Goal: Task Accomplishment & Management: Manage account settings

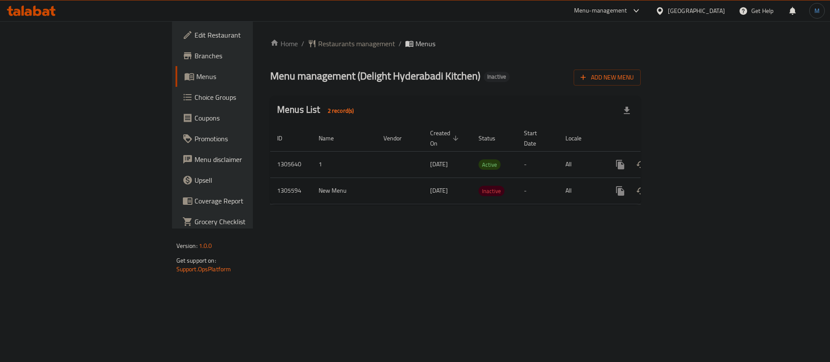
click at [694, 10] on div "[GEOGRAPHIC_DATA]" at bounding box center [696, 11] width 57 height 10
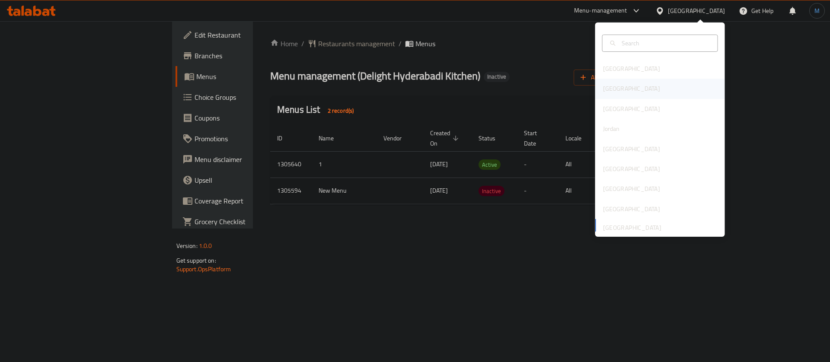
click at [621, 87] on div "[GEOGRAPHIC_DATA]" at bounding box center [660, 89] width 130 height 20
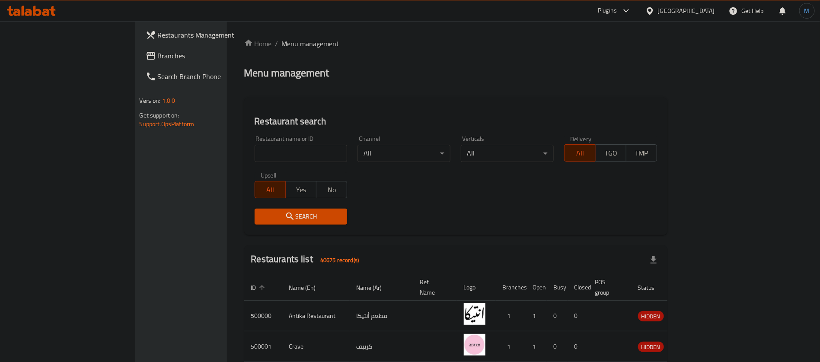
click at [158, 59] on span "Branches" at bounding box center [212, 56] width 108 height 10
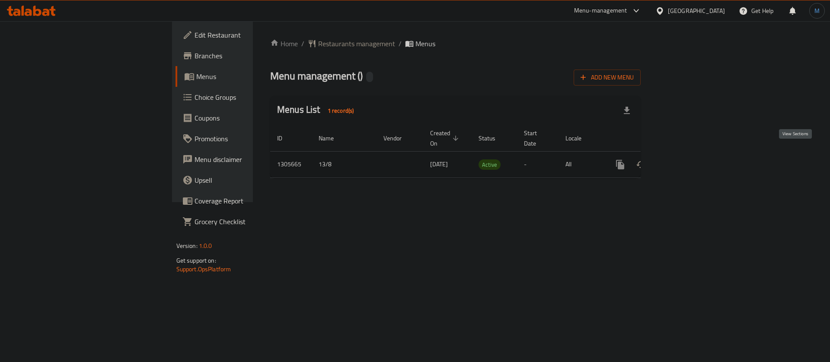
click at [688, 159] on icon "enhanced table" at bounding box center [682, 164] width 10 height 10
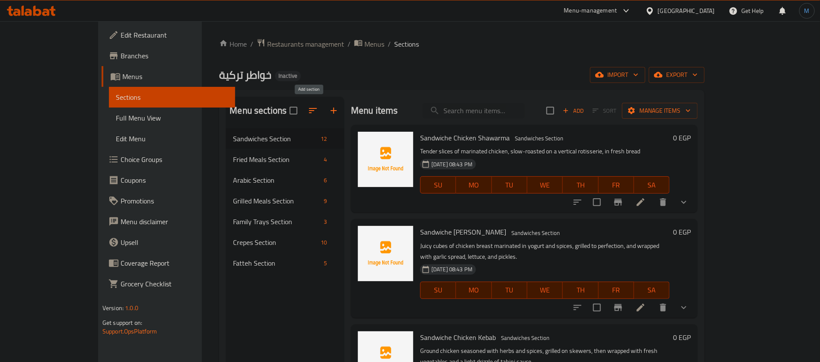
click at [328, 112] on icon "button" at bounding box center [333, 110] width 10 height 10
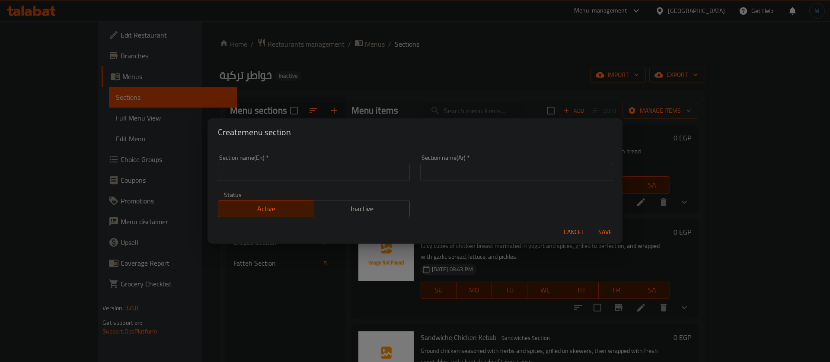
click at [306, 178] on input "text" at bounding box center [314, 172] width 192 height 17
type input "Add Ons"
click at [452, 166] on input "text" at bounding box center [516, 172] width 192 height 17
type input "إضافات"
click at [591, 224] on button "Save" at bounding box center [605, 232] width 28 height 16
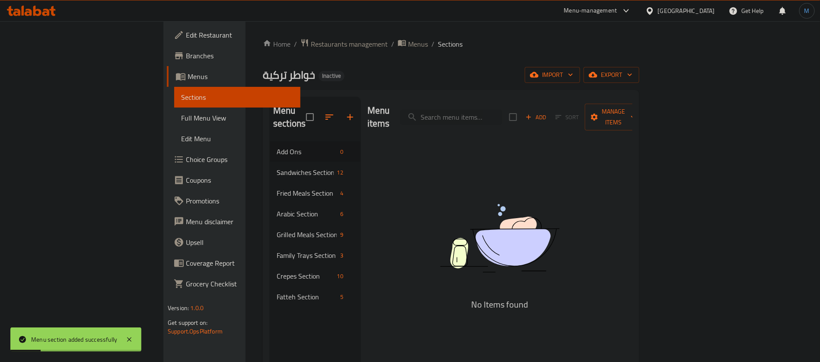
click at [548, 112] on span "Add" at bounding box center [535, 117] width 23 height 10
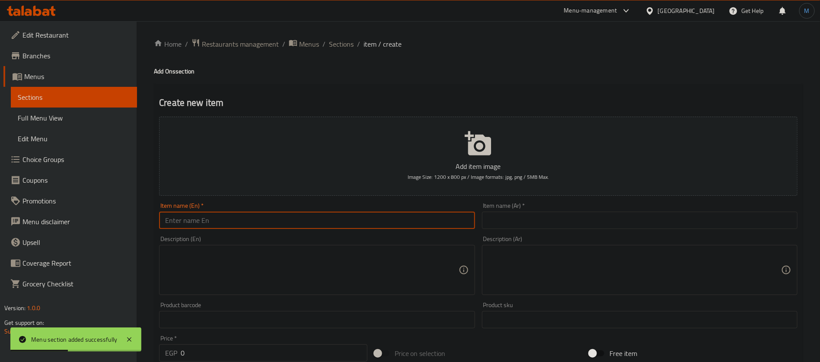
paste input "Basmati rice"
click at [339, 220] on input "Basmati rice" at bounding box center [316, 220] width 315 height 17
type input "Basmati Rice"
click at [560, 215] on input "text" at bounding box center [639, 220] width 315 height 17
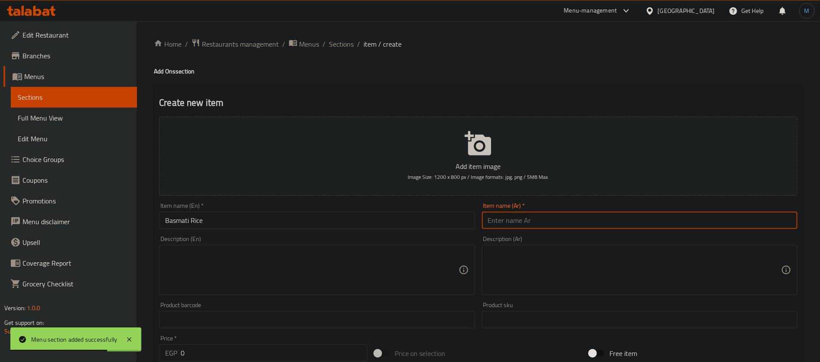
paste input "ارز بسمتى"
type input "ارز بسمتى"
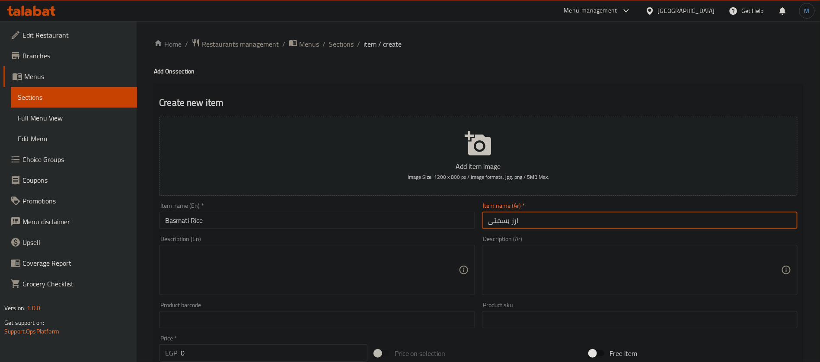
click at [540, 264] on textarea at bounding box center [634, 270] width 293 height 41
paste textarea "أرز بسمتي طويل الحبة، مطبوخ بشكل مثالي مع لمسة من التوابل للحصول على طبق جانبي …"
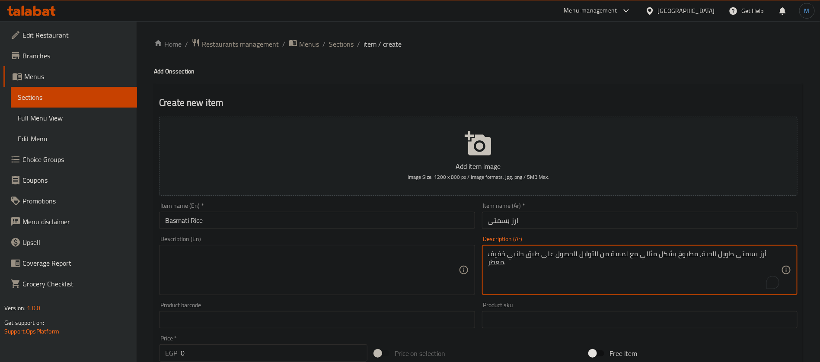
type textarea "أرز بسمتي طويل الحبة، مطبوخ بشكل مثالي مع لمسة من التوابل للحصول على طبق جانبي …"
click at [358, 278] on textarea at bounding box center [311, 270] width 293 height 41
paste textarea "Fluffy, long-grain basmati rice cooked to perfection with a touch of seasoning …"
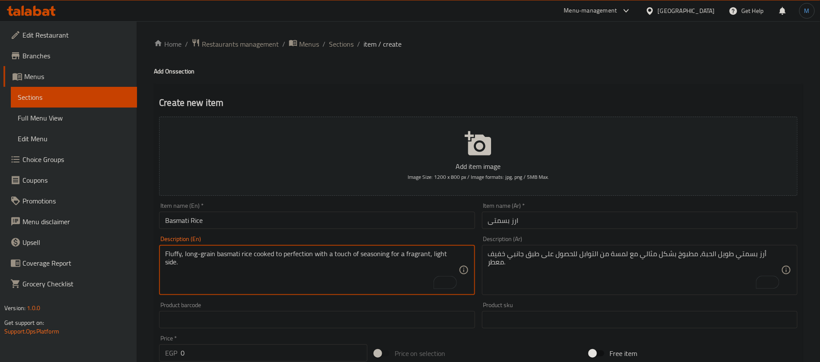
type textarea "Fluffy, long-grain basmati rice cooked to perfection with a touch of seasoning …"
click at [248, 351] on input "0" at bounding box center [274, 352] width 187 height 17
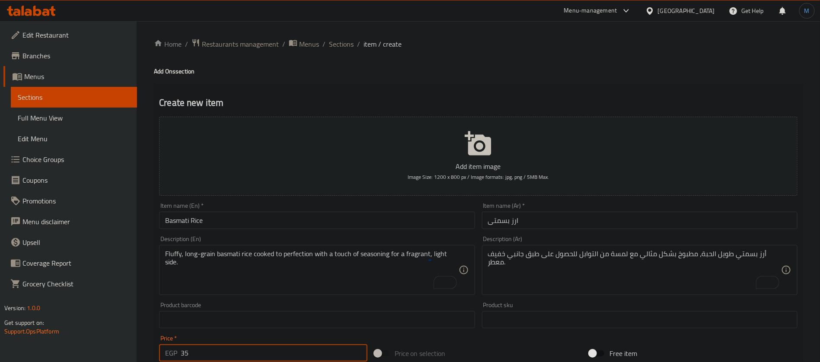
type input "35"
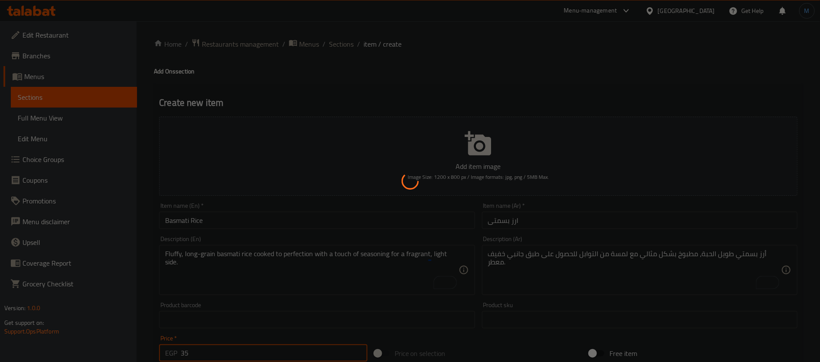
type input "0"
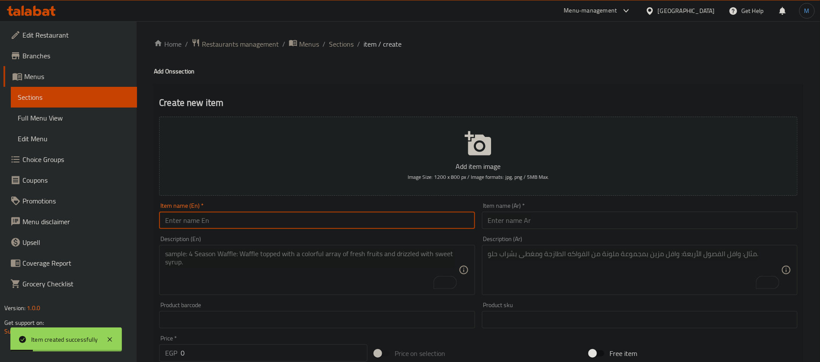
paste input "Vine leaves"
click at [221, 224] on input "text" at bounding box center [316, 220] width 315 height 17
type input "Vine leaves"
click at [555, 226] on input "text" at bounding box center [639, 220] width 315 height 17
paste input "ورق عنب"
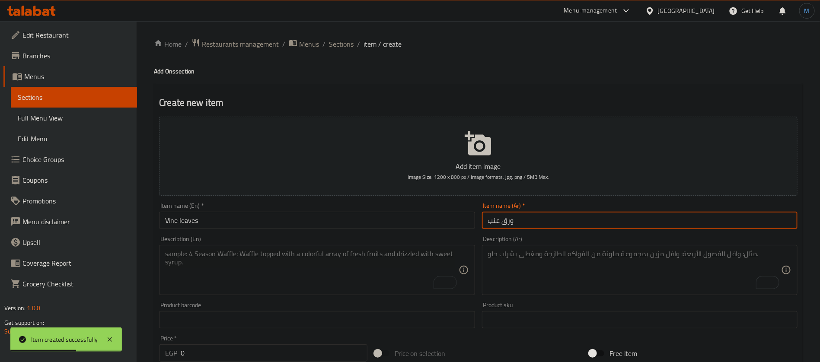
type input "ورق عنب"
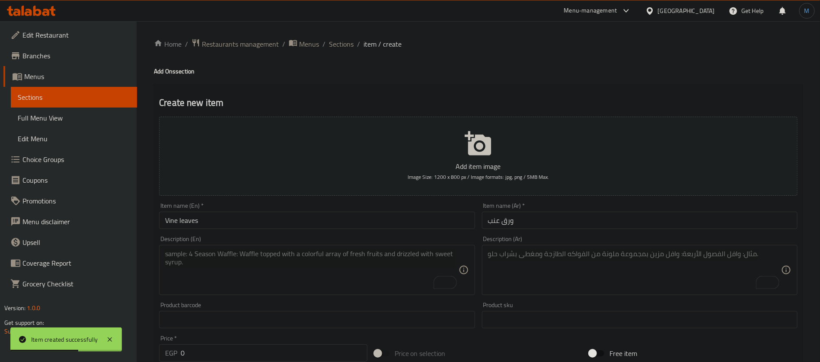
click at [389, 234] on div "Description (En) Description (En)" at bounding box center [317, 265] width 322 height 66
click at [390, 225] on input "Vine leaves" at bounding box center [316, 220] width 315 height 17
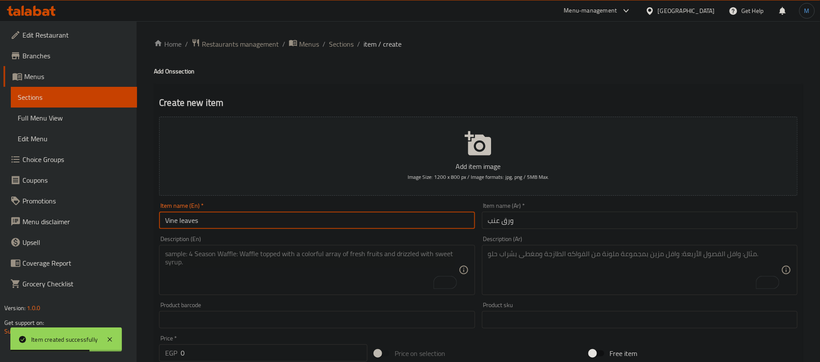
type input "Vine Leaves"
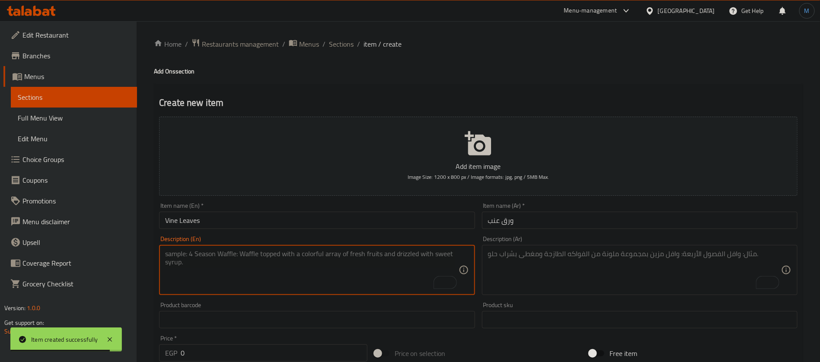
click at [371, 252] on textarea "To enrich screen reader interactions, please activate Accessibility in Grammarl…" at bounding box center [311, 270] width 293 height 41
paste textarea "Tender grape leaves stuffed with a seasoned rice mixture, gently cooked for a s…"
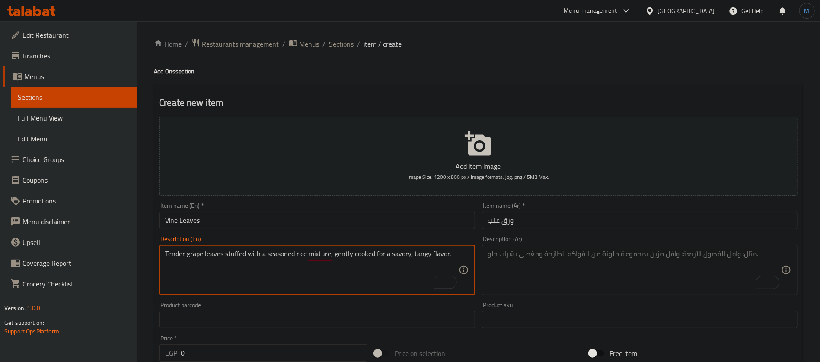
type textarea "Tender grape leaves stuffed with a seasoned rice mixture, gently cooked for a s…"
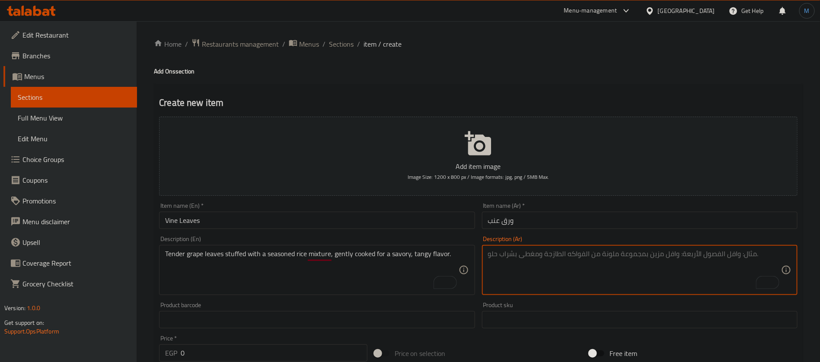
paste textarea "أوراق العنب الطرية المحشوة بخليط الأرز المتبل، مطبوخة برفق للحصول على نكهة لذيذ…"
click at [519, 255] on textarea "أوراق العنب الطرية المحشوة بخليط الأرز المتبل، مطبوخة برفق للحصول على نكهة لذيذ…" at bounding box center [634, 270] width 293 height 41
click at [724, 252] on textarea "أوراق العنب الطرية المحشوة بخليط الأرز المتبل، مطبوخة برفق للحصول على نكهة مالح…" at bounding box center [634, 270] width 293 height 41
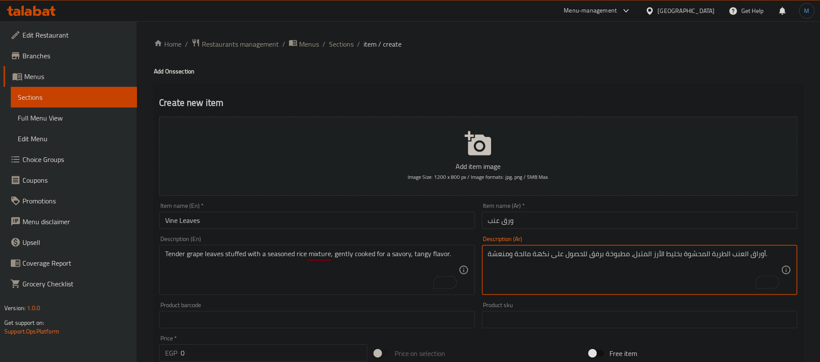
click at [724, 252] on textarea "أوراق العنب الطرية المحشوة بخليط الأرز المتبل، مطبوخة برفق للحصول على نكهة مالح…" at bounding box center [634, 270] width 293 height 41
type textarea "أوراق العنب التندر المحشوة بخليط الأرز المتبل، مطبوخة برفق للحصول على نكهة مالح…"
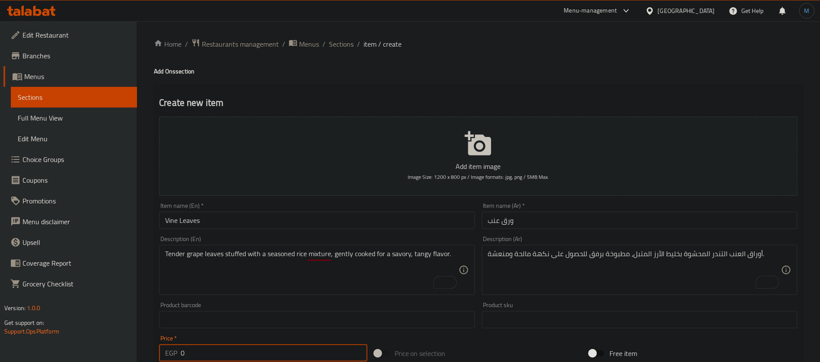
click at [236, 356] on input "0" at bounding box center [274, 352] width 187 height 17
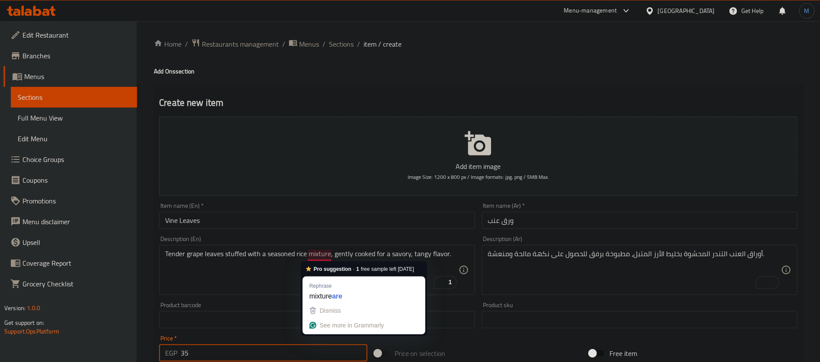
type input "35"
click at [323, 235] on div "Description (En) Tender grape leaves stuffed with a seasoned rice mixture, gent…" at bounding box center [317, 265] width 322 height 66
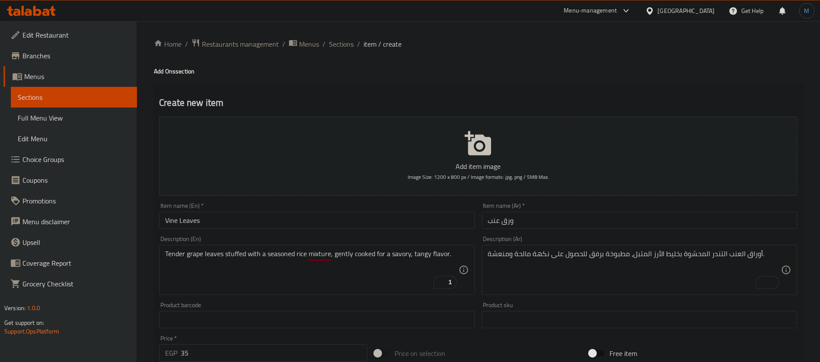
click at [321, 220] on input "Vine Leaves" at bounding box center [316, 220] width 315 height 17
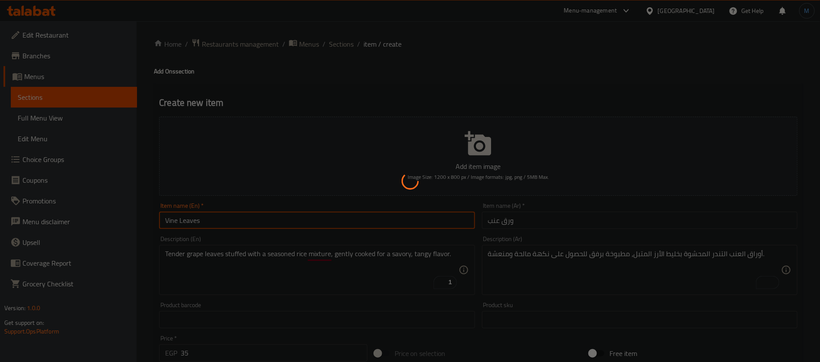
type input "0"
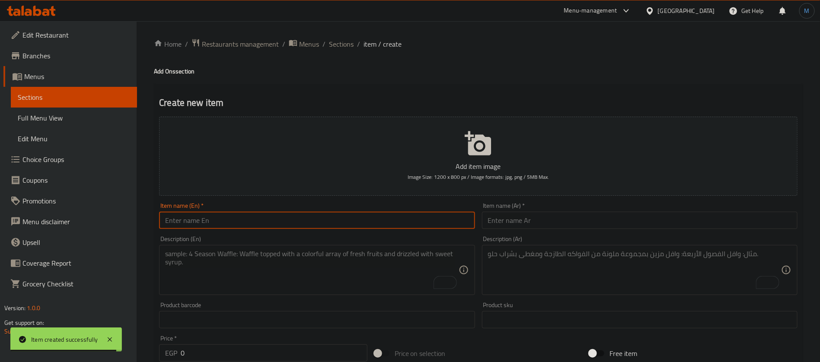
click at [600, 286] on textarea "To enrich screen reader interactions, please activate Accessibility in Grammarl…" at bounding box center [634, 270] width 293 height 41
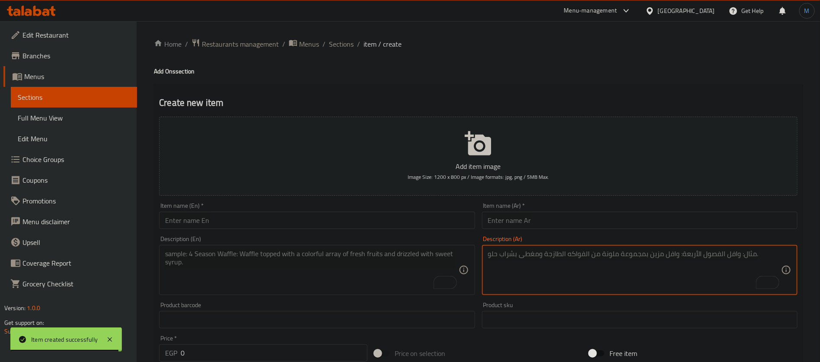
paste textarea "أصداف البرغل المقلية الذهبية المحشوة باللحم المفروم المتبل والبصل والصنوبر لوجب…"
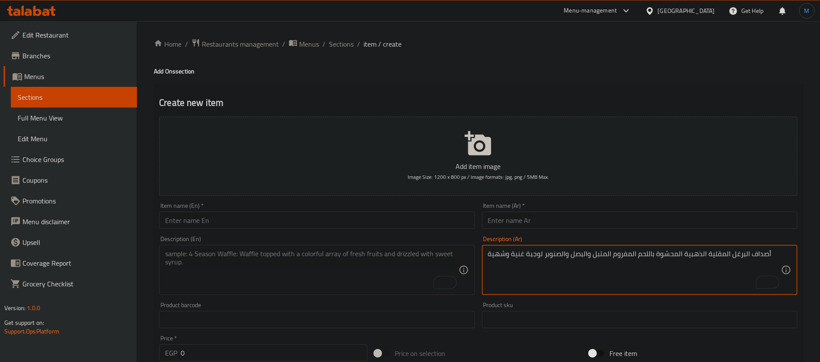
type textarea "أصداف البرغل المقلية الذهبية المحشوة باللحم المفروم المتبل والبصل والصنوبر لوجب…"
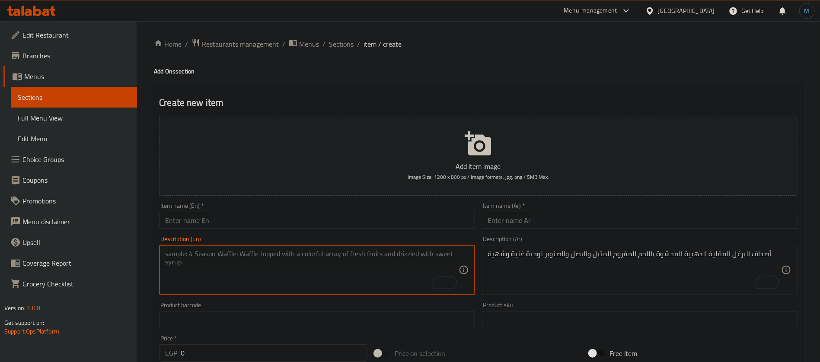
click at [329, 273] on textarea "To enrich screen reader interactions, please activate Accessibility in Grammarl…" at bounding box center [311, 270] width 293 height 41
paste textarea "Golden-fried bulgur shells stuffed with spiced minced meat, onions, and pine nu…"
click at [435, 255] on textarea "Golden-fried bulgur shells stuffed with spiced minced meat, onions, and pine nu…" at bounding box center [311, 270] width 293 height 41
click at [439, 255] on textarea "Golden-fried bulgur shells stuffed with spiced minced meat, onions, and pine nu…" at bounding box center [311, 270] width 293 height 41
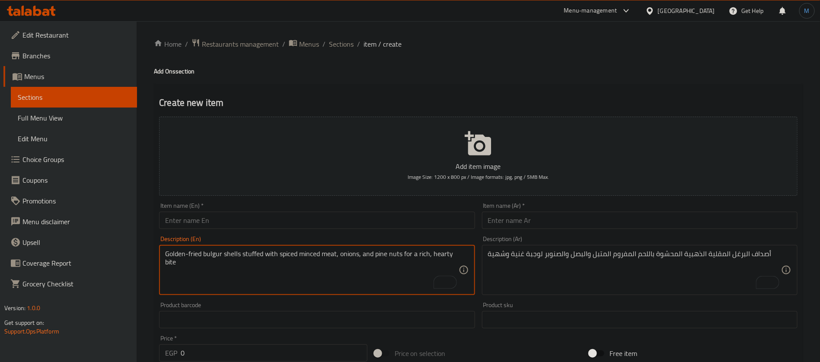
click at [439, 255] on textarea "Golden-fried bulgur shells stuffed with spiced minced meat, onions, and pine nu…" at bounding box center [311, 270] width 293 height 41
type textarea "Golden-fried bulgur shells stuffed with spiced minced meat, onions, and pine nu…"
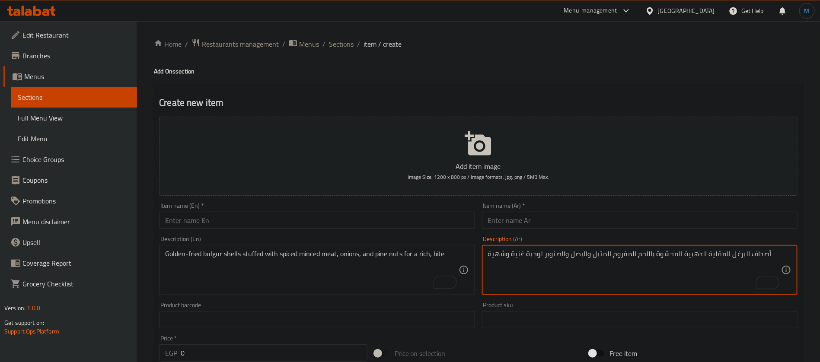
click at [494, 258] on textarea "أصداف البرغل المقلية الذهبية المحشوة باللحم المفروم المتبل والبصل والصنوبر لوجب…" at bounding box center [634, 270] width 293 height 41
click at [511, 252] on textarea "أصداف البرغل المقلية الذهبية المحشوة باللحم المفروم المتبل والبصل والصنوبر لوجب…" at bounding box center [634, 270] width 293 height 41
click at [766, 252] on textarea "أصداف البرغل المقلية الذهبية المحشوة باللحم المفروم المتبل والبصل والصنوبر لباي…" at bounding box center [634, 270] width 293 height 41
type textarea "أصداف البرغل المقلية الذهبية المحشوة باللحم المفروم المتبل والبصل والصنوبر لباي…"
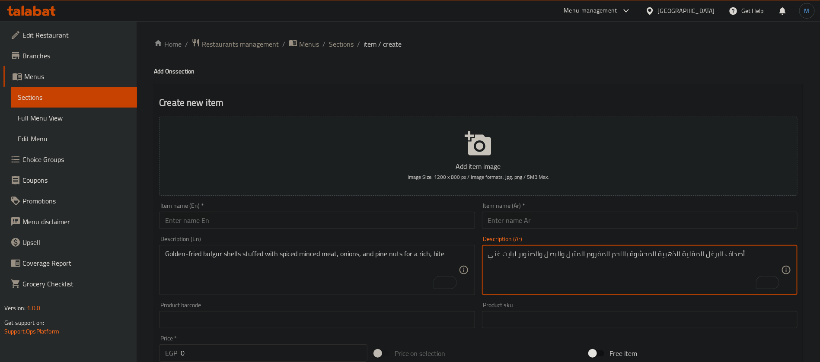
click at [531, 216] on input "text" at bounding box center [639, 220] width 315 height 17
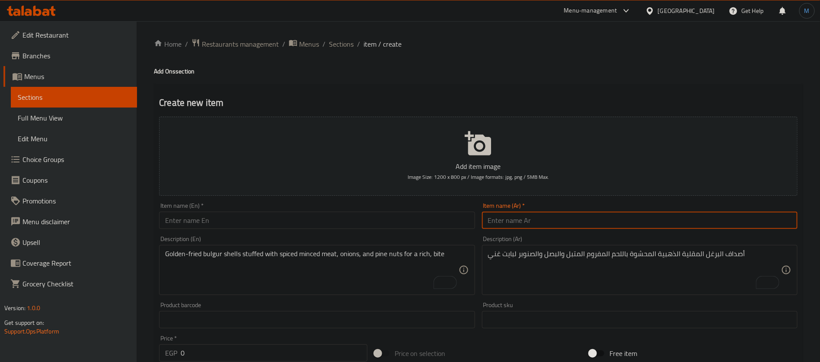
paste input "كبيبه لحم ( 3 قطع )"
type input "كبيبه لحم 3 قطع"
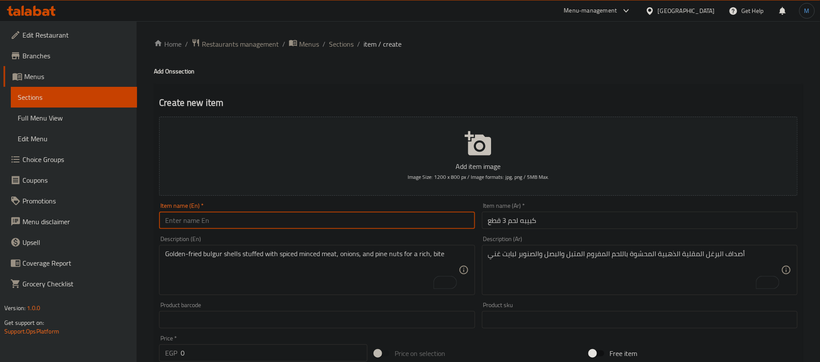
click at [327, 222] on input "text" at bounding box center [316, 220] width 315 height 17
paste input "Meat kibbeh (3 pieces)"
type input "Meat Kibbeh 3 Pieces"
click at [211, 357] on input "0" at bounding box center [274, 352] width 187 height 17
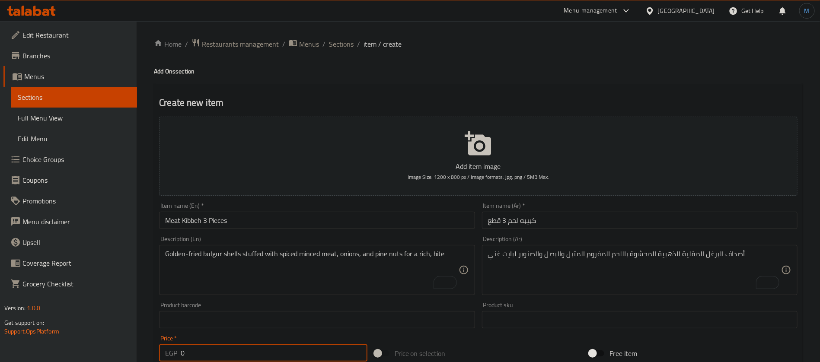
paste input "5"
type input "50"
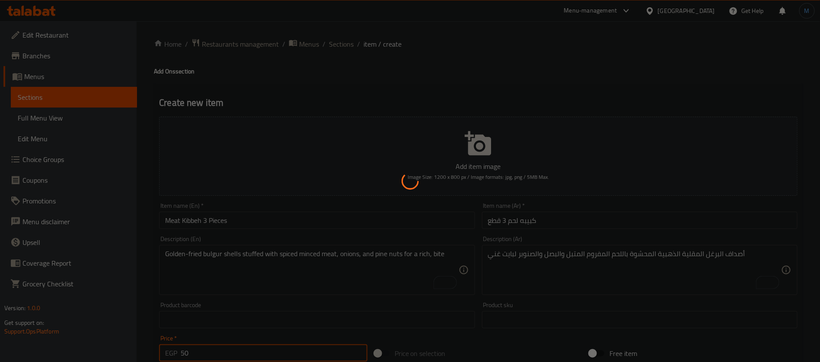
type input "0"
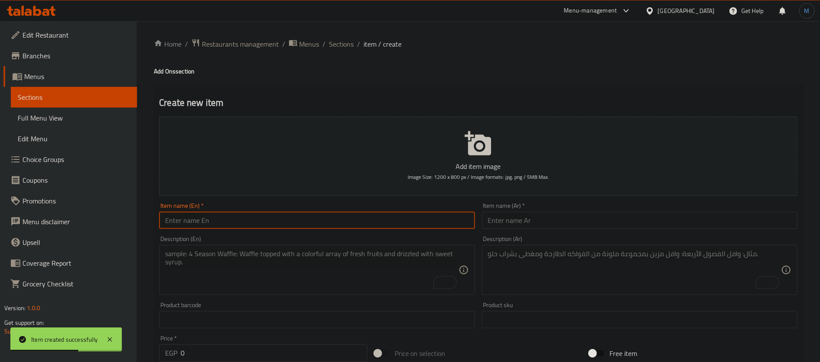
paste input "Cheese borek (3 pieces)"
click at [357, 221] on input "Cheese borek (3 pieces)" at bounding box center [316, 220] width 315 height 17
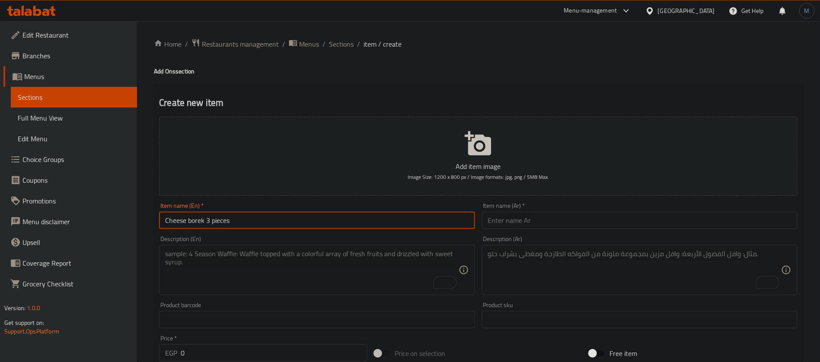
type input "Cheese borek 3 pieces"
click at [550, 225] on input "text" at bounding box center [639, 220] width 315 height 17
paste input "بوريك جبنه ( 3 قطع )"
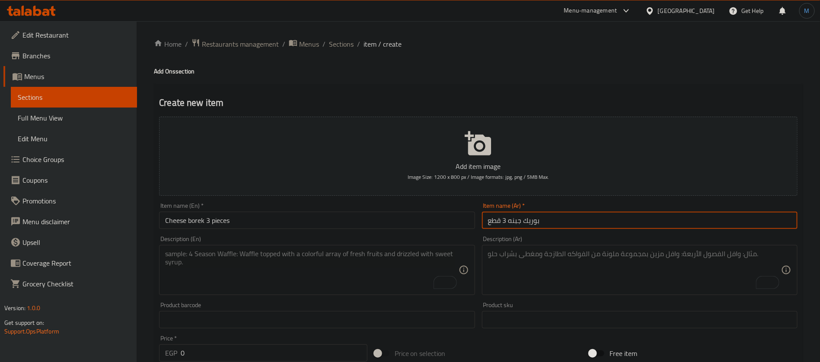
click at [532, 223] on input "بوريك جبنه 3 قطع" at bounding box center [639, 220] width 315 height 17
click at [521, 224] on input "بوريك جبنه 3 قطع" at bounding box center [639, 220] width 315 height 17
type input "بوريك جبنه 3 قطع"
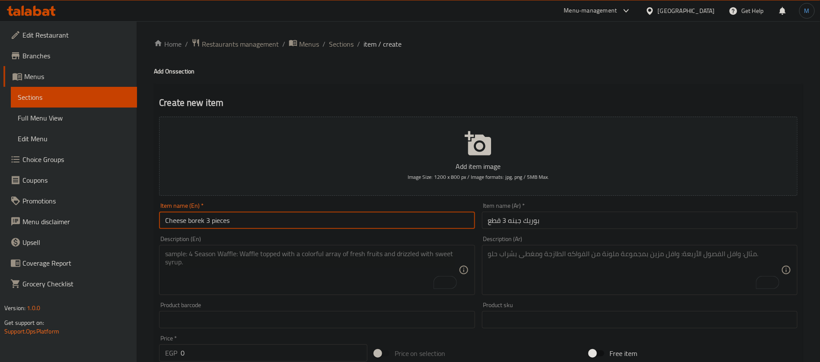
click at [199, 220] on input "Cheese borek 3 pieces" at bounding box center [316, 220] width 315 height 17
paste input "Borek"
type input "Cheese Borek 3 pieces"
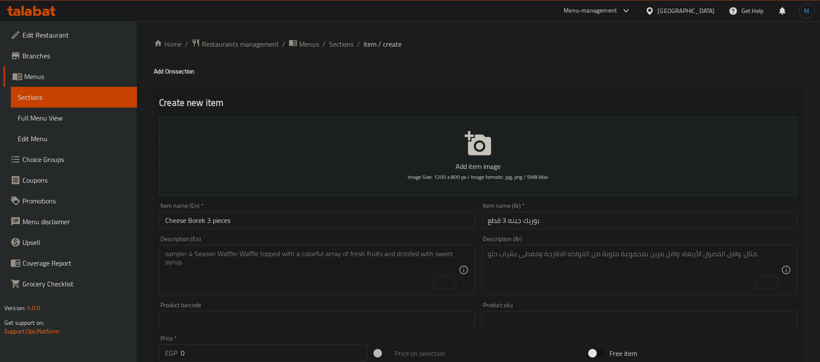
click at [357, 310] on div "Product barcode Product barcode" at bounding box center [316, 315] width 315 height 26
click at [359, 280] on textarea "To enrich screen reader interactions, please activate Accessibility in Grammarl…" at bounding box center [311, 270] width 293 height 41
paste textarea "Crisp pastry rolls filled with a blend of creamy, melted cheeses, fried until g…"
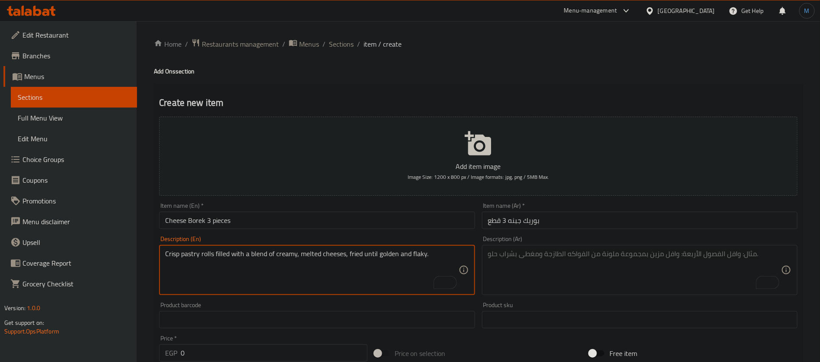
paste textarea "Crisp pastry rolls filled with a blend of creamy, melted cheese, fried until go…"
paste textarea "To enrich screen reader interactions, please activate Accessibility in Grammarl…"
type textarea "Crisp pastry rolls filled with a blend of creamy, melted cheese, fried until go…"
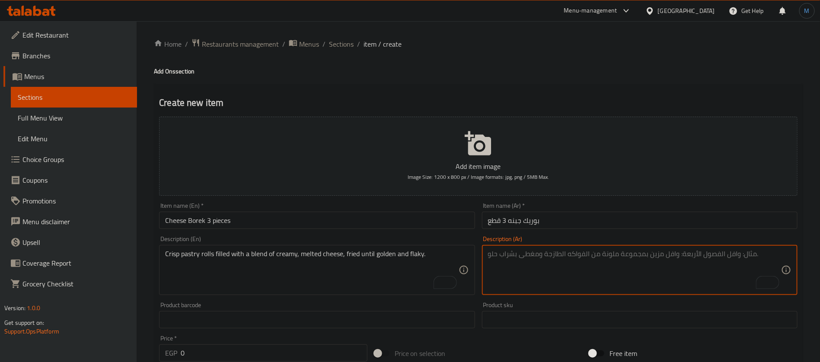
paste textarea "لفائف المعجنات المقرمشة المحشوة بمزيج من الجبن الكريمي المذاب، مقلية حتى تصبح ذ…"
click at [764, 250] on textarea "لفائف المعجنات المقرمشة المحشوة بمزيج من الجبن الكريمي المذاب، مقلية حتى تصبح ذ…" at bounding box center [634, 270] width 293 height 41
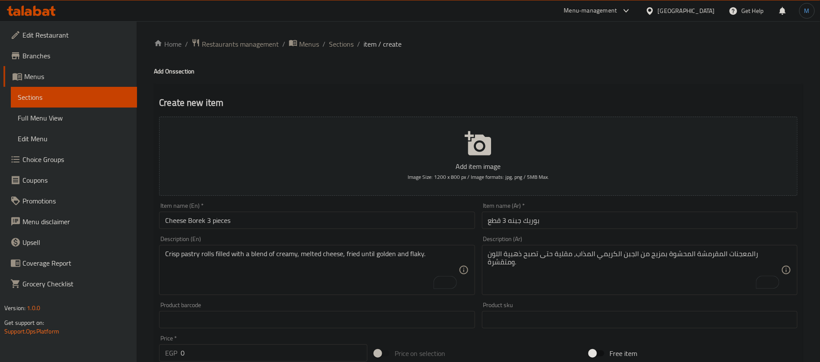
click at [750, 253] on textarea "رالمعجنات المقرمشة المحشوة بمزيج من الجبن الكريمي المذاب، مقلية حتى تصبح ذهبية …" at bounding box center [634, 270] width 293 height 41
click at [512, 253] on textarea "رولز معجنات كرسب محشوة بمزيج من الجبن الكريمي المذاب، مقلية حتى تصبح ذهبية ومتق…" at bounding box center [634, 270] width 293 height 41
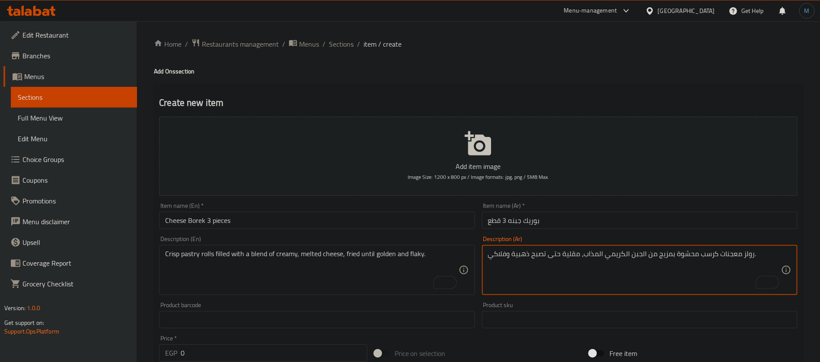
type textarea "رولز معجنات كرسب محشوة بمزيج من الجبن الكريمي المذاب، مقلية حتى تصبح ذهبية وفلا…"
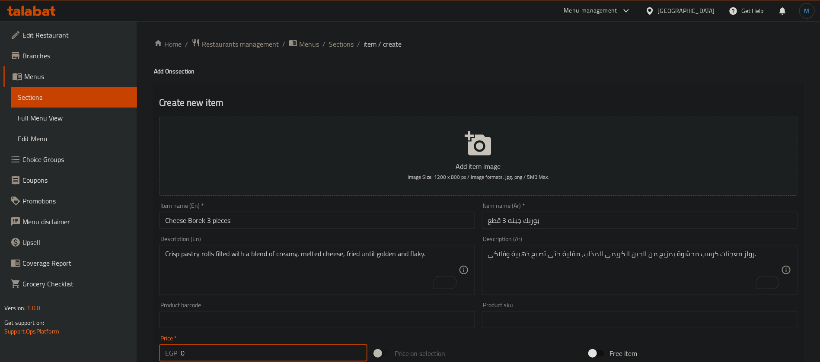
click at [262, 346] on input "0" at bounding box center [274, 352] width 187 height 17
paste input "4"
type input "40"
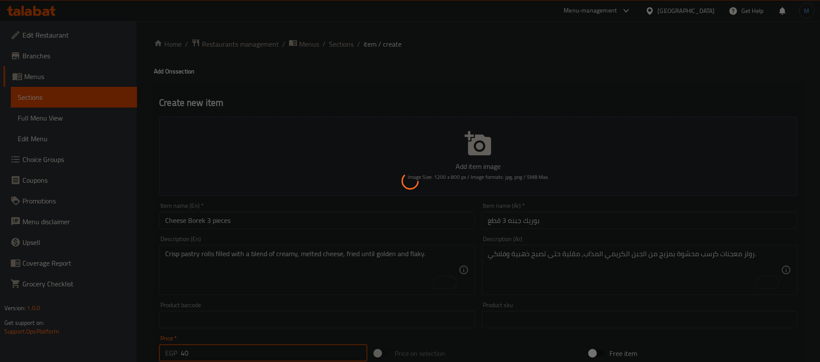
type input "0"
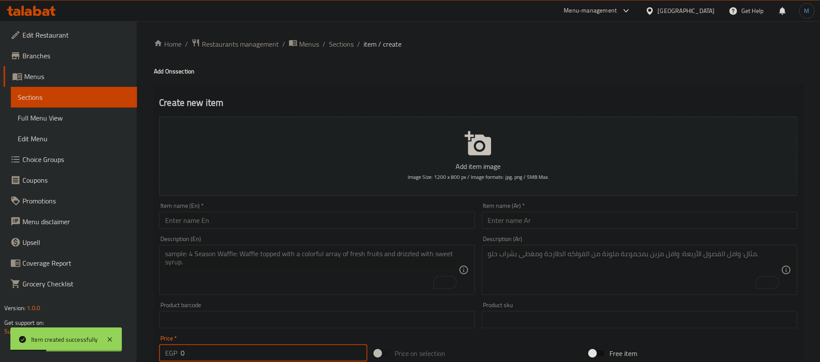
click at [302, 222] on input "text" at bounding box center [316, 220] width 315 height 17
paste input "Cole slaw"
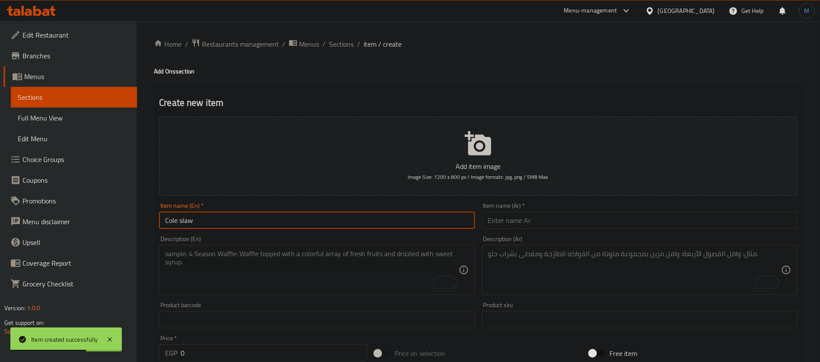
paste input "coleslaw"
paste input "text"
type input "Coleslaw"
drag, startPoint x: 569, startPoint y: 206, endPoint x: 568, endPoint y: 218, distance: 12.1
click at [569, 212] on div "Item name (Ar)   * Item name (Ar) *" at bounding box center [639, 216] width 315 height 26
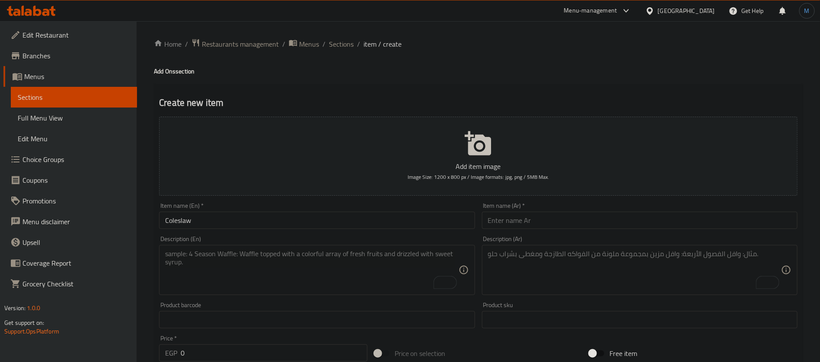
paste input "سلطة كلو سلو"
click at [567, 222] on input "سلطة كلو سلو" at bounding box center [639, 220] width 315 height 17
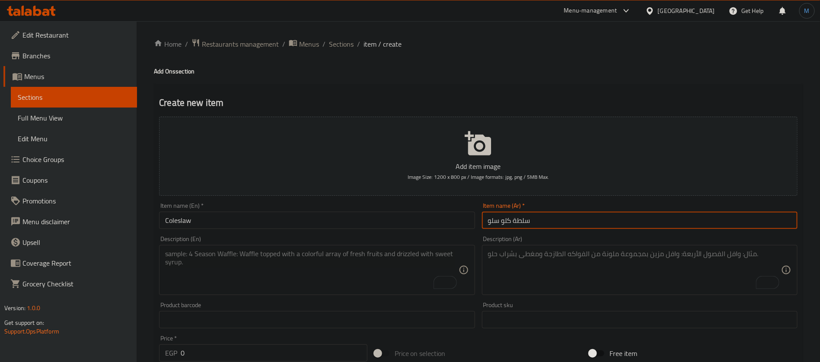
type input "سلطة كلو سلو"
click at [379, 215] on input "Coleslaw" at bounding box center [316, 220] width 315 height 17
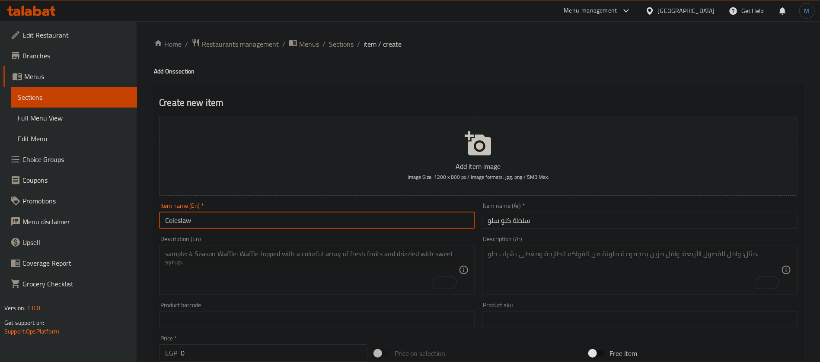
type input "Coleslaw Salad"
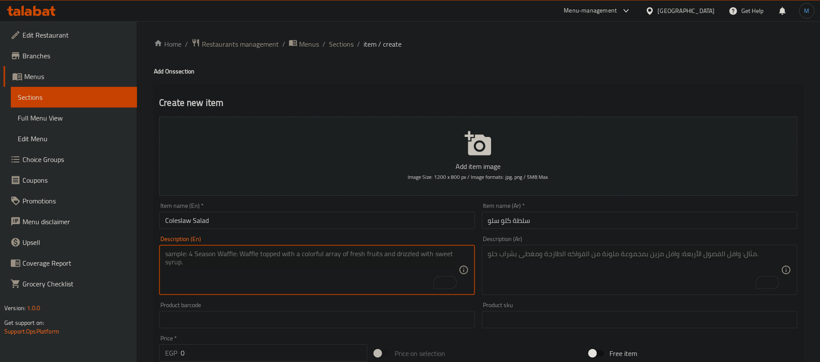
click at [298, 280] on textarea "To enrich screen reader interactions, please activate Accessibility in Grammarl…" at bounding box center [311, 270] width 293 height 41
paste textarea "Finely shredded cabbage and carrots tossed in a creamy, tangy dressing for a re…"
type textarea "Finely shredded cabbage and carrots tossed in a creamy, tangy dressing for a re…"
click at [611, 256] on textarea "To enrich screen reader interactions, please activate Accessibility in Grammarl…" at bounding box center [634, 270] width 293 height 41
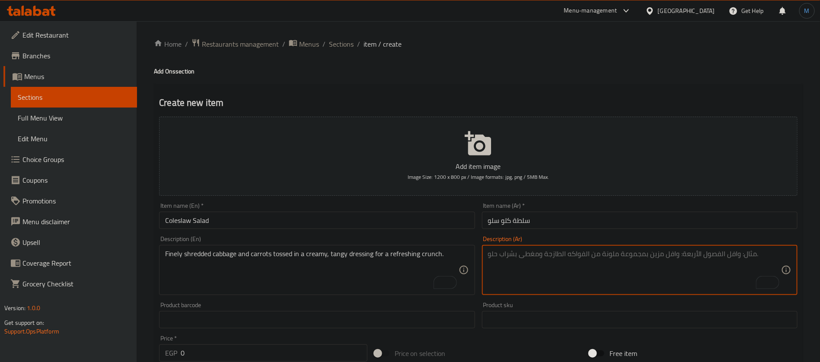
paste textarea "الملفوف والجزر المبشور ناعماً والممزوج بصلصة كريمية لاذعة للحصول على نكهة منعشة."
click at [579, 258] on textarea "الملفوف والجزر المبشور ناعماً والممزوج بصلصة كريمية لاذعة للحصول على نكهة منعشة." at bounding box center [634, 270] width 293 height 41
type textarea "الملفوف والجزر المبشور ناعماً والممزوج بصلصة كريمية منعشة للحصول على نكهة منعشة."
click at [253, 350] on input "0" at bounding box center [274, 352] width 187 height 17
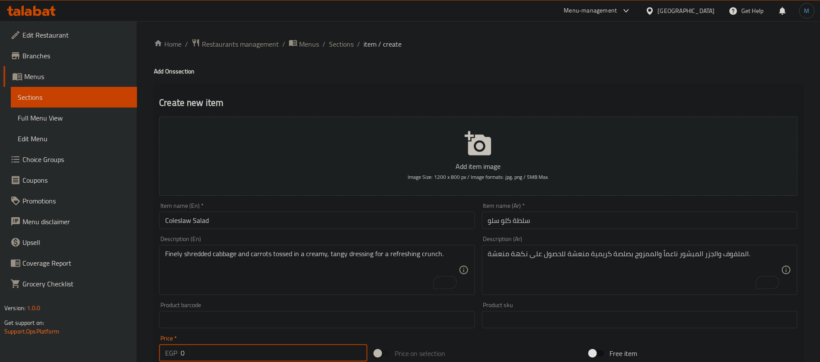
paste input "3"
type input "30"
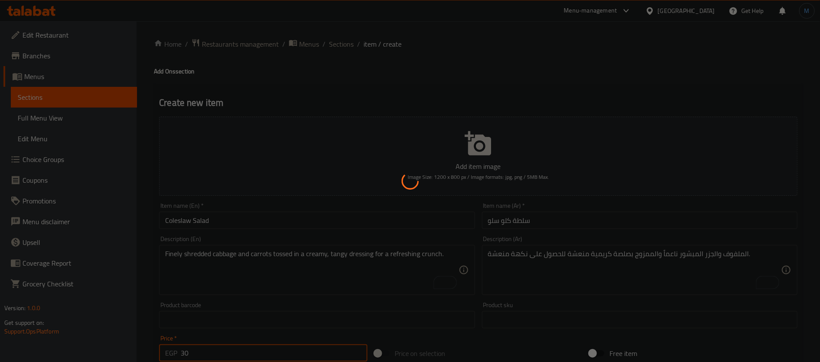
type input "0"
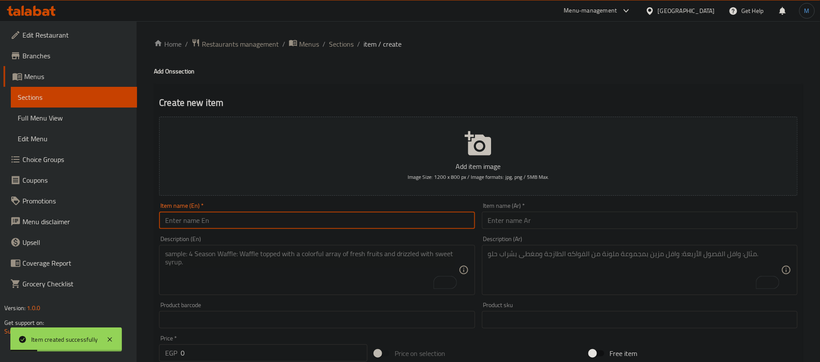
click at [253, 220] on input "text" at bounding box center [316, 220] width 315 height 17
paste input "Garlic sauce"
type input "Garlic Sauce"
paste input "سلطة ثوميه"
click at [504, 227] on input "سلطة ثوميه" at bounding box center [639, 220] width 315 height 17
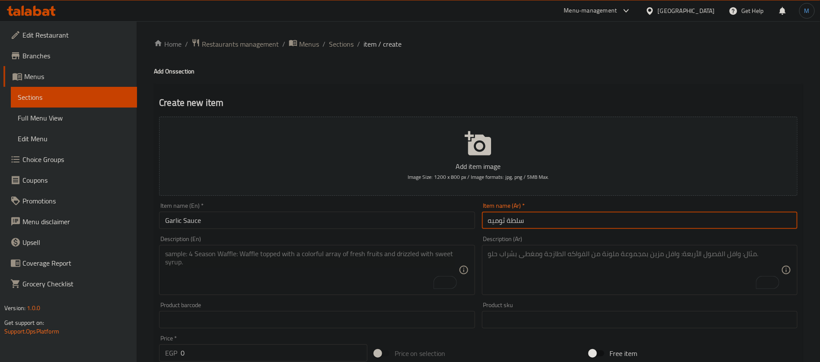
type input "سلطة ثوميه"
click at [197, 219] on input "Garlic Sauce" at bounding box center [316, 220] width 315 height 17
click at [576, 227] on input "سلطة ثوميه" at bounding box center [639, 220] width 315 height 17
paste input "لصة الثوم"
type input "صلصة الثوم"
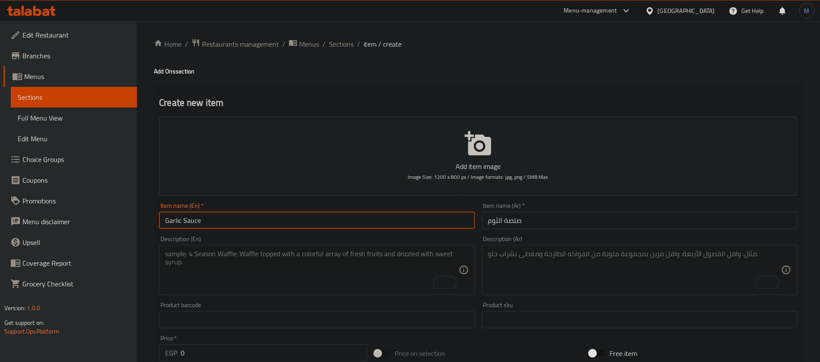
click at [236, 215] on input "Garlic Sauce" at bounding box center [316, 220] width 315 height 17
click at [339, 270] on textarea "To enrich screen reader interactions, please activate Accessibility in Grammarl…" at bounding box center [311, 270] width 293 height 41
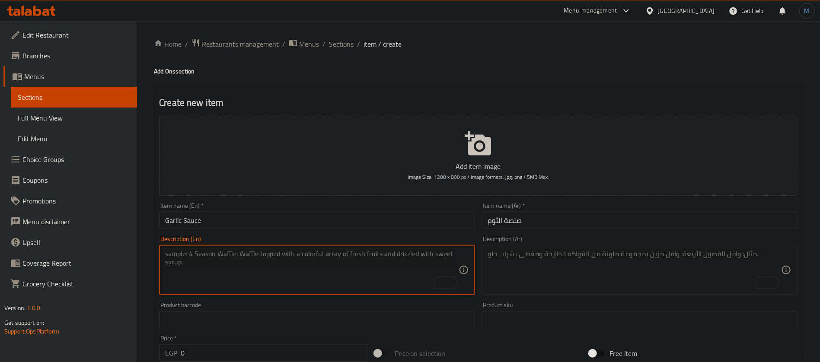
paste textarea "Creamy blend of fresh garlic, tangy lemon juice and smooth mayonnaise"
type textarea "Creamy blend of fresh garlic, tangy lemon juice and smooth mayonnaise"
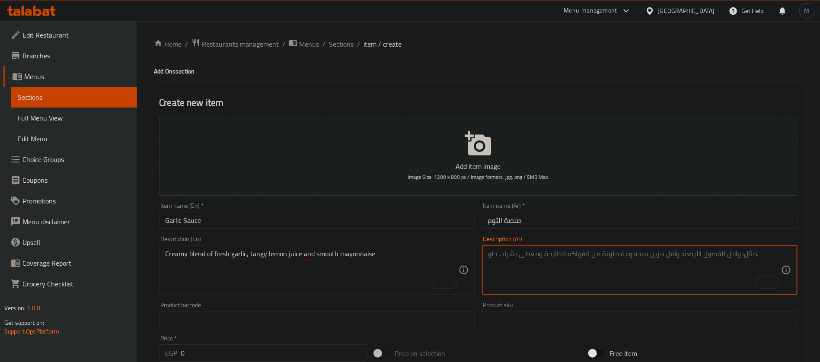
click at [600, 262] on textarea "To enrich screen reader interactions, please activate Accessibility in Grammarl…" at bounding box center [634, 270] width 293 height 41
paste textarea "مزيج كريمي من الثوم الطازج وعصير الليمون المنعش والمايونيز"
type textarea "مزيج كريمي من الثوم الطازج وعصير الليمون المنعش والمايونيز"
click at [291, 347] on input "0" at bounding box center [274, 352] width 187 height 17
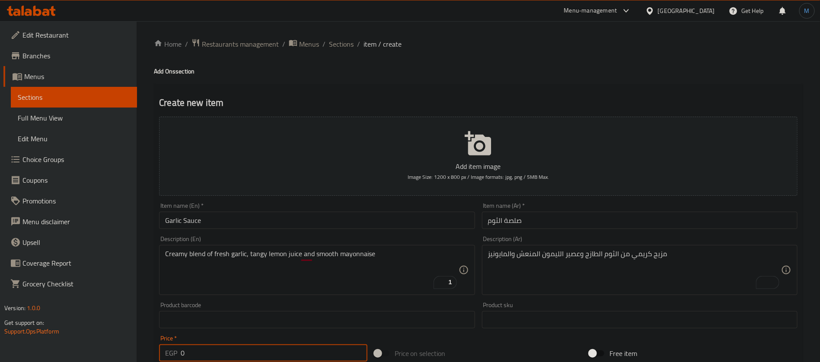
paste input "2"
type input "20"
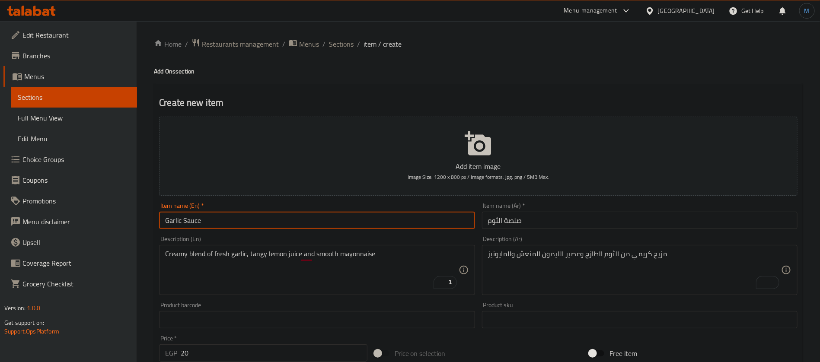
click at [281, 220] on input "Garlic Sauce" at bounding box center [316, 220] width 315 height 17
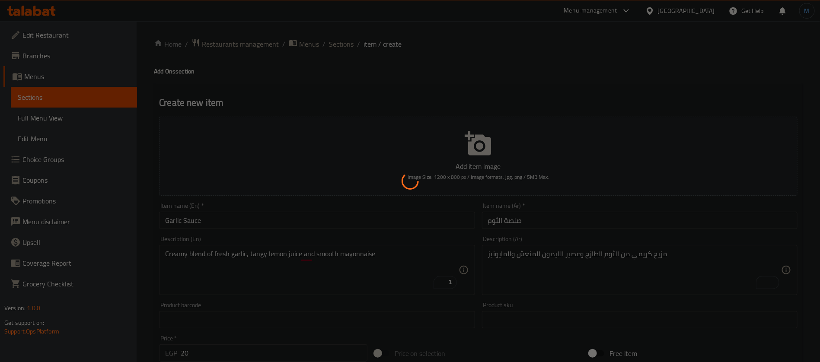
type input "0"
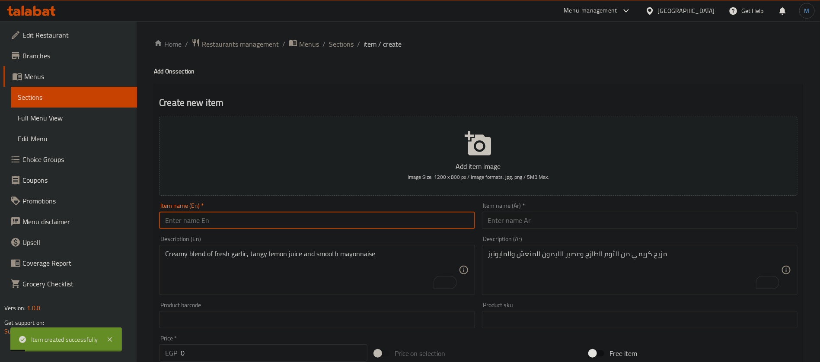
paste input "Cheese sauce"
type input "Cheese sauce"
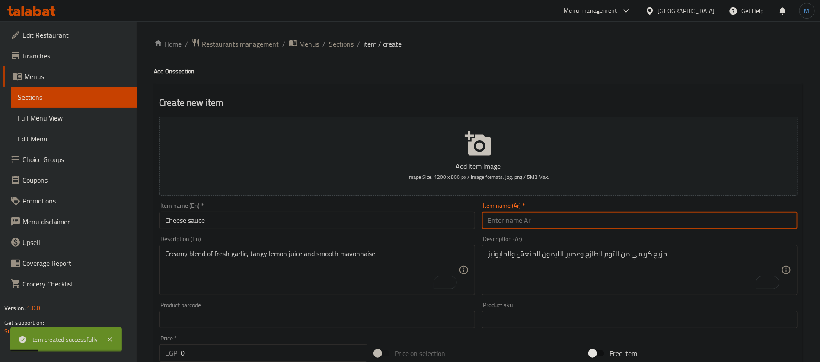
click at [536, 214] on input "text" at bounding box center [639, 220] width 315 height 17
type input "صوص جبن"
click at [458, 215] on input "Cheese sauce" at bounding box center [316, 220] width 315 height 17
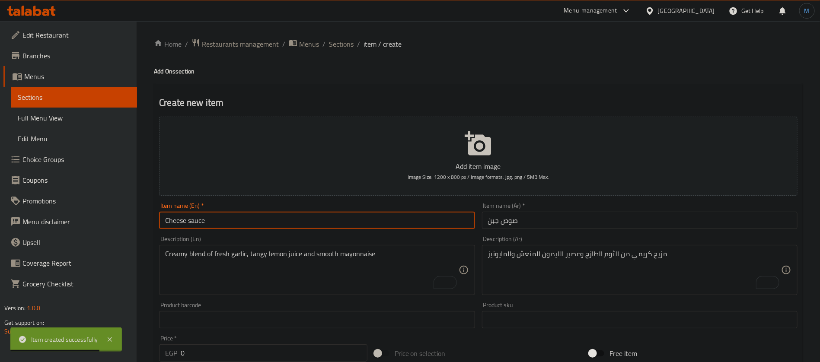
type input "Cheese Sauce"
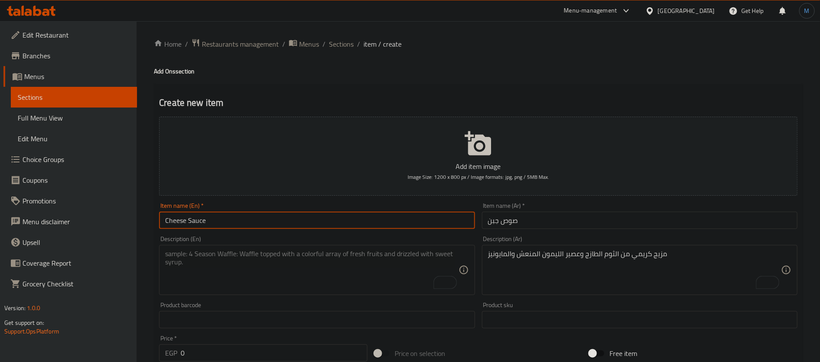
click at [393, 265] on textarea "To enrich screen reader interactions, please activate Accessibility in Grammarl…" at bounding box center [311, 270] width 293 height 41
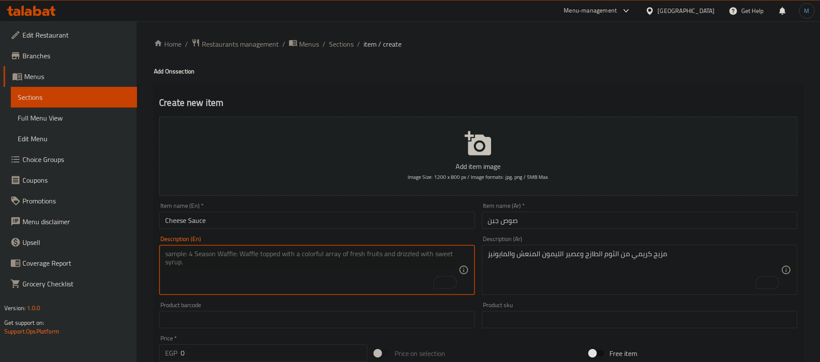
paste textarea "Made with finest cheeses and blend of aromatic spices"
type textarea "Made with finest cheeses and blend of aromatic spices"
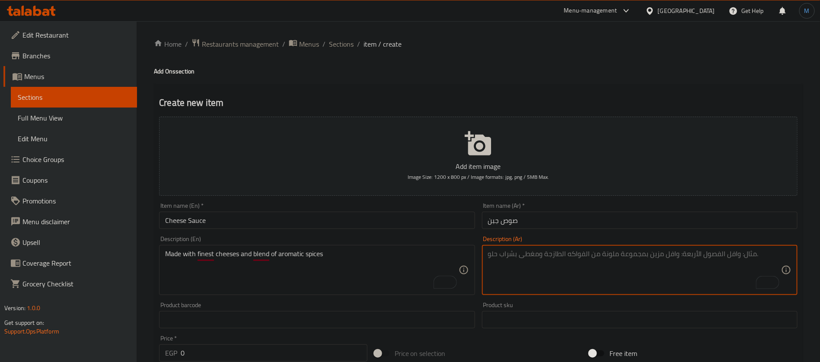
click at [565, 260] on textarea "To enrich screen reader interactions, please activate Accessibility in Grammarl…" at bounding box center [634, 270] width 293 height 41
paste textarea "مصنوعة من أجود أنواع الجبن ومزيج من التوابل العطرية"
type textarea "مصنوعة من أجود أنواع الجبن ومزيج من التوابل العطرية"
click at [272, 346] on input "0" at bounding box center [274, 352] width 187 height 17
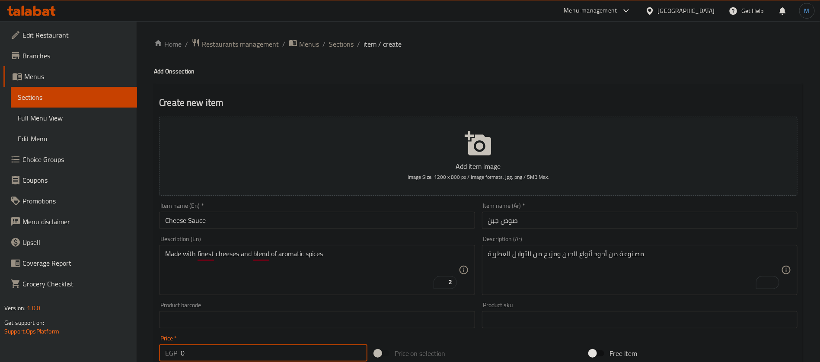
paste input "2"
type input "20"
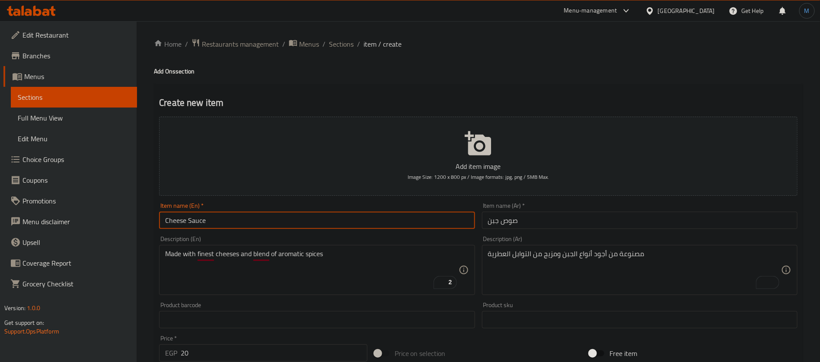
click at [252, 223] on input "Cheese Sauce" at bounding box center [316, 220] width 315 height 17
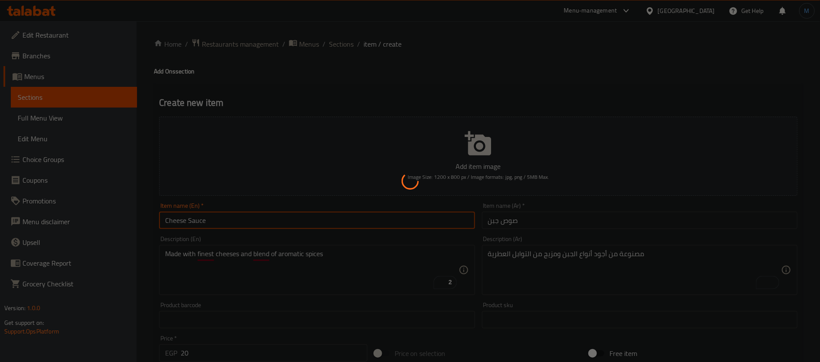
type input "0"
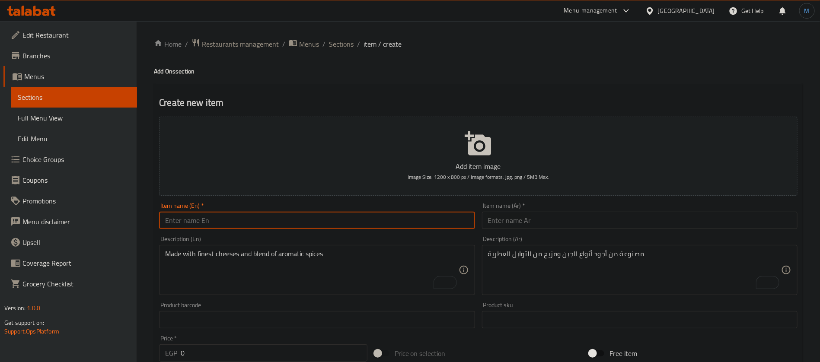
paste input "Small water"
type input "Small Water"
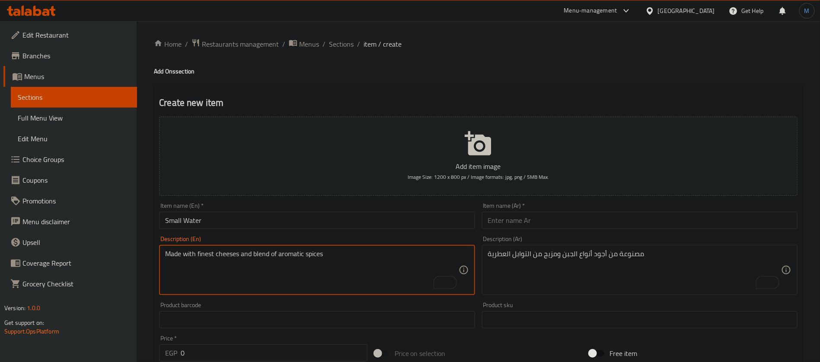
click at [278, 267] on textarea "Made with finest cheeses and blend of aromatic spices" at bounding box center [311, 270] width 293 height 41
paste textarea "Mineral Water"
type textarea "Mineral Water"
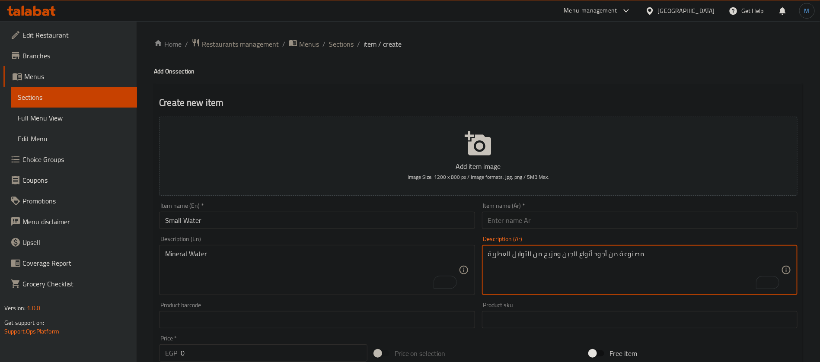
click at [604, 277] on textarea "مصنوعة من أجود أنواع الجبن ومزيج من التوابل العطرية" at bounding box center [634, 270] width 293 height 41
paste textarea "مياه معدنية"
type textarea "مياه معدنية"
click at [609, 226] on input "text" at bounding box center [639, 220] width 315 height 17
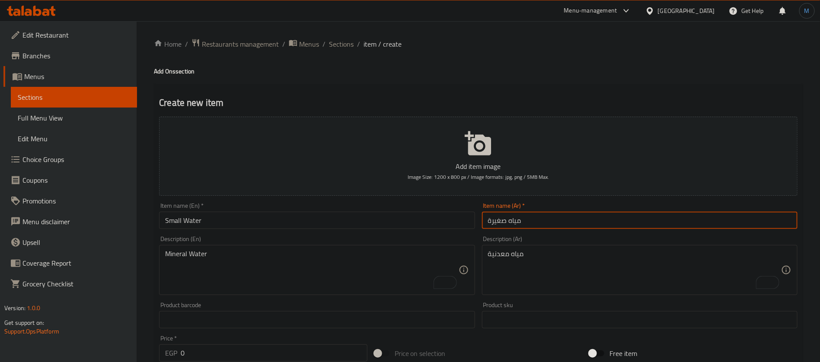
type input "مياه صغيرة"
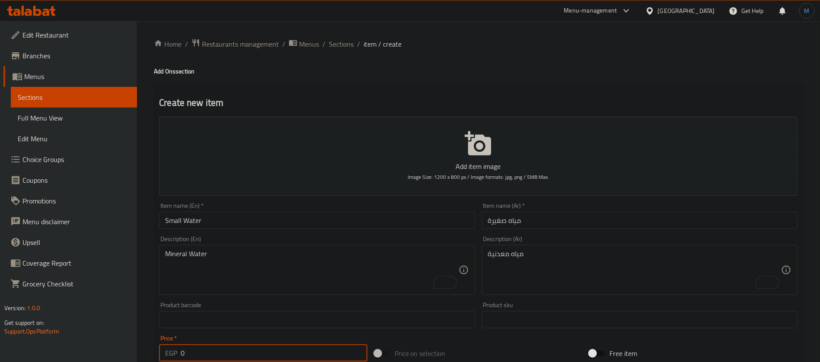
click at [202, 360] on input "0" at bounding box center [274, 352] width 187 height 17
paste input "1"
type input "10"
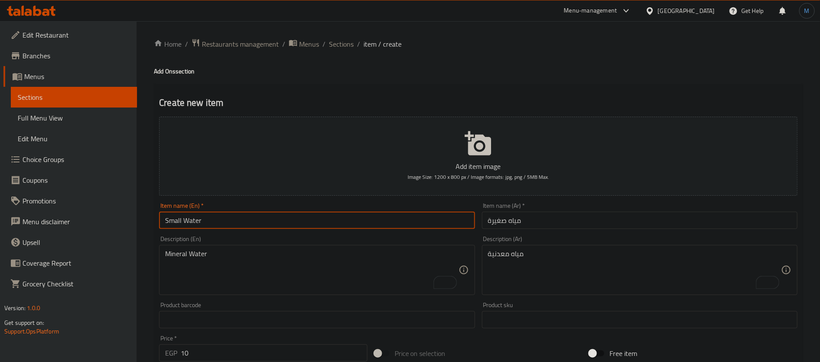
click at [229, 225] on input "Small Water" at bounding box center [316, 220] width 315 height 17
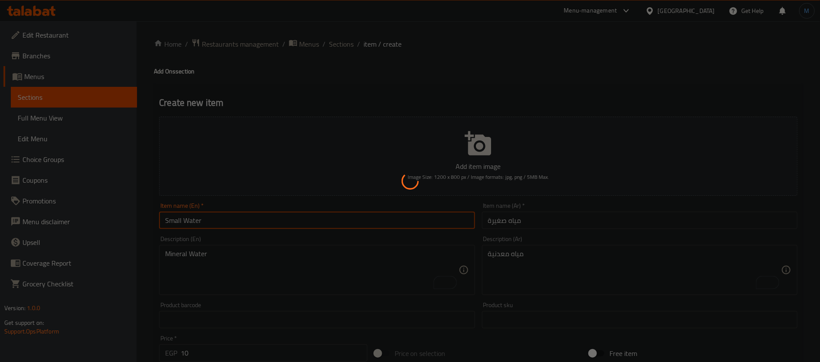
type input "0"
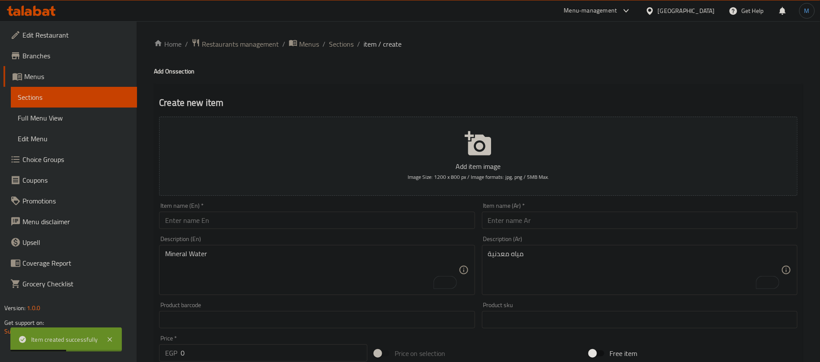
click at [356, 215] on input "text" at bounding box center [316, 220] width 315 height 17
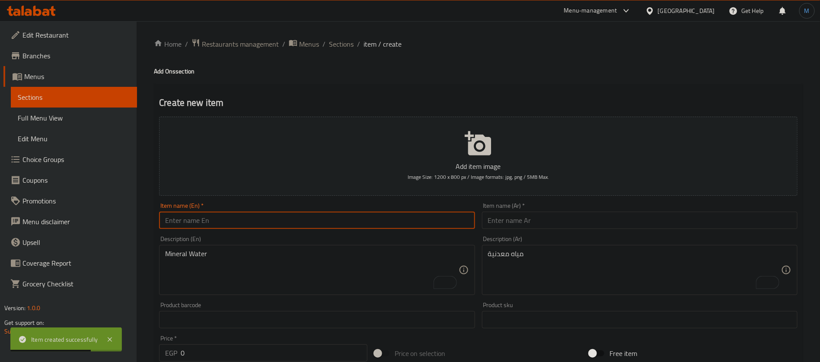
paste input "Pack of fries"
type input "Pack of Fries"
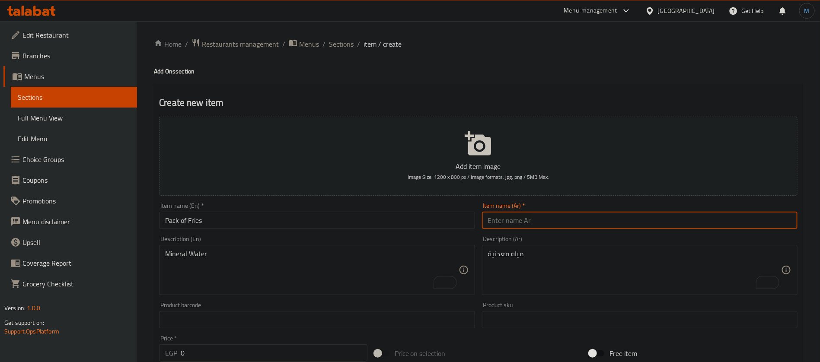
click at [520, 225] on input "text" at bounding box center [639, 220] width 315 height 17
paste input "باكت بطاطس"
type input "باكت بطاطس"
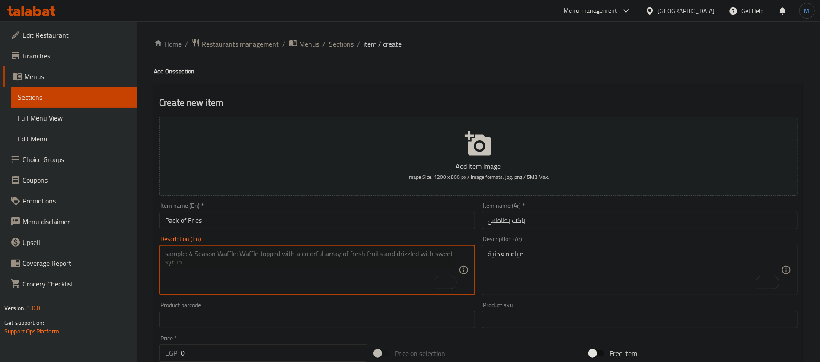
paste textarea "Crispy golden potato fries, lightly salted for the perfect crunch."
type textarea "Crispy golden potato fries, lightly salted for the perfect crunch."
click at [582, 264] on textarea "مياه معدنية" at bounding box center [634, 270] width 293 height 41
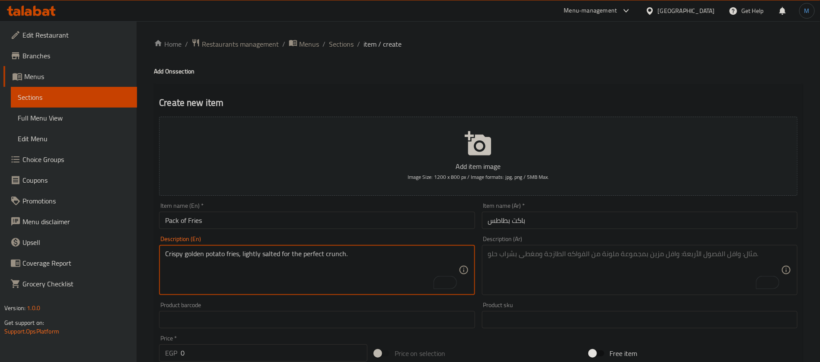
paste textarea "بطاطس مقلية مقرمشة ذهبية اللون، مملحة قليلاً للحصول على القرمشة المثالية."
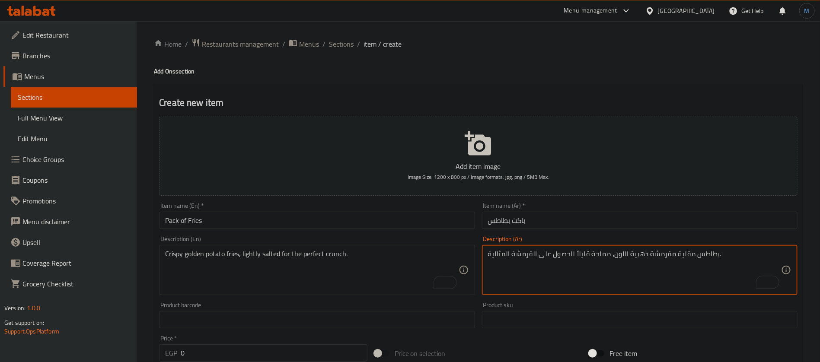
click at [512, 249] on div "بطاطس مقلية مقرمشة ذهبية اللون، مملحة قليلاً للحصول على القرمشة المثالية. Descr…" at bounding box center [639, 270] width 315 height 50
click at [521, 255] on textarea "بطاطس مقلية مقرمشة ذهبية اللون، مملحة قليلاً للحصول على القرمشة المثالية." at bounding box center [634, 270] width 293 height 41
click at [753, 262] on textarea "بطاطس مقلية مقرمشة ذهبية اللون، مملحة قليلاً للحصول على الكرانش المثالية." at bounding box center [634, 270] width 293 height 41
click at [621, 252] on textarea "بطاطس مقلية مقرمشة ذهبية اللون، مملحة قليلاً للحصول على الكرانش المثالي" at bounding box center [634, 270] width 293 height 41
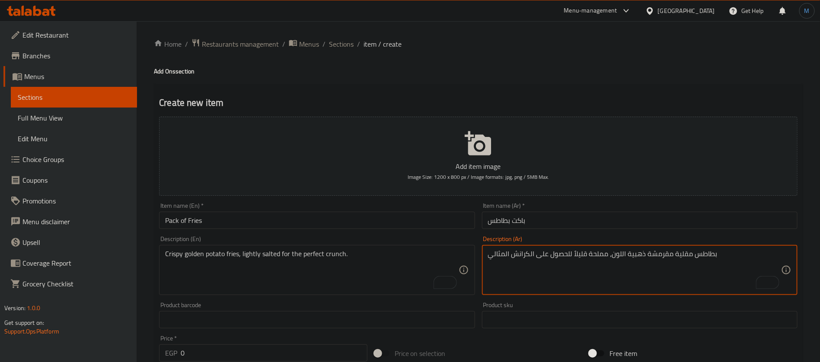
click at [621, 252] on textarea "بطاطس مقلية مقرمشة ذهبية اللون، مملحة قليلاً للحصول على الكرانش المثالي" at bounding box center [634, 270] width 293 height 41
click at [670, 257] on textarea "بطاطس مقلية مقرمشة ذهبية ، مملحة قليلاً للحصول على الكرانش المثالي" at bounding box center [634, 270] width 293 height 41
type textarea "بطاطس فرايز مقرمشة ذهبية ، مملحة قليلاً للحصول على الكرانش المثالي"
click at [318, 349] on input "0" at bounding box center [274, 352] width 187 height 17
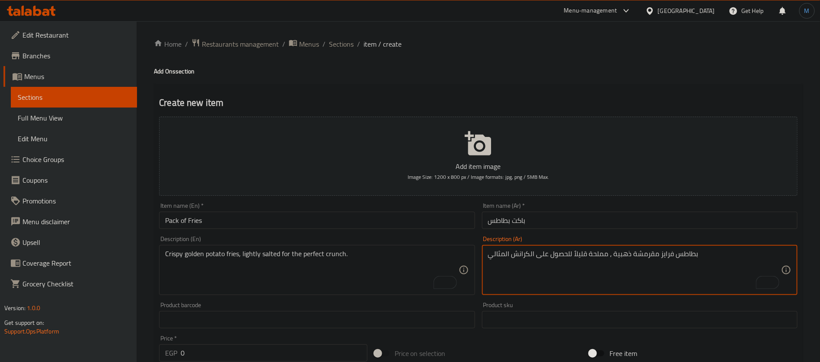
paste input "3"
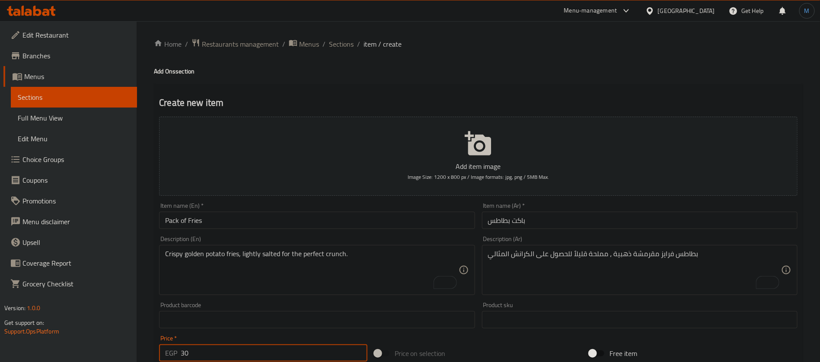
type input "30"
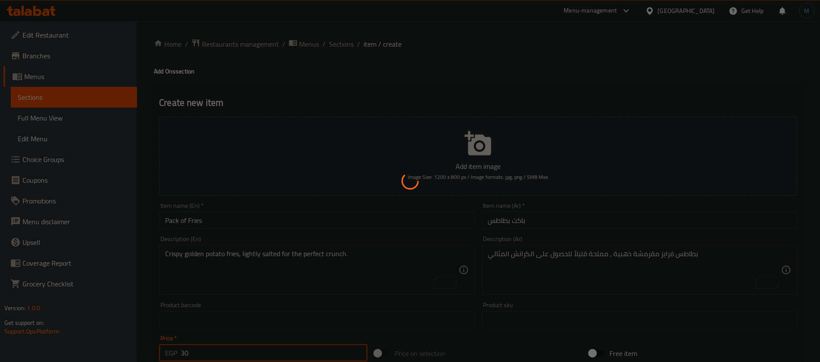
type input "0"
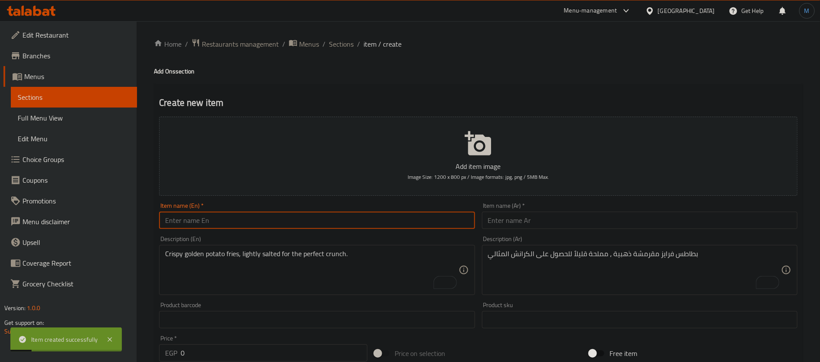
click at [259, 223] on input "text" at bounding box center [316, 220] width 315 height 17
paste input "Fries with cheese"
type input "Fries with Cheese"
click at [513, 213] on input "text" at bounding box center [639, 220] width 315 height 17
paste input "بطاطس جبنه"
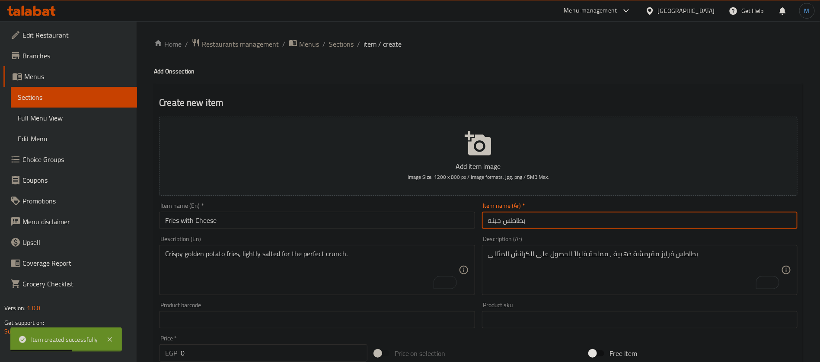
click at [524, 223] on input "بطاطس جبنه" at bounding box center [639, 220] width 315 height 17
type input "بطاطس جبنه"
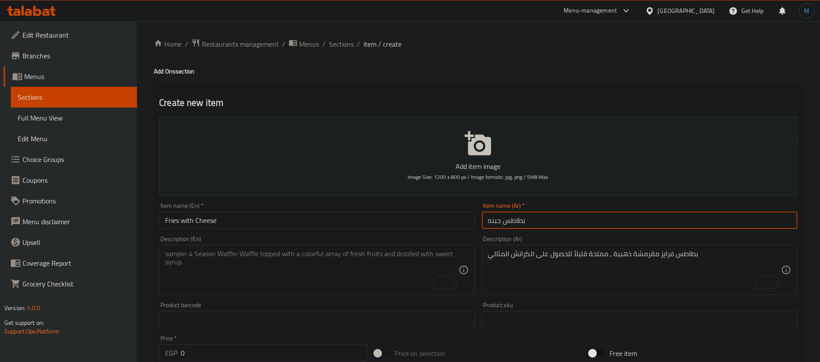
paste textarea "Hot, crispy fries topped with melted cheese for a rich and savory bite."
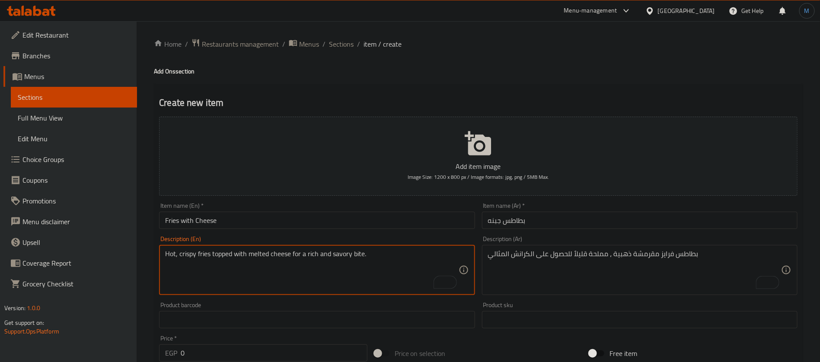
type textarea "Hot, crispy fries topped with melted cheese for a rich and savory bite."
click at [618, 252] on textarea "To enrich screen reader interactions, please activate Accessibility in Grammarl…" at bounding box center [634, 270] width 293 height 41
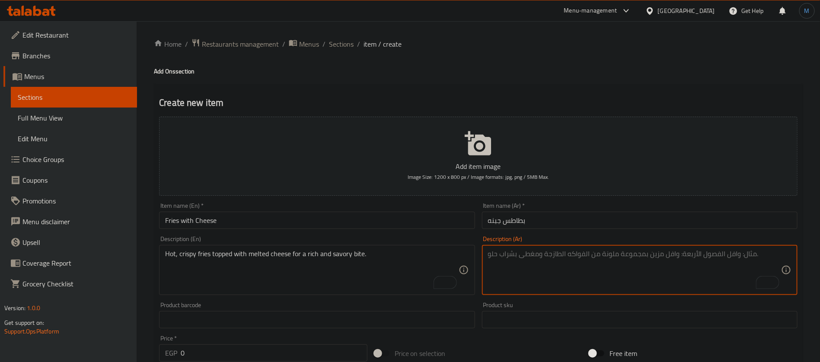
paste textarea "بطاطس مقلية ساخنة ومقرمشة مغطاة بالجبن المذاب للحصول على وجبة غنية ولذيذة."
click at [532, 260] on textarea "بطاطس مقلية ساخنة ومقرمشة مغطاة بالجبن المذاب للحصول على وجبة غنية ولذيذة." at bounding box center [634, 270] width 293 height 41
click at [500, 255] on textarea "بطاطس مقلية ساخنة ومقرمشة مغطاة بالجبن المذاب للحصول على بايت غنية ولذيذة." at bounding box center [634, 270] width 293 height 41
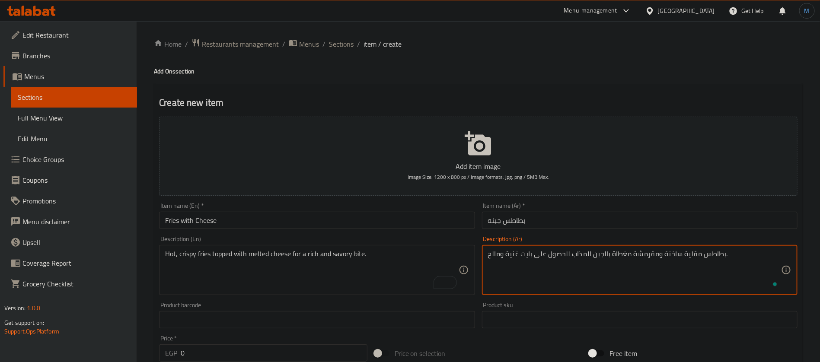
type textarea "بطاطس مقلية ساخنة ومقرمشة مغطاة بالجبن المذاب للحصول على بايت غنية ومالح."
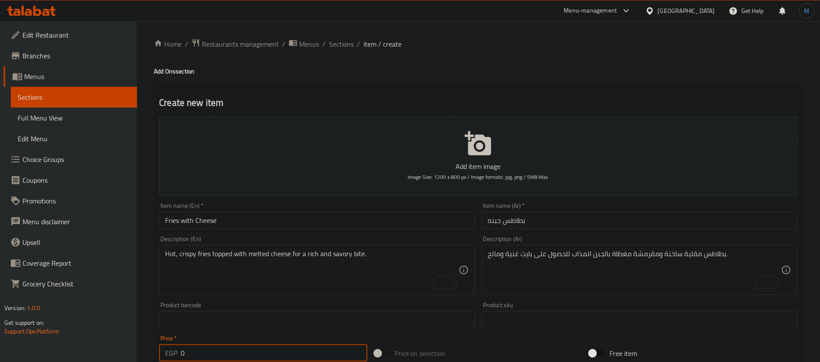
click at [263, 353] on input "0" at bounding box center [274, 352] width 187 height 17
paste input "4"
type input "40"
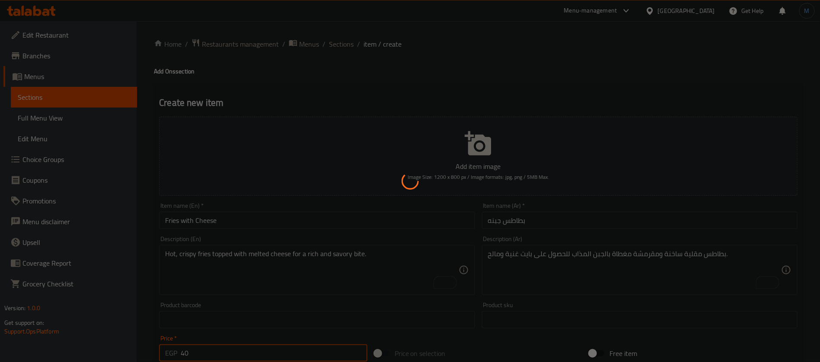
type input "0"
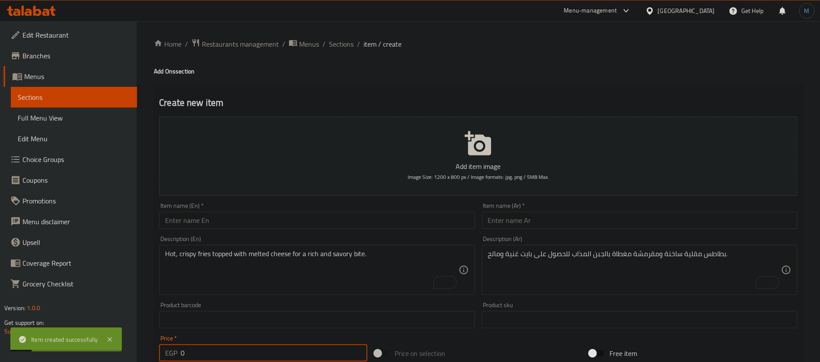
paste input "Pickles"
click at [343, 220] on input "text" at bounding box center [316, 220] width 315 height 17
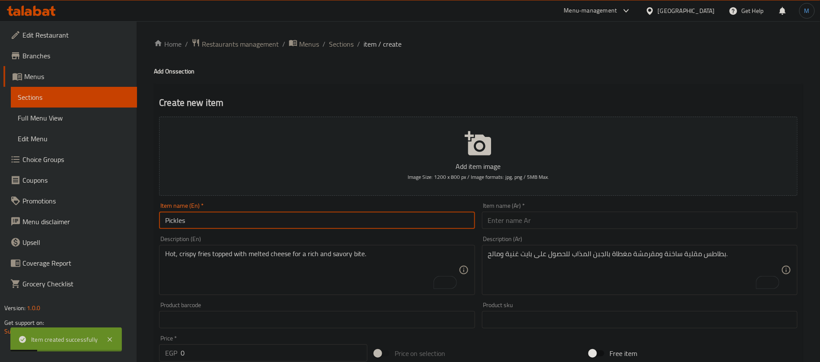
type input "Pickles"
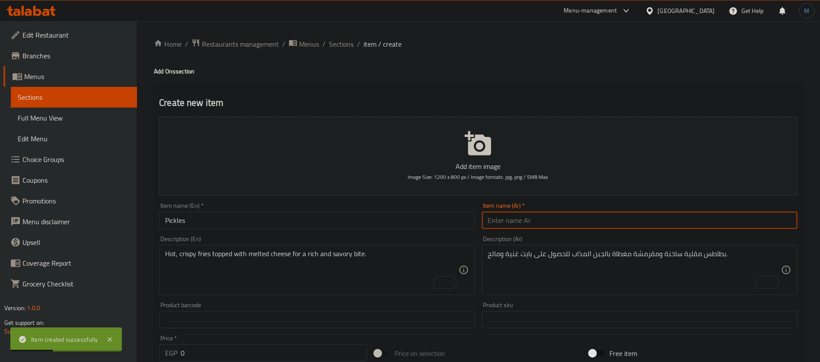
click at [488, 214] on input "text" at bounding box center [639, 220] width 315 height 17
paste input "مخلل"
type input "مخلل"
click at [507, 258] on textarea "To enrich screen reader interactions, please activate Accessibility in Grammarl…" at bounding box center [634, 270] width 293 height 41
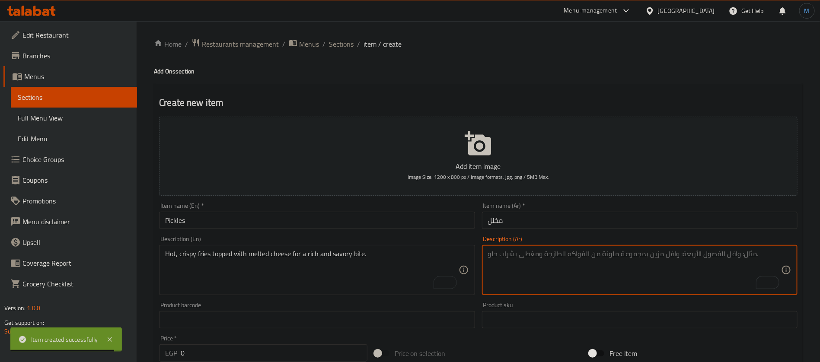
paste textarea "Crisp, tangy pickles served as a refreshing side."
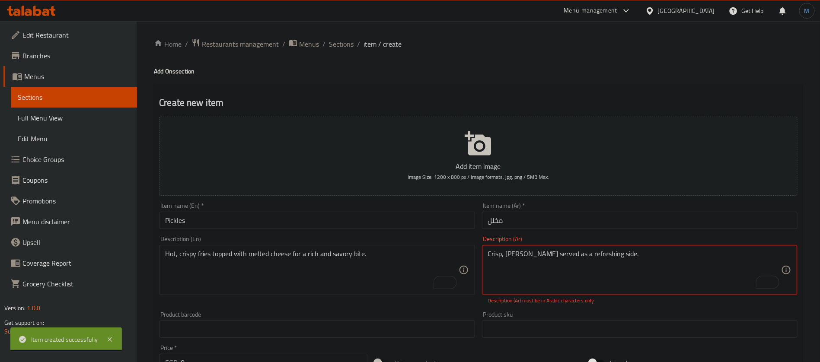
type textarea "Crisp, tangy pickles served as a refreshing side."
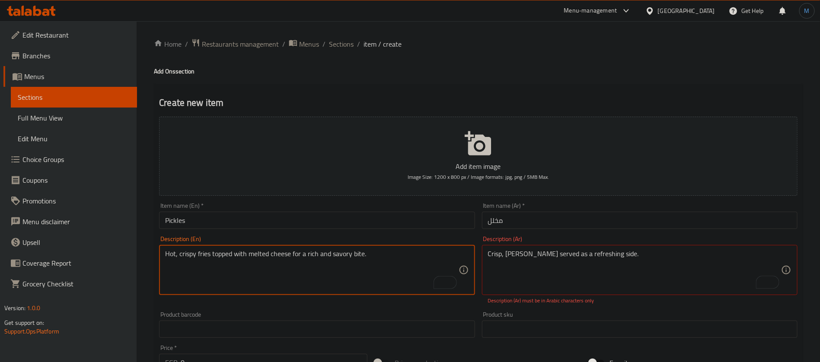
click at [403, 262] on textarea "Hot, crispy fries topped with melted cheese for a rich and savory bite." at bounding box center [311, 270] width 293 height 41
paste textarea "Crisp, tangy pickles served as a refreshing side."
type textarea "Crisp, tangy pickles served as a refreshing side."
paste textarea "مخلل مقرمش ولذيذ يقدم كطبق جانبي منعش"
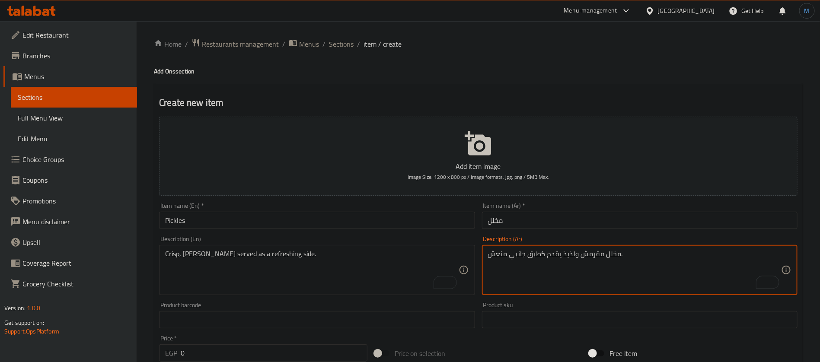
click at [589, 257] on textarea "مخلل مقرمش ولذيذ يقدم كطبق جانبي منعش." at bounding box center [634, 270] width 293 height 41
type textarea "مخلل كرسب ومنعش يقدم كطبق جانبي منعش."
click at [290, 350] on input "0" at bounding box center [274, 352] width 187 height 17
paste input "1"
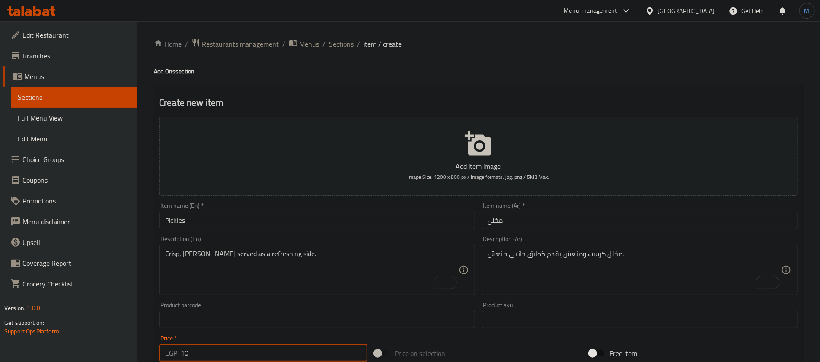
type input "10"
click at [291, 227] on input "Pickles" at bounding box center [316, 220] width 315 height 17
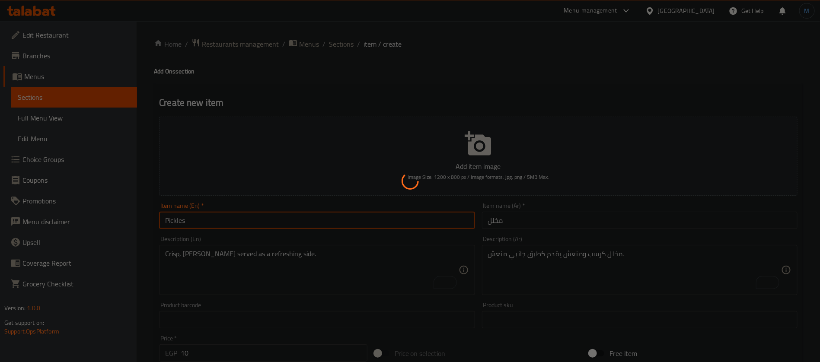
type input "0"
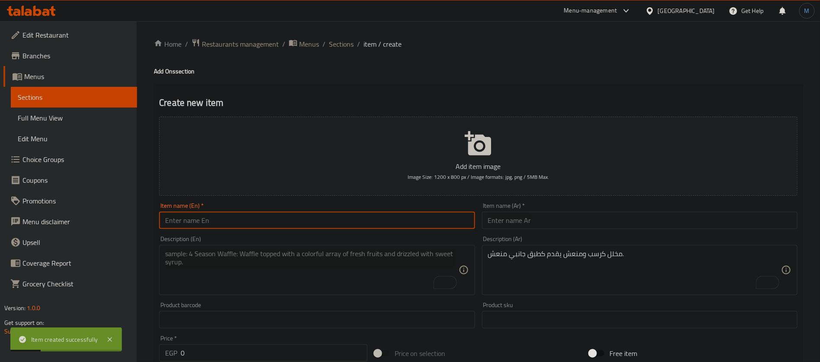
paste textarea "Freshly baked soft bread with a light, fluffy texture, perfect for pairing with…"
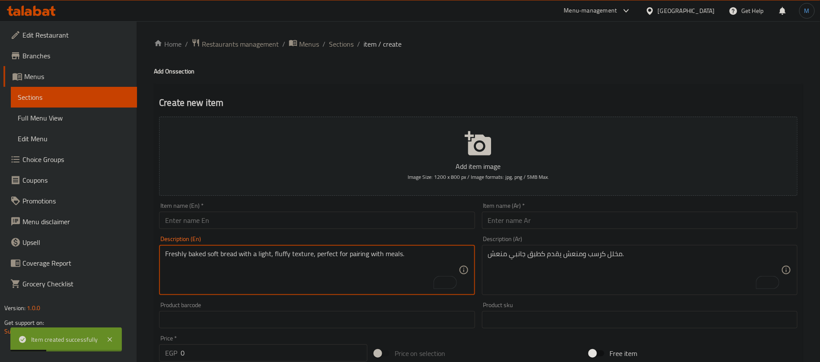
type textarea "Freshly baked soft bread with a light, fluffy texture, perfect for pairing with…"
click at [539, 214] on input "text" at bounding box center [639, 220] width 315 height 17
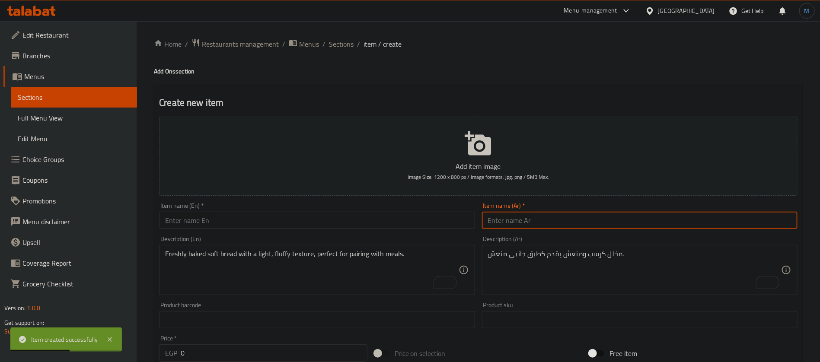
paste input "عيش سورى / كايزر"
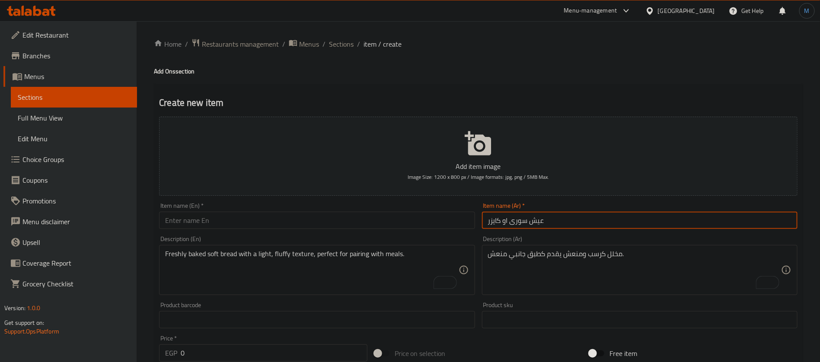
type input "عيش سورى او كايزر"
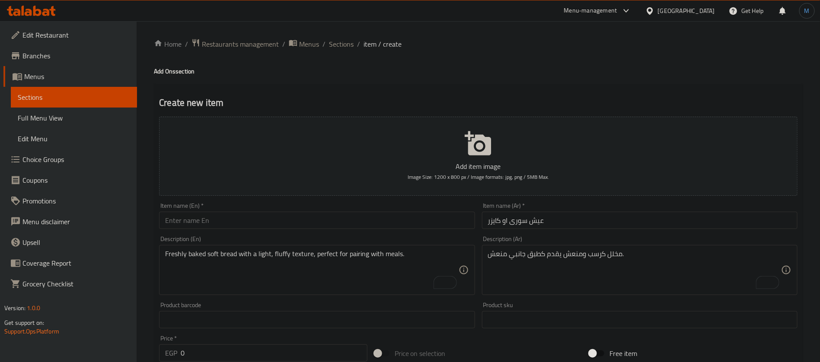
drag, startPoint x: 308, startPoint y: 209, endPoint x: 303, endPoint y: 219, distance: 11.4
click at [308, 210] on div "Item name (En)   * Item name (En) *" at bounding box center [316, 216] width 315 height 26
paste input "Syrian/Kaiser bread"
click at [303, 219] on input "text" at bounding box center [316, 220] width 315 height 17
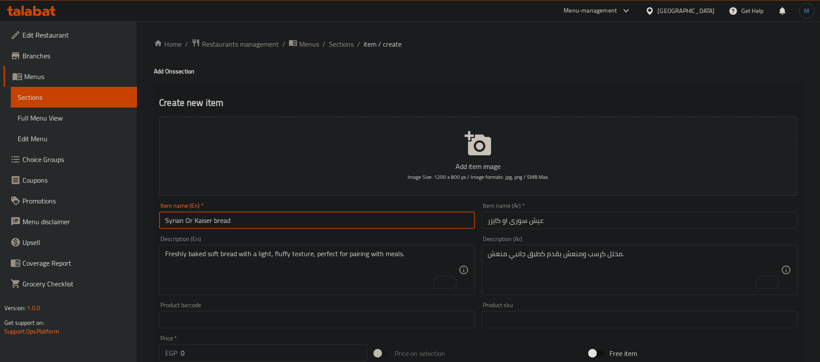
type input "Syrian Or Kaiser bread"
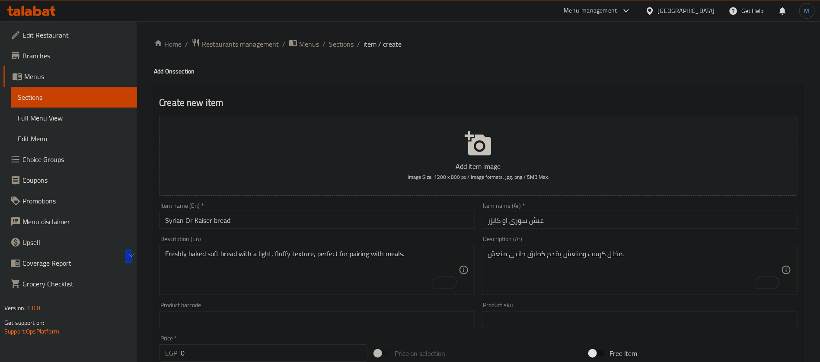
click at [569, 291] on div "مخلل كرسب ومنعش يقدم كطبق جانبي منعش. Description (Ar)" at bounding box center [639, 270] width 315 height 50
paste textarea "خبز طري طازج ذو ملمس خفيف ورقيق، مثالي لتناوله مع الوجبات."
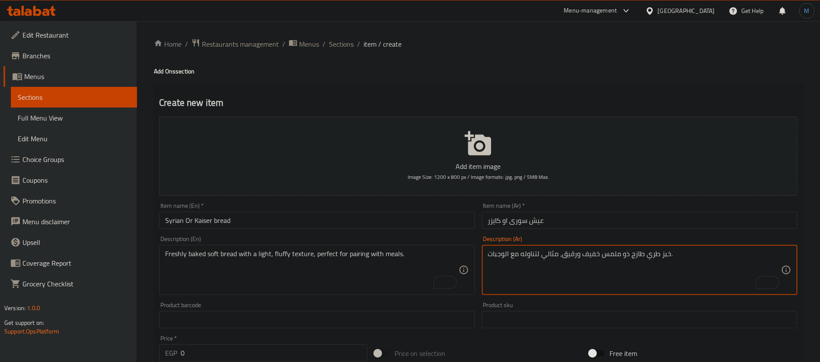
click at [636, 252] on textarea "خبز طري طازج ذو ملمس خفيف ورقيق، مثالي لتناوله مع الوجبات." at bounding box center [634, 270] width 293 height 41
paste textarea "مخبوز طازجًا"
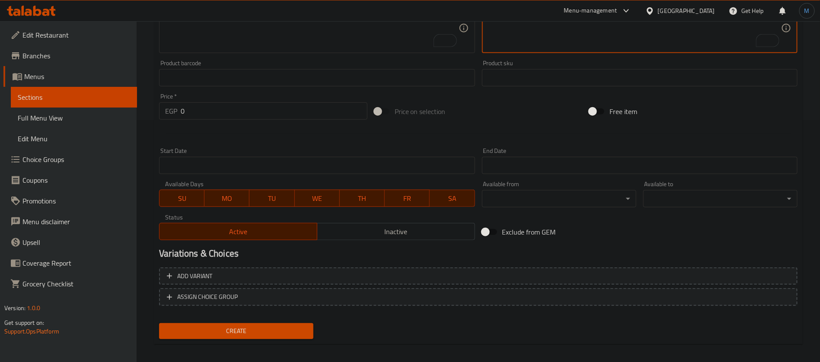
scroll to position [248, 0]
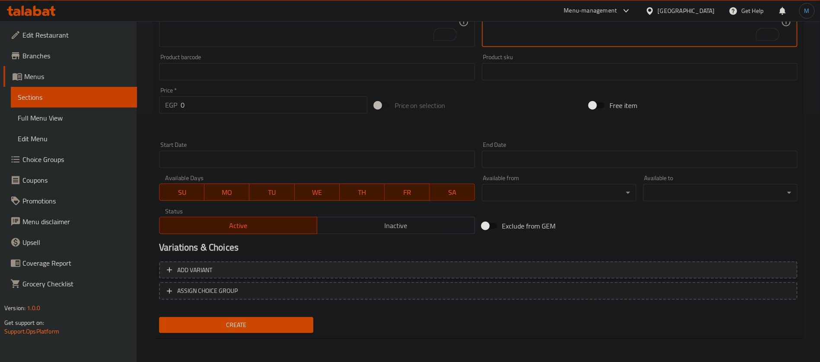
type textarea "خبز طري مخبوز طازجًا ذو ملمس خفيف ورقيق، مثالي لتناوله مع الوجبات."
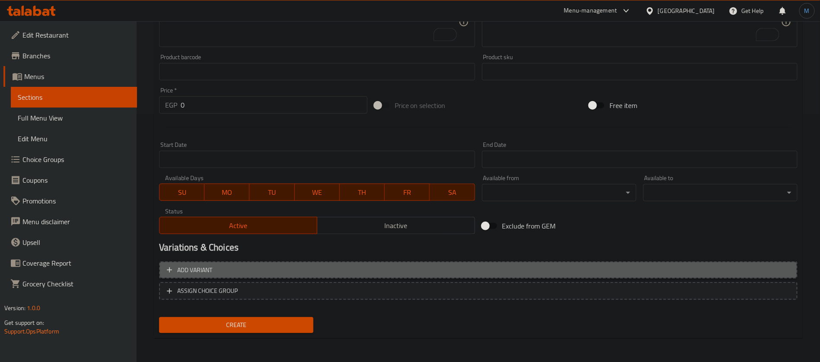
click at [472, 276] on button "Add variant" at bounding box center [478, 270] width 638 height 18
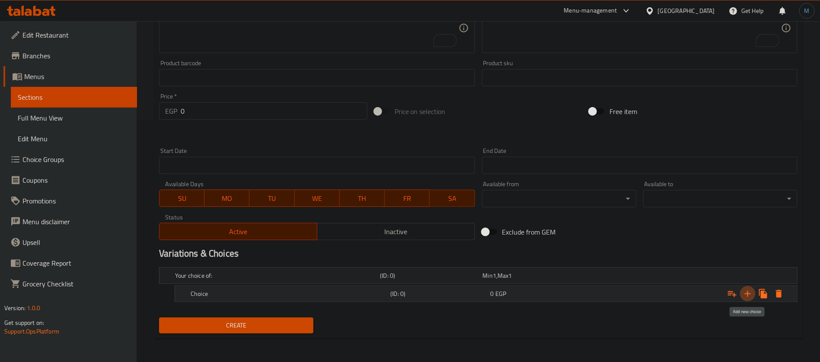
click at [746, 296] on icon "Expand" at bounding box center [747, 294] width 10 height 10
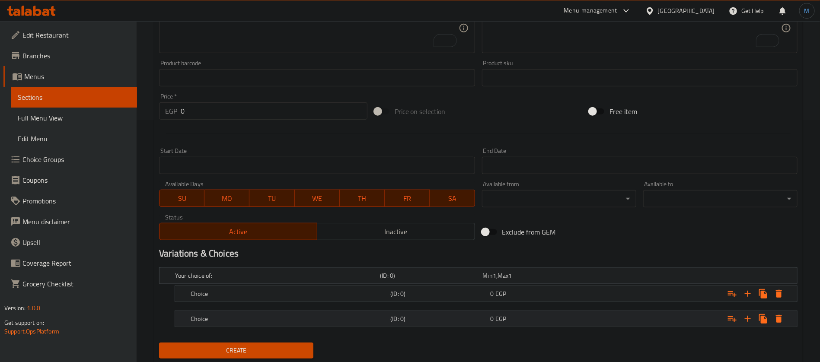
click at [540, 280] on div "0 EGP" at bounding box center [532, 275] width 99 height 9
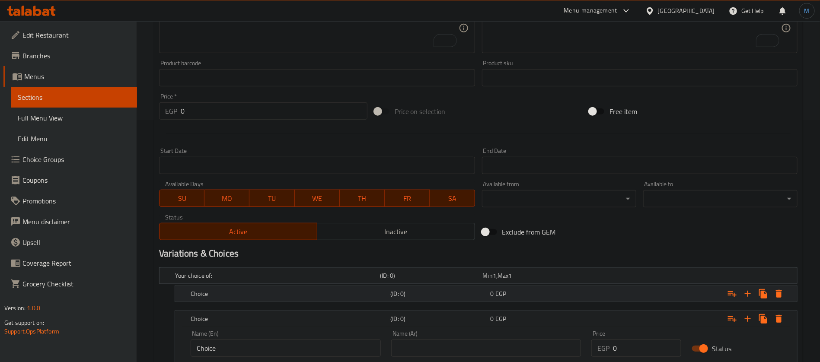
click at [525, 285] on div "Choice (ID: 0) 0 EGP" at bounding box center [480, 275] width 615 height 19
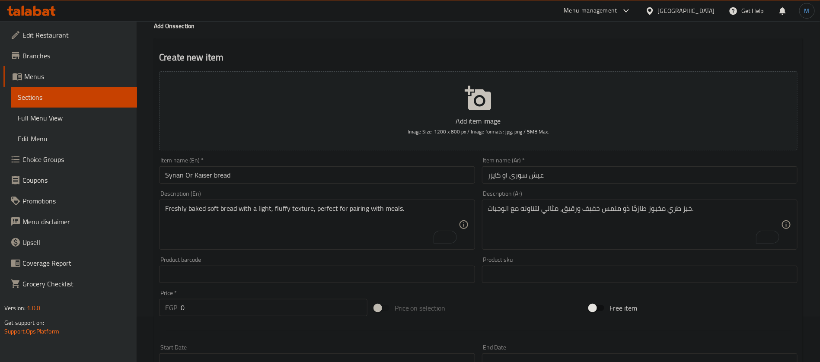
scroll to position [0, 0]
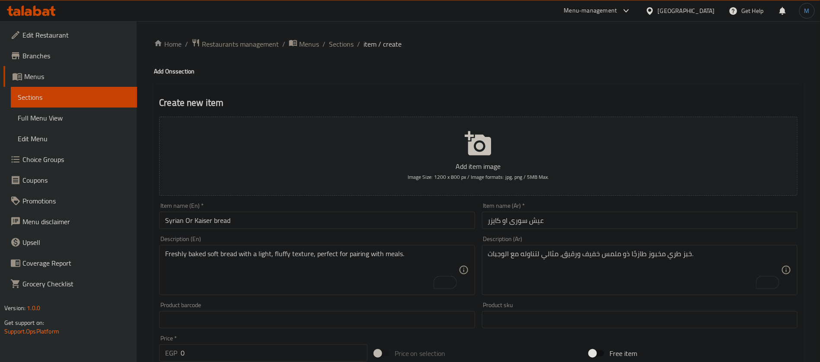
click at [517, 225] on input "عيش سورى او كايزر" at bounding box center [639, 220] width 315 height 17
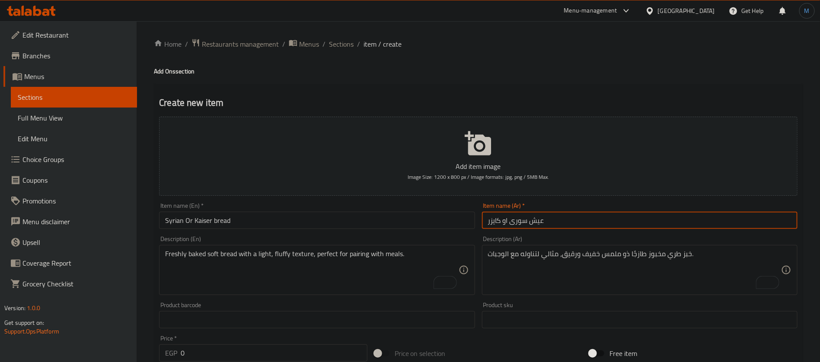
click at [517, 225] on input "عيش سورى او كايزر" at bounding box center [639, 220] width 315 height 17
click at [537, 226] on input "عيش سورى او كايزر" at bounding box center [639, 220] width 315 height 17
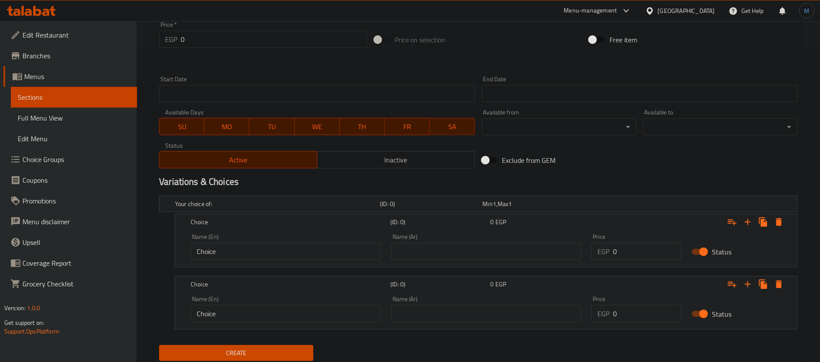
scroll to position [324, 0]
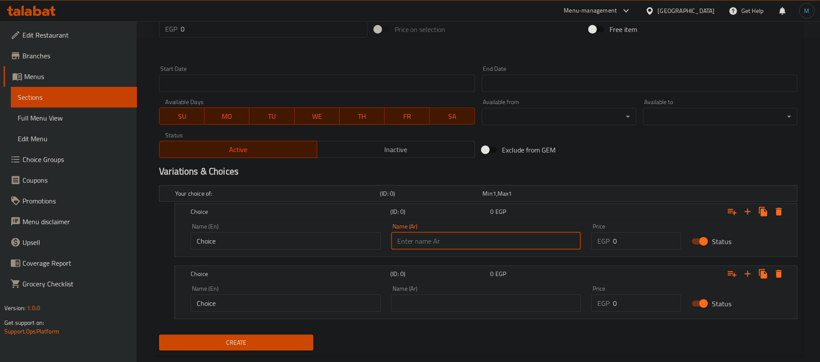
click at [547, 239] on input "text" at bounding box center [486, 240] width 190 height 17
paste input "عيش سورى"
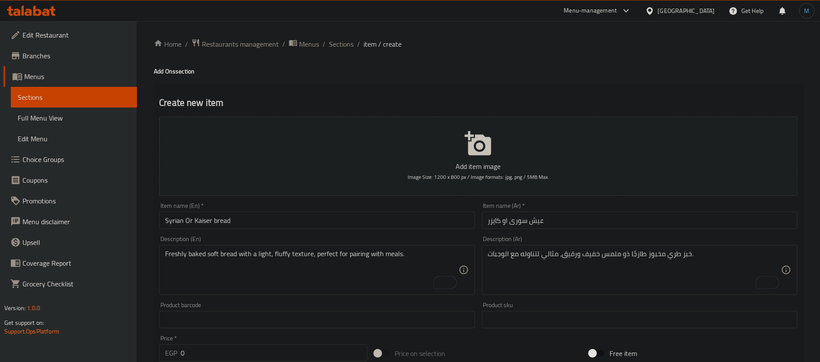
type input "عيش سورى"
click at [494, 222] on input "عيش سورى او كايزر" at bounding box center [639, 220] width 315 height 17
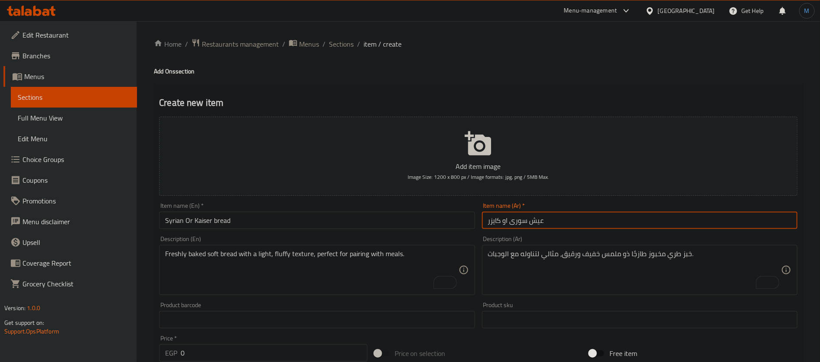
click at [494, 222] on input "عيش سورى او كايزر" at bounding box center [639, 220] width 315 height 17
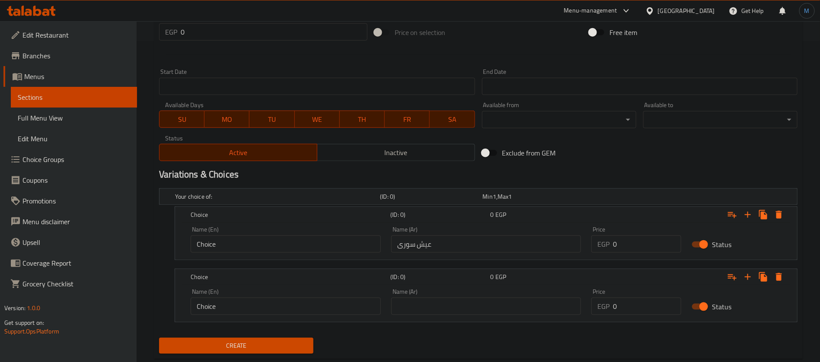
scroll to position [324, 0]
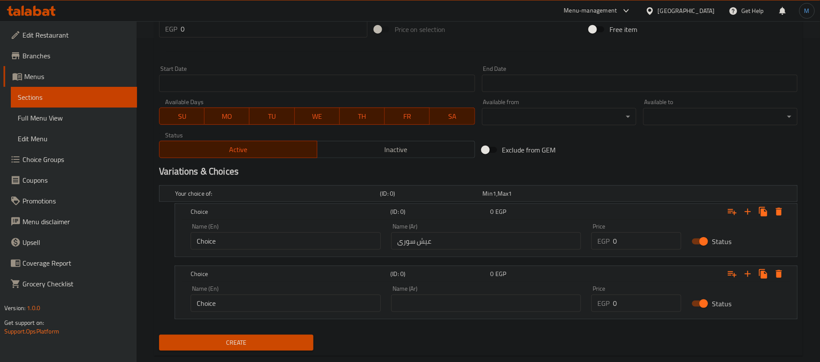
click at [420, 298] on input "text" at bounding box center [486, 303] width 190 height 17
paste input "كايزر"
click at [423, 242] on input "عيش سورى" at bounding box center [486, 240] width 190 height 17
click at [445, 309] on input "كايزر" at bounding box center [486, 303] width 190 height 17
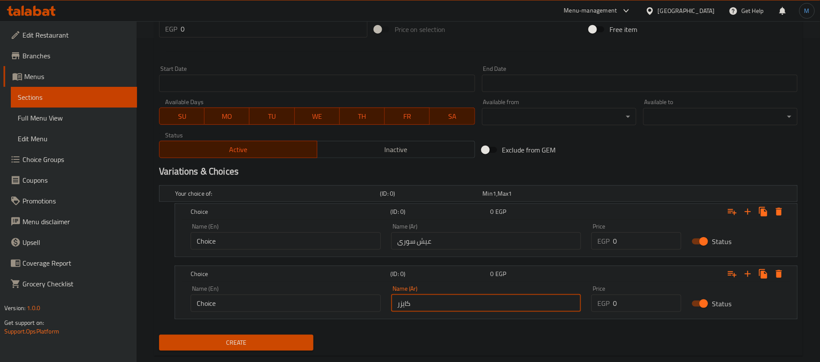
paste input "عيش"
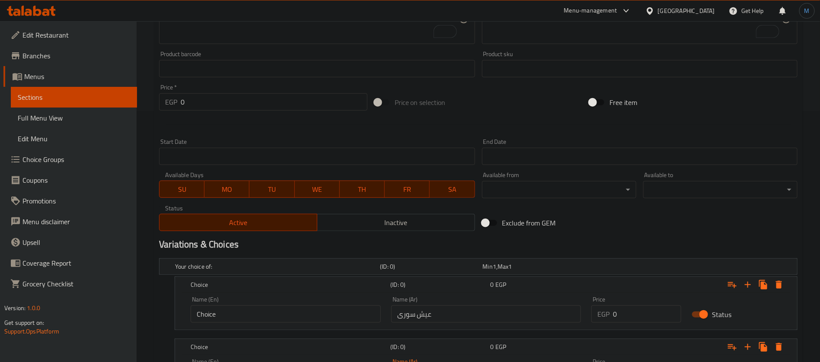
scroll to position [65, 0]
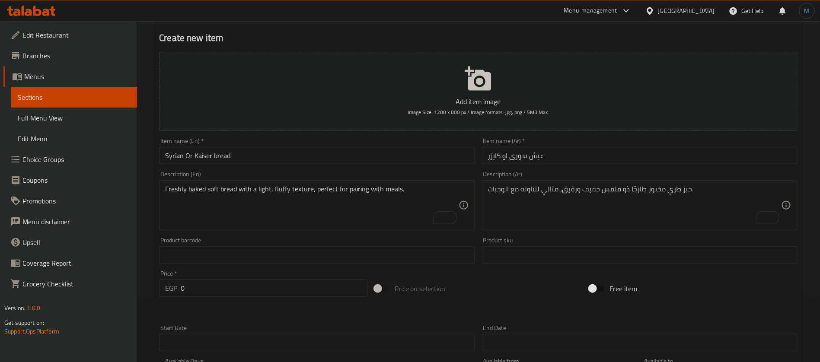
type input "عيش كايزر"
click at [170, 153] on input "Syrian Or Kaiser bread" at bounding box center [316, 155] width 315 height 17
drag, startPoint x: 170, startPoint y: 153, endPoint x: 229, endPoint y: 153, distance: 59.2
click at [229, 153] on input "Syrian Or Kaiser bread" at bounding box center [316, 155] width 315 height 17
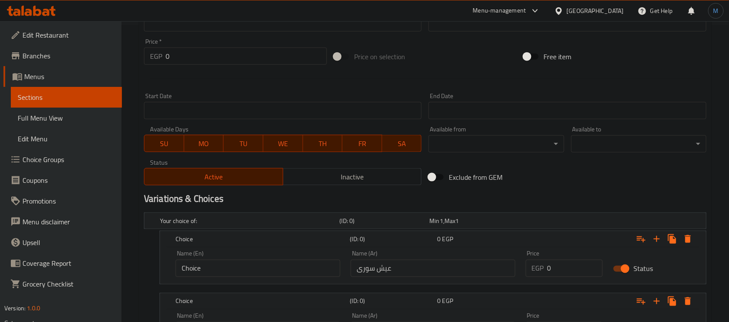
scroll to position [353, 0]
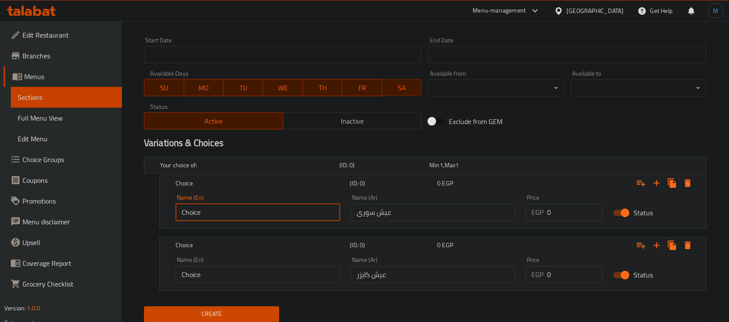
click at [219, 214] on input "Choice" at bounding box center [257, 212] width 165 height 17
paste input "Syrian Or Kaiser bread"
click at [204, 213] on input "Syrian Or Kaiser bread" at bounding box center [257, 212] width 165 height 17
click at [206, 212] on input "Syrian Kaiser bread" at bounding box center [257, 212] width 165 height 17
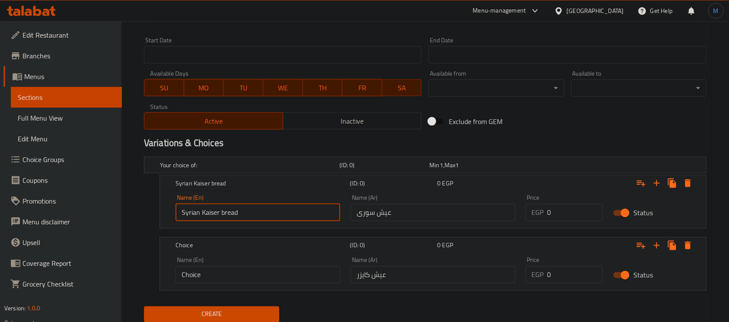
click at [206, 212] on input "Syrian Kaiser bread" at bounding box center [257, 212] width 165 height 17
drag, startPoint x: 206, startPoint y: 212, endPoint x: 226, endPoint y: 213, distance: 20.7
click at [226, 213] on input "Syrian Kaiser bread" at bounding box center [257, 212] width 165 height 17
type input "Syrian Kaiser bread"
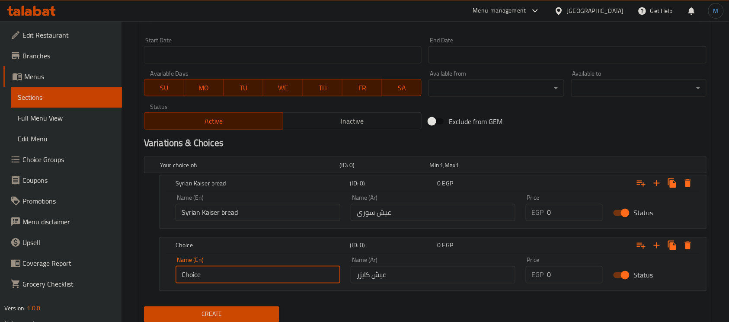
click at [239, 279] on input "Choice" at bounding box center [257, 274] width 165 height 17
paste input "Kaiser bread"
type input "Kaiser bread"
click at [220, 213] on input "Syrian Kaiser bread" at bounding box center [257, 212] width 165 height 17
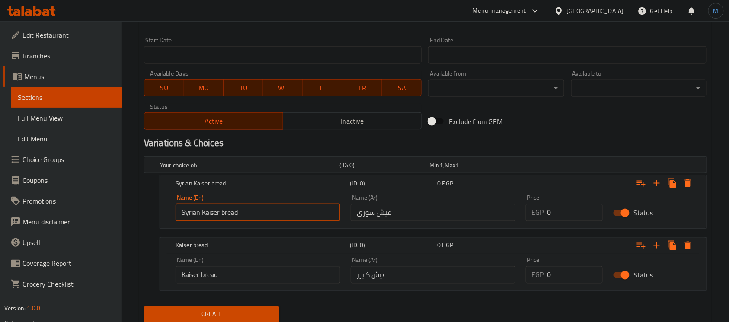
click at [220, 213] on input "Syrian Kaiser bread" at bounding box center [257, 212] width 165 height 17
click at [213, 210] on input "Syrian Kaiser bread" at bounding box center [257, 212] width 165 height 17
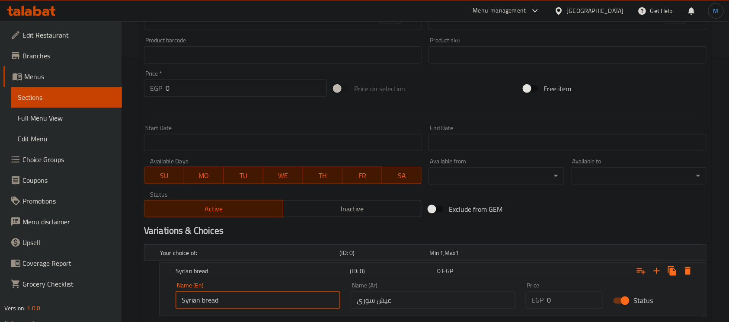
scroll to position [180, 0]
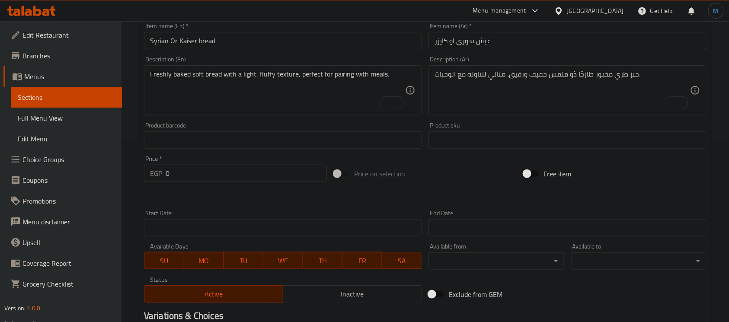
type input "Syrian bread"
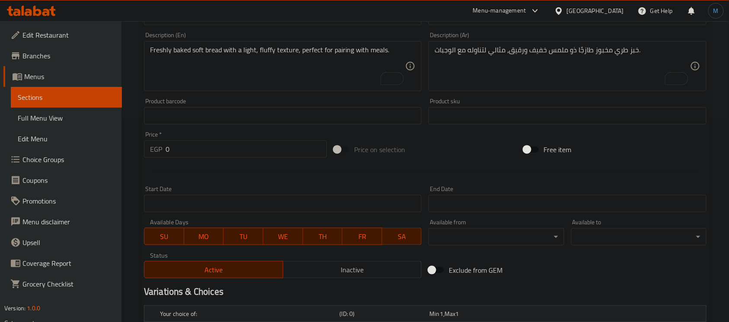
scroll to position [353, 0]
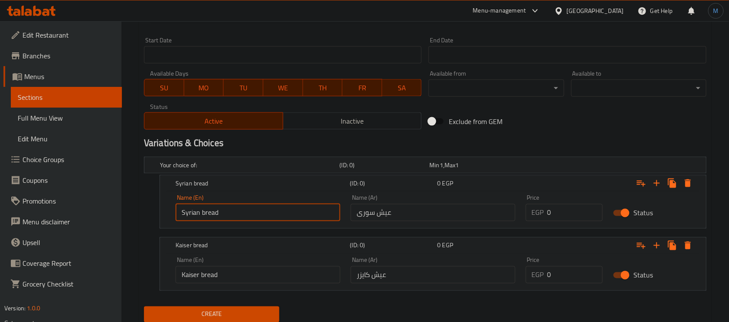
click at [557, 210] on input "0" at bounding box center [574, 212] width 55 height 17
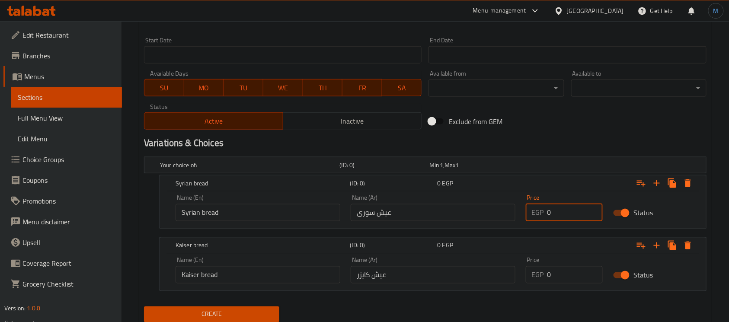
paste input "1"
type input "10"
click at [574, 266] on input "0" at bounding box center [574, 274] width 55 height 17
paste input "1"
type input "10"
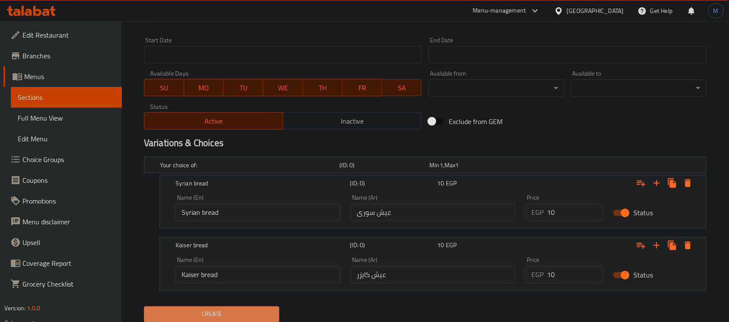
click at [260, 306] on button "Create" at bounding box center [211, 314] width 135 height 16
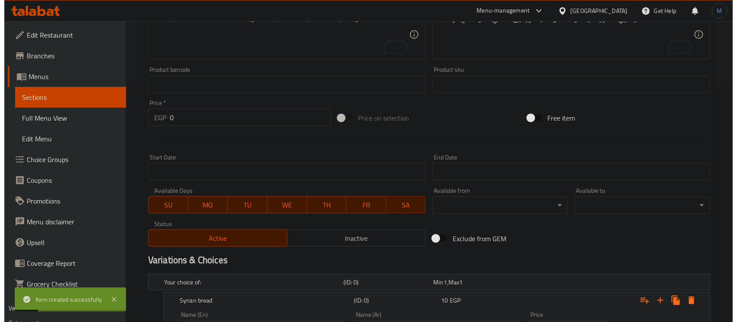
scroll to position [295, 0]
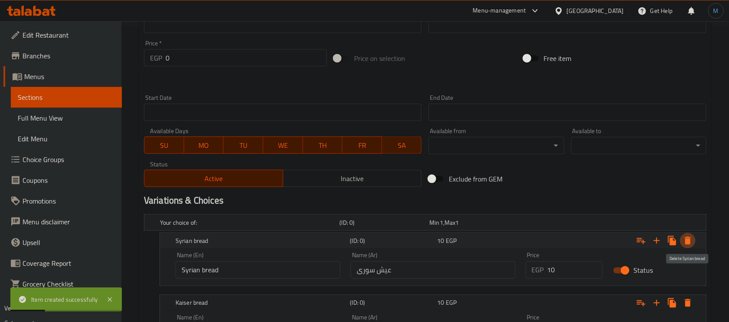
click at [694, 237] on button "Expand" at bounding box center [688, 241] width 16 height 16
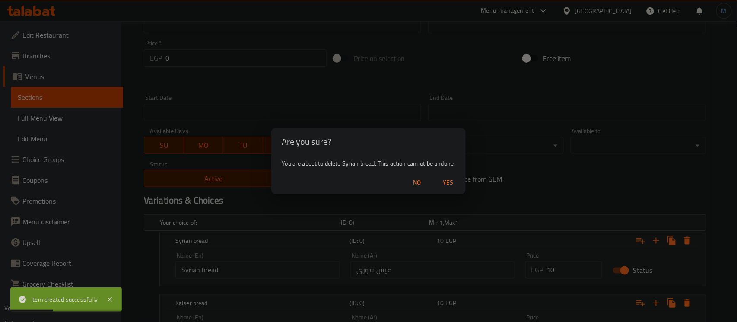
click at [462, 179] on button "Yes" at bounding box center [449, 183] width 28 height 16
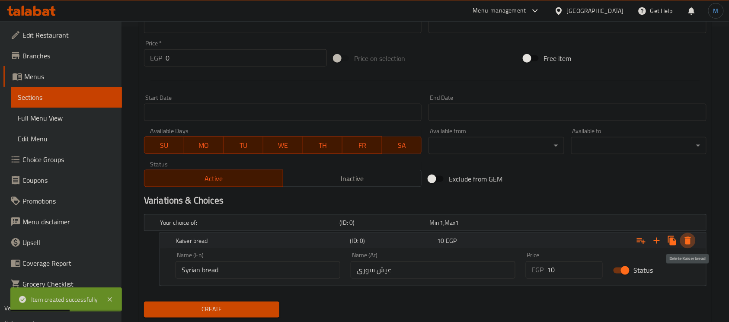
click at [694, 239] on button "Expand" at bounding box center [688, 241] width 16 height 16
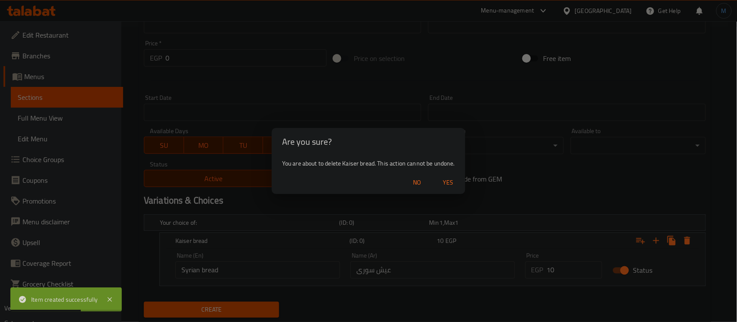
click at [463, 189] on div "No Yes" at bounding box center [369, 182] width 194 height 23
click at [460, 185] on button "Yes" at bounding box center [448, 183] width 28 height 16
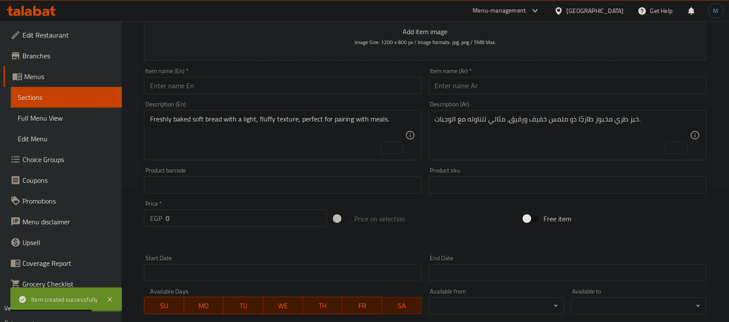
scroll to position [115, 0]
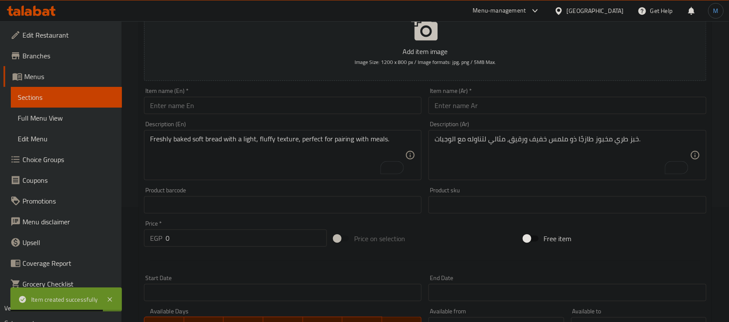
click at [364, 112] on input "text" at bounding box center [282, 105] width 277 height 17
paste input "Jalapenos"
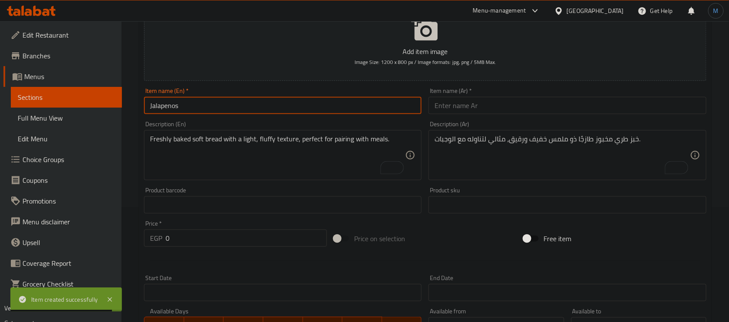
type input "Jalapenos"
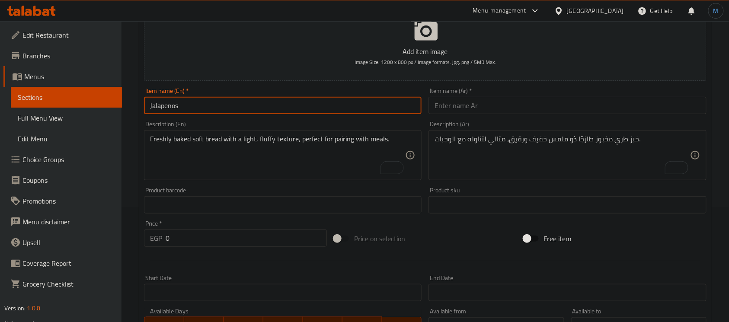
click at [401, 115] on div "Item name (En)   * Jalapenos Item name (En) *" at bounding box center [282, 100] width 284 height 33
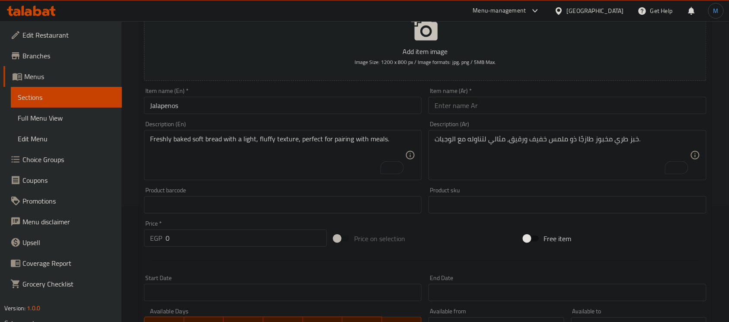
click at [462, 106] on input "text" at bounding box center [566, 105] width 277 height 17
paste input "هالبينو"
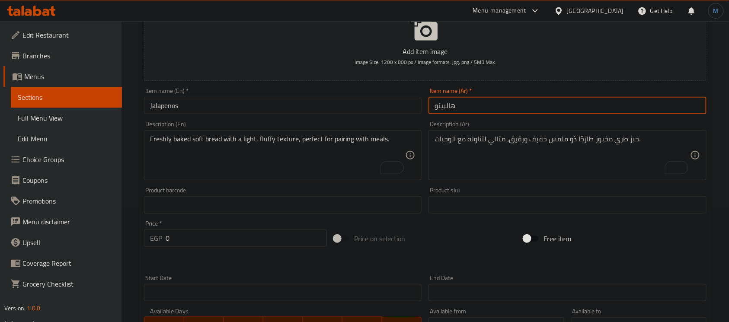
type input "هالبينو"
click at [344, 184] on div "Product barcode Product barcode" at bounding box center [282, 200] width 284 height 33
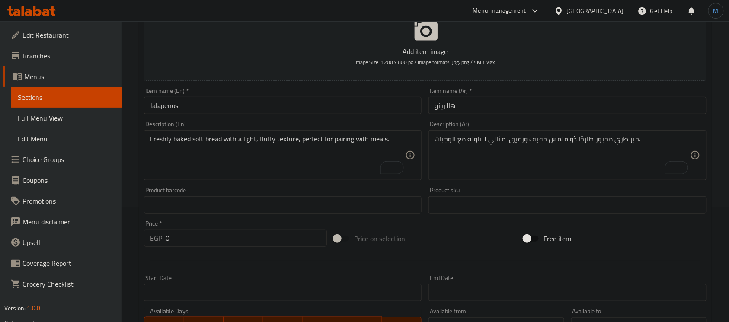
paste textarea "Spicy, tangy jalapeño slices"
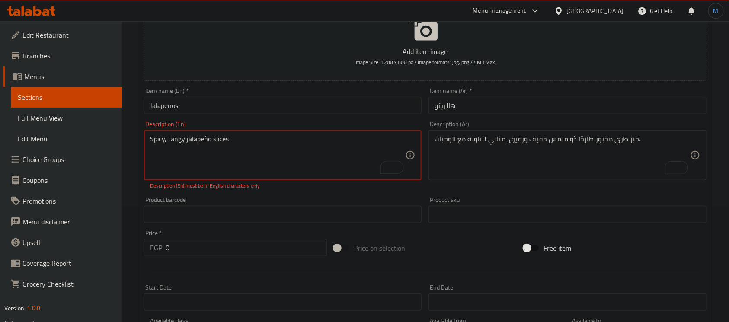
click at [174, 105] on input "Jalapenos" at bounding box center [282, 105] width 277 height 17
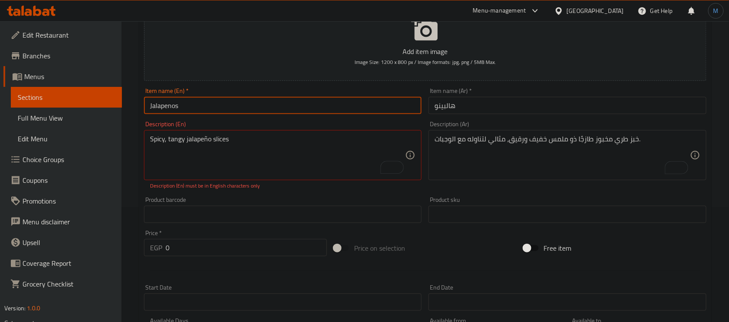
click at [174, 105] on input "Jalapenos" at bounding box center [282, 105] width 277 height 17
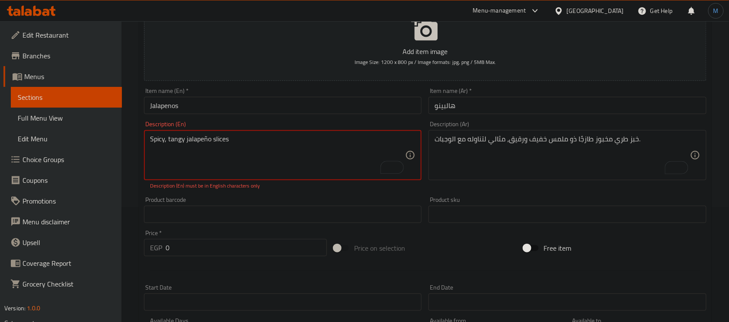
click at [200, 137] on textarea "Spicy, tangy jalapeño slices" at bounding box center [277, 155] width 255 height 41
paste textarea "Jalapenos"
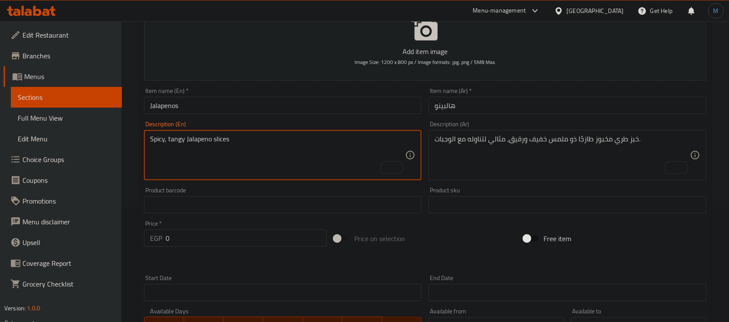
type textarea "Spicy, tangy Jalapeno slices"
click at [264, 244] on input "0" at bounding box center [246, 237] width 161 height 17
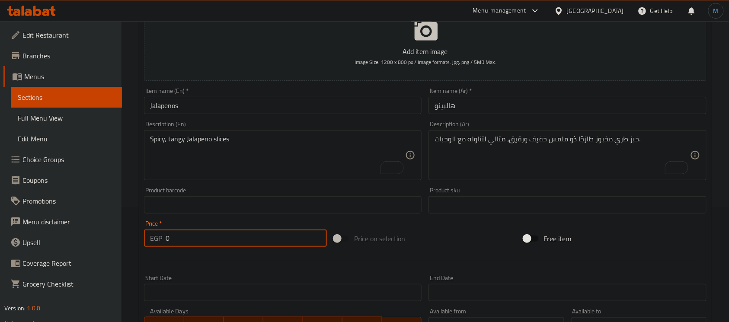
paste input "15"
type input "15"
drag, startPoint x: 466, startPoint y: 181, endPoint x: 472, endPoint y: 160, distance: 22.4
click at [466, 181] on div "Description (Ar) خبز طري مخبوز طازجًا ذو ملمس خفيف ورقيق، مثالي لتناوله مع الوج…" at bounding box center [567, 151] width 284 height 66
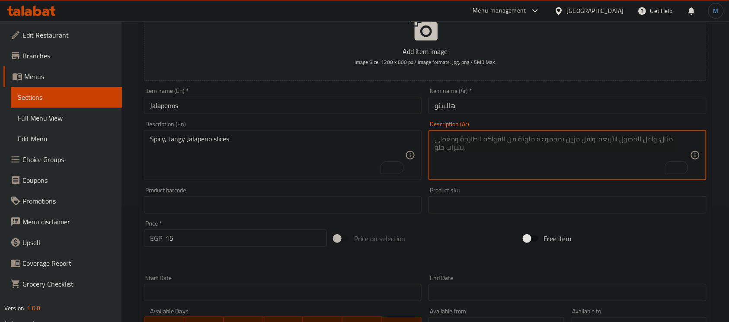
click at [472, 159] on textarea "To enrich screen reader interactions, please activate Accessibility in Grammarl…" at bounding box center [561, 155] width 255 height 41
paste textarea "شرائح جالابينو حارة ولذيذة"
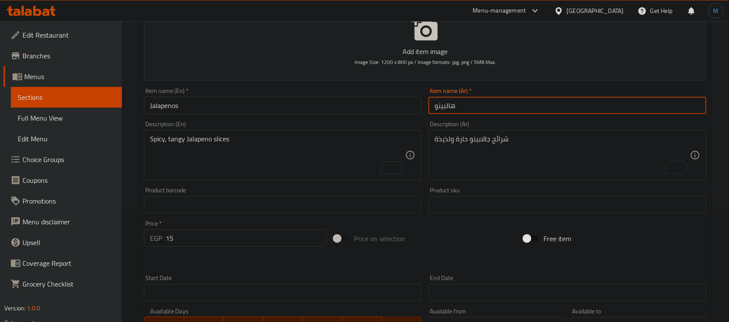
click at [457, 111] on input "هالبينو" at bounding box center [566, 105] width 277 height 17
click at [446, 105] on input "هالبينو" at bounding box center [566, 105] width 277 height 17
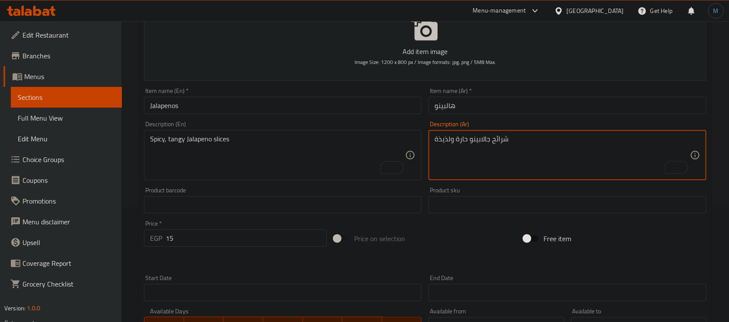
click at [476, 137] on textarea "شرائح جالابينو حارة ولذيذة" at bounding box center [561, 155] width 255 height 41
paste textarea "هالبينو"
click at [444, 140] on textarea "شرائح هالبينو حارة ولذيذة" at bounding box center [561, 155] width 255 height 41
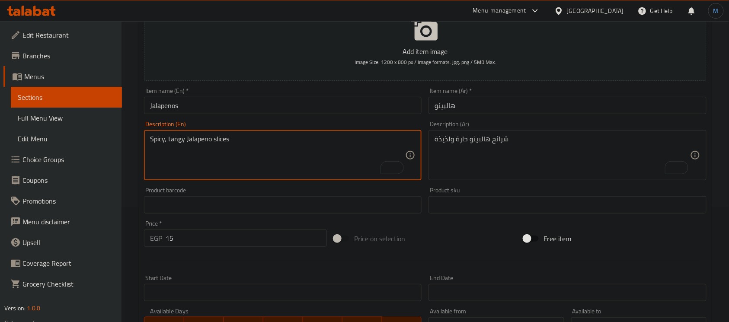
click at [175, 139] on textarea "Spicy, tangy Jalapeno slices" at bounding box center [277, 155] width 255 height 41
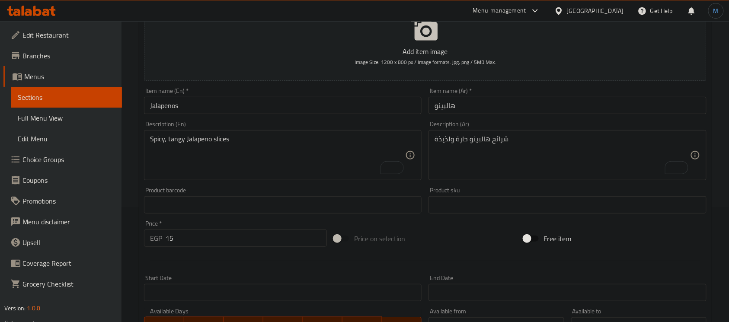
click at [235, 115] on div "Item name (En)   * Jalapenos Item name (En) *" at bounding box center [282, 100] width 284 height 33
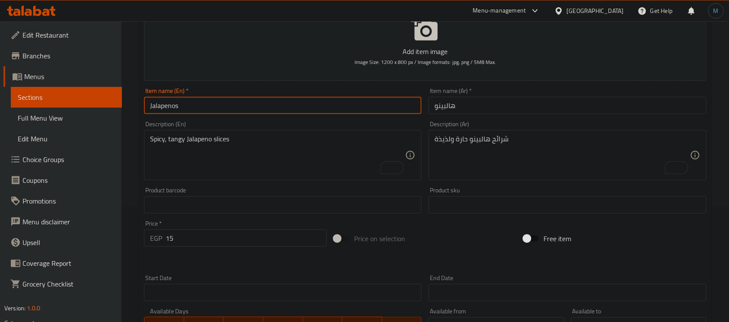
click at [237, 111] on input "Jalapenos" at bounding box center [282, 105] width 277 height 17
click at [448, 134] on div "شرائح هالبينو حارة ولذيذة Description (Ar)" at bounding box center [566, 155] width 277 height 50
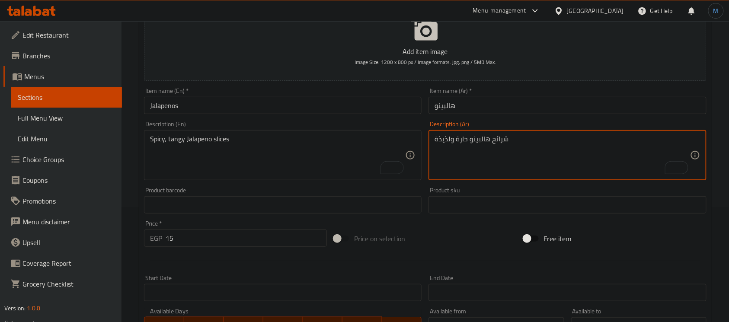
click at [448, 134] on div "شرائح هالبينو حارة ولذيذة Description (Ar)" at bounding box center [566, 155] width 277 height 50
type textarea "شرائح هالبينو حارة ومنعشة"
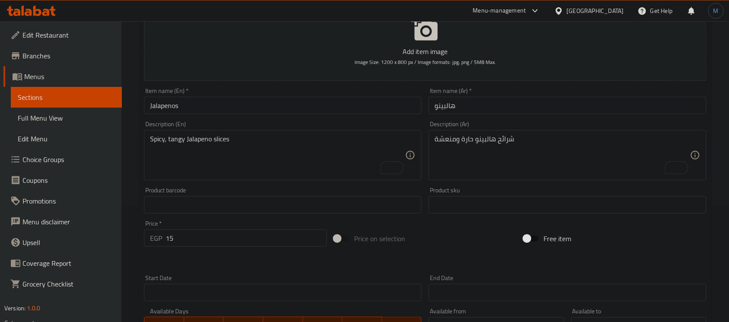
click at [525, 89] on div "Item name (Ar)   * هالبينو Item name (Ar) *" at bounding box center [566, 101] width 277 height 26
click at [528, 100] on input "هالبينو" at bounding box center [566, 105] width 277 height 17
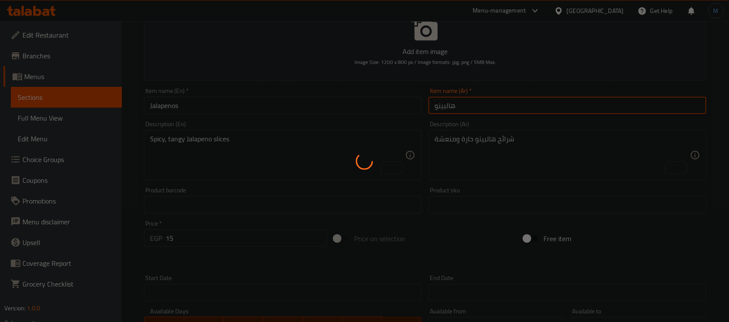
type input "0"
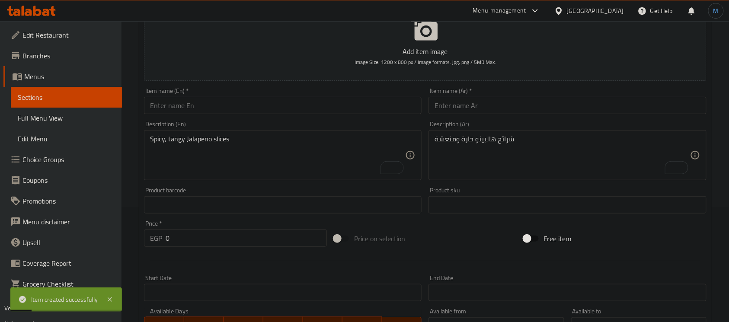
click at [238, 119] on div "Description (En) Spicy, tangy Jalapeno slices Description (En)" at bounding box center [282, 151] width 284 height 66
paste input "Ranch sauce"
click at [239, 111] on input "Ranch sauce" at bounding box center [282, 105] width 277 height 17
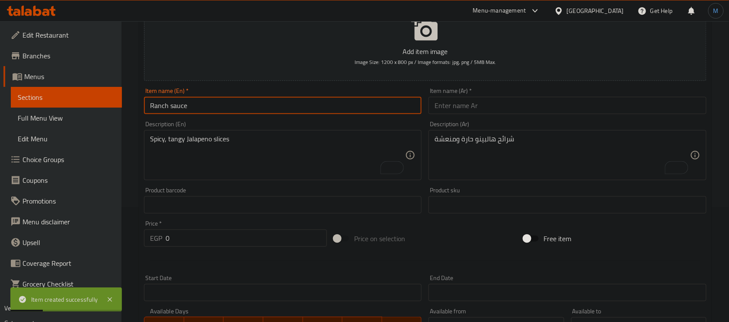
type input "Ranch sauce"
click at [467, 111] on input "text" at bounding box center [566, 105] width 277 height 17
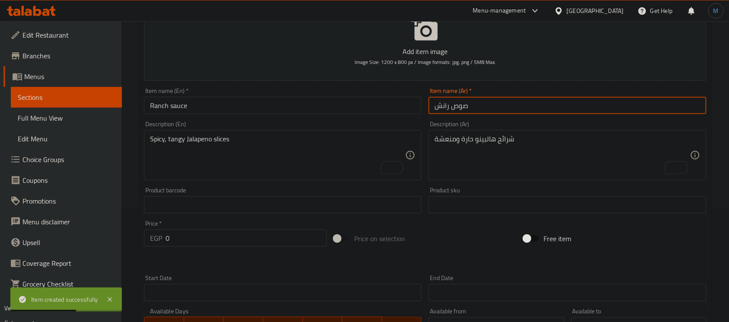
type input "صوص رانش"
click at [223, 250] on div at bounding box center [424, 260] width 569 height 21
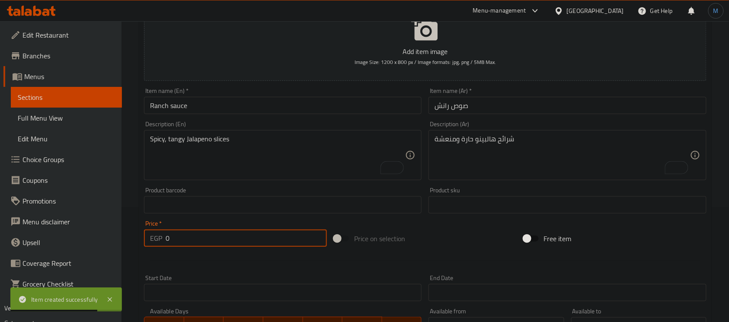
click at [223, 245] on input "0" at bounding box center [246, 237] width 161 height 17
paste input "2"
type input "20"
click at [220, 107] on input "Ranch sauce" at bounding box center [282, 105] width 277 height 17
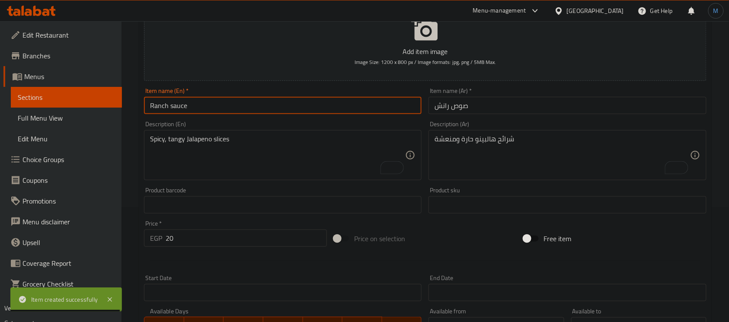
type input "Ranch Sauce"
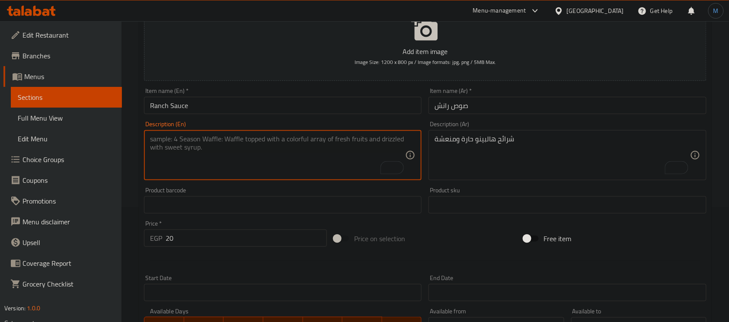
click at [304, 150] on textarea "To enrich screen reader interactions, please activate Accessibility in Grammarl…" at bounding box center [277, 155] width 255 height 41
paste textarea "Made with a blend of herbs and spices"
type textarea "Made with a blend of herbs and spices"
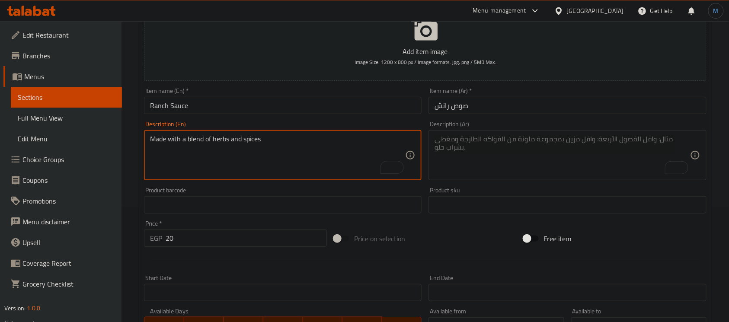
click at [523, 162] on textarea "To enrich screen reader interactions, please activate Accessibility in Grammarl…" at bounding box center [561, 155] width 255 height 41
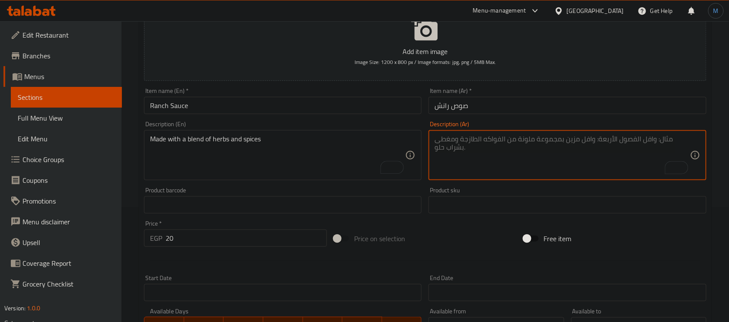
paste textarea "مصنوع بمزيج من الأعشاب والتوابل"
type textarea "مصنوع بمزيج من الأعشاب والتوابل"
click at [308, 104] on input "Ranch Sauce" at bounding box center [282, 105] width 277 height 17
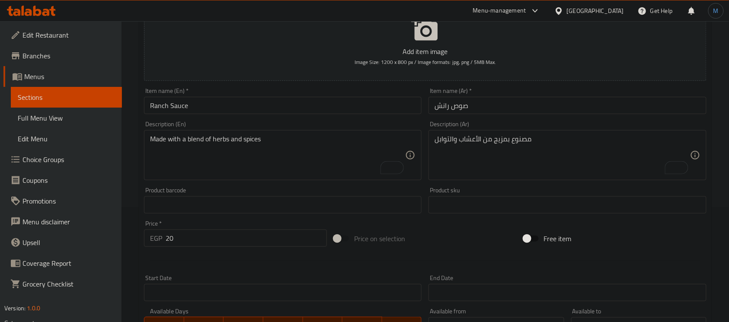
click at [231, 109] on input "Ranch Sauce" at bounding box center [282, 105] width 277 height 17
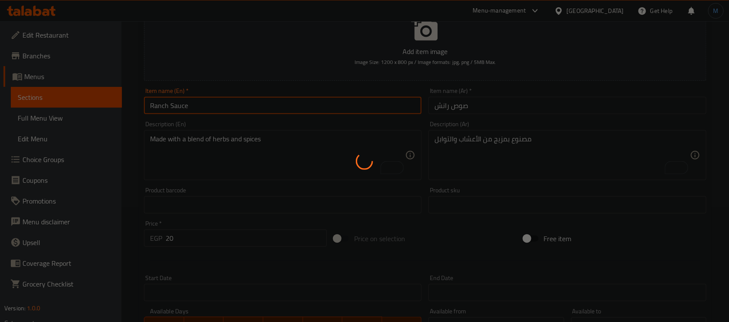
type input "0"
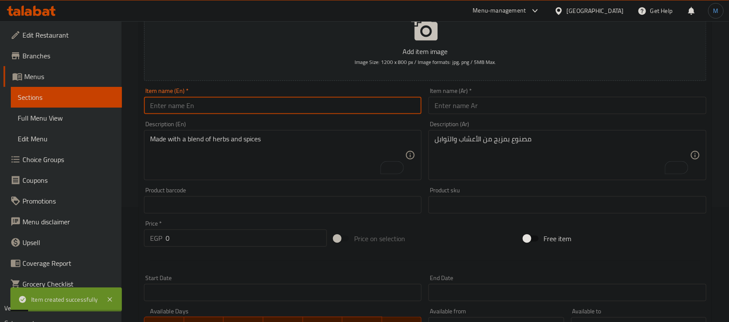
click at [516, 110] on input "text" at bounding box center [566, 105] width 277 height 17
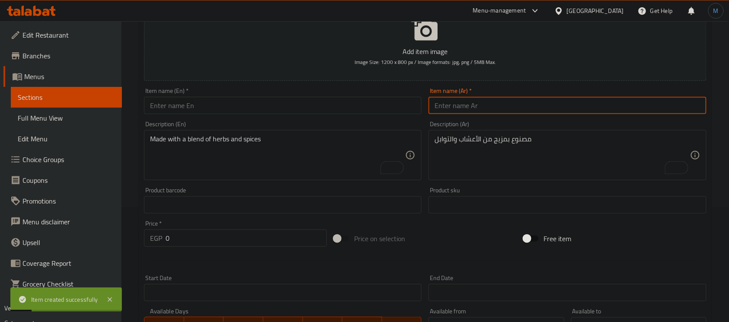
paste input "صوص تكساس"
type input "صوص تكساس"
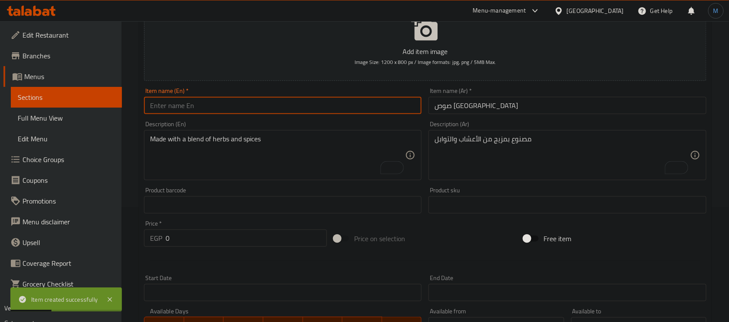
click at [337, 99] on input "text" at bounding box center [282, 105] width 277 height 17
paste input "Texas sauce"
type input "Texas Sauce"
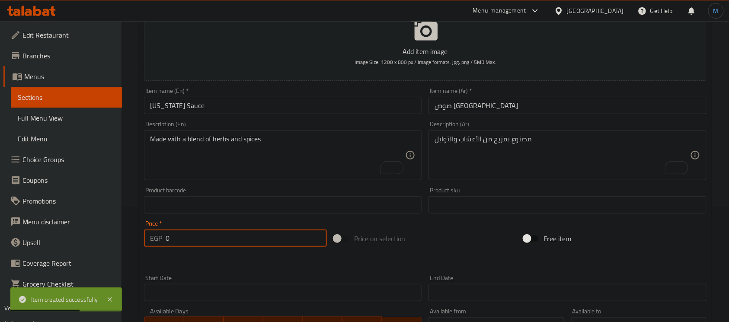
click at [203, 239] on input "0" at bounding box center [246, 237] width 161 height 17
type input "20"
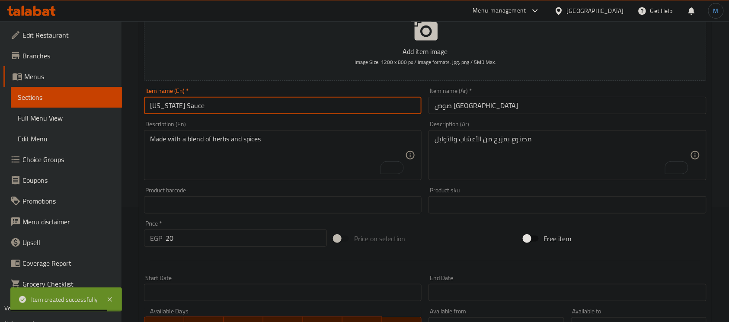
click at [270, 101] on input "Texas Sauce" at bounding box center [282, 105] width 277 height 17
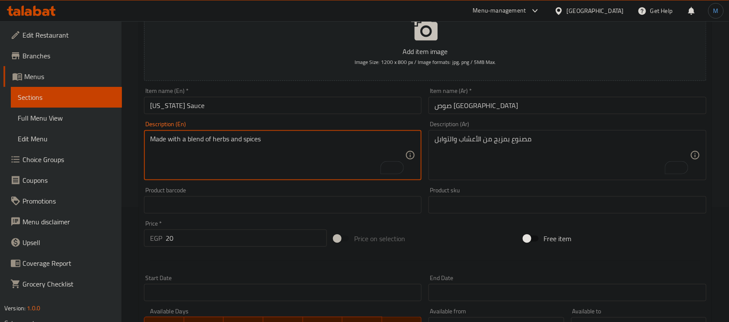
click at [290, 163] on textarea "Made with a blend of herbs and spices" at bounding box center [277, 155] width 255 height 41
paste textarea "Made with tomatoes, vinegar, molasses, brown sugar, spices, and hot sauce"
type textarea "Made with tomatoes, vinegar, molasses, brown sugar, spices, and hot sauce"
click at [474, 148] on textarea "To enrich screen reader interactions, please activate Accessibility in Grammarl…" at bounding box center [561, 155] width 255 height 41
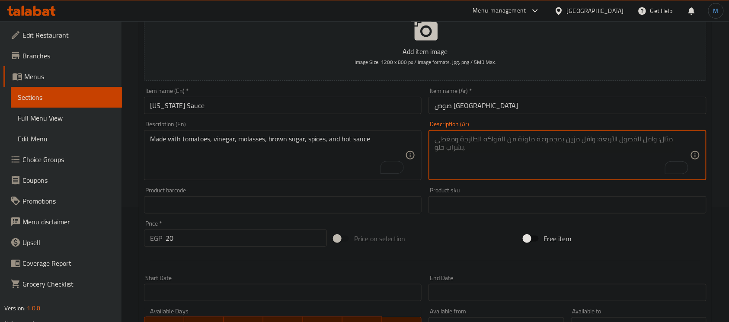
paste textarea "محضر من الطماطم والخل والدبس والسكر البني والتوابل والصلصة الحارة"
type textarea "محضر من الطماطم والخل والدبس والسكر البني والتوابل والصلصة الحارة"
click at [318, 109] on input "Texas Sauce" at bounding box center [282, 105] width 277 height 17
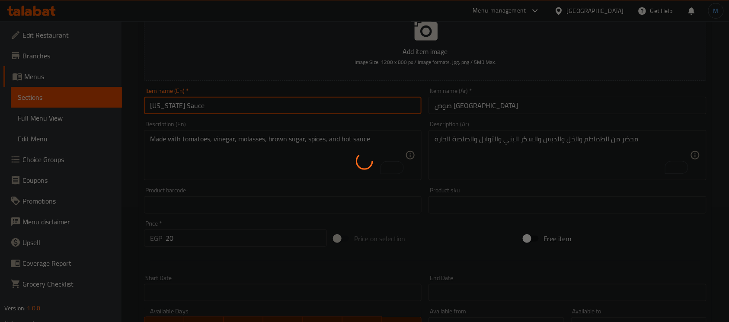
type input "0"
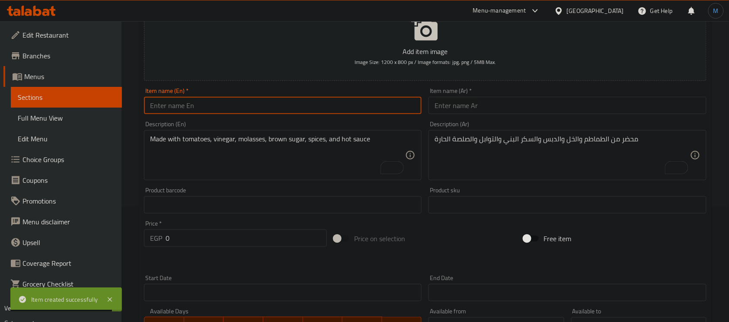
paste input "Big S"
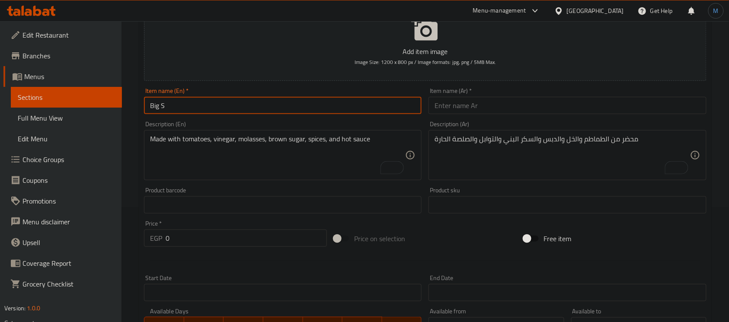
type input "Big S"
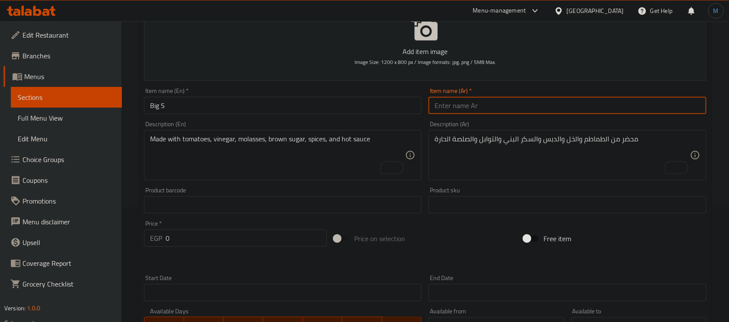
click at [533, 110] on input "text" at bounding box center [566, 105] width 277 height 17
paste input "بيج ص"
type input "بيج اس"
click at [355, 108] on input "Big S" at bounding box center [282, 105] width 277 height 17
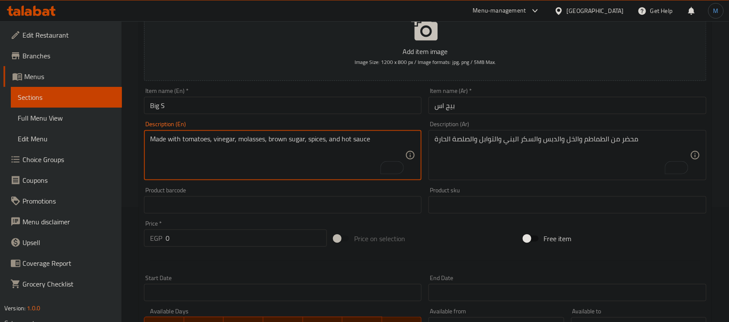
click at [281, 169] on textarea "Made with tomatoes, vinegar, molasses, brown sugar, spices, and hot sauce" at bounding box center [277, 155] width 255 height 41
paste textarea "Sauce"
type textarea "Sauce"
click at [550, 170] on textarea "محضر من الطماطم والخل والدبس والسكر البني والتوابل والصلصة الحارة" at bounding box center [561, 155] width 255 height 41
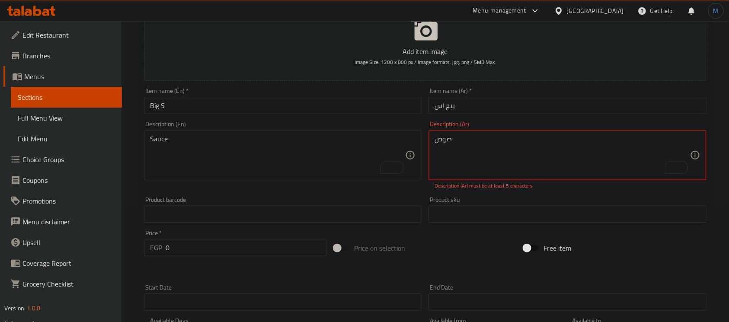
click at [688, 204] on div "Product sku Product sku" at bounding box center [566, 210] width 277 height 26
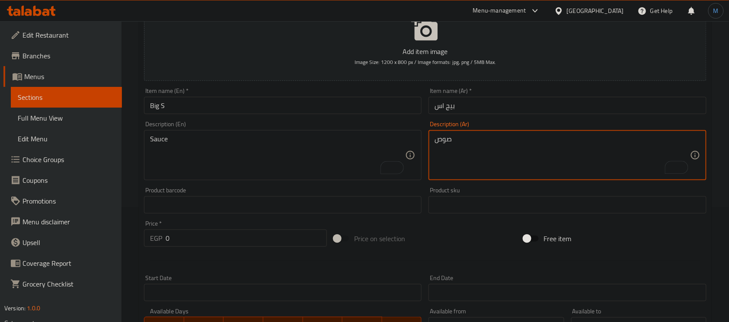
type textarea "صوص"
click at [189, 249] on div "Price   * EGP 0 Price *" at bounding box center [235, 233] width 190 height 33
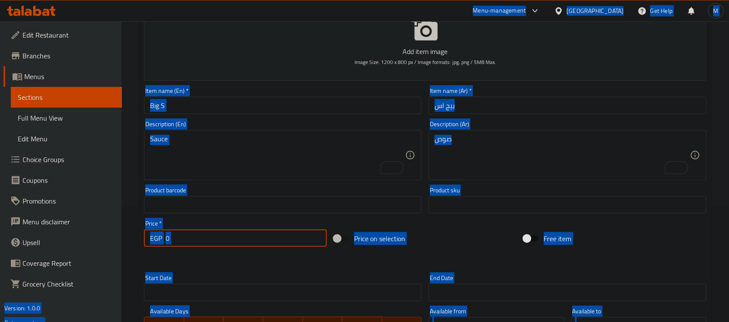
click at [192, 236] on input "0" at bounding box center [246, 237] width 161 height 17
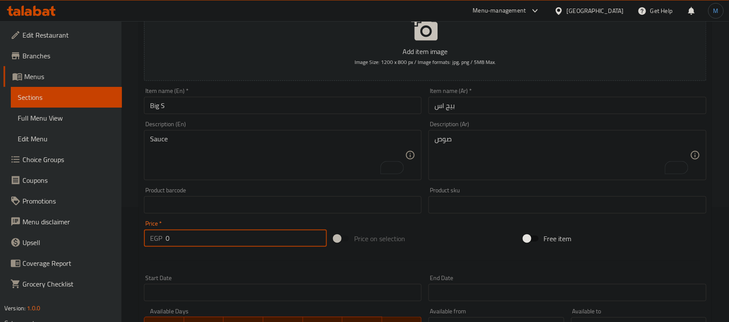
paste input "2"
type input "20"
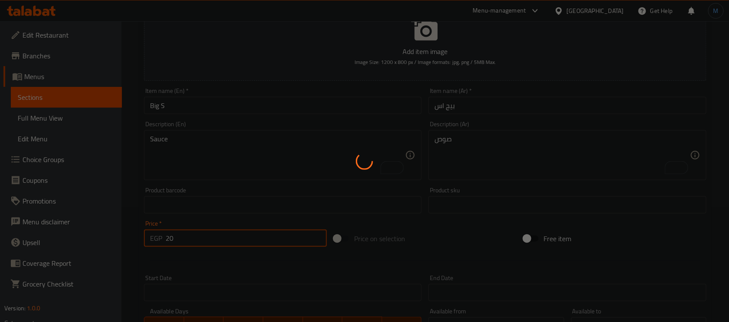
type input "0"
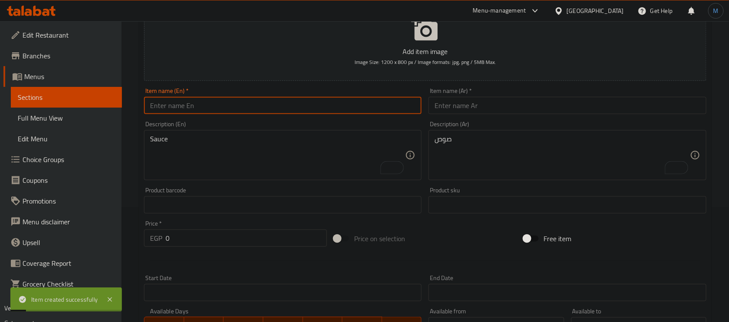
click at [264, 113] on input "text" at bounding box center [282, 105] width 277 height 17
paste input "Combo (Fries + Big Cola)"
type input "Combo Fries With Big Cola"
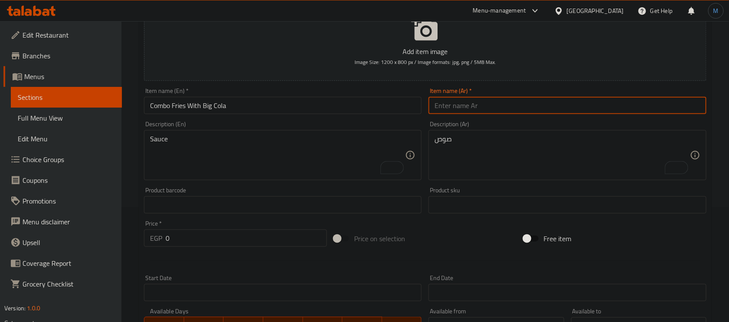
click at [484, 106] on input "text" at bounding box center [566, 105] width 277 height 17
paste input "بطاطس مقلية مع كولا كبيرة"
type input "كومبو بطاطس مقلية مع كولا كبيرة"
click at [245, 243] on input "0" at bounding box center [246, 237] width 161 height 17
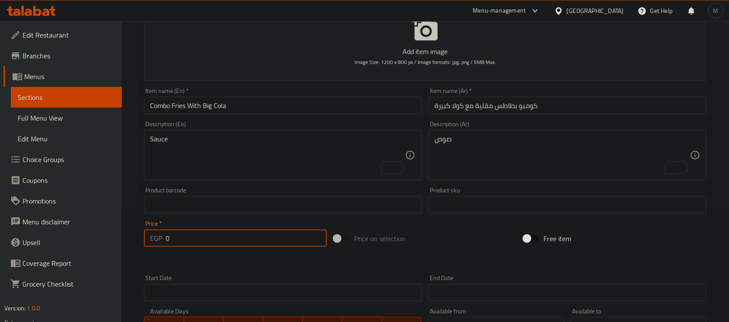
paste input "45"
type input "45"
click at [232, 114] on input "Combo Fries With Big Cola" at bounding box center [282, 105] width 277 height 17
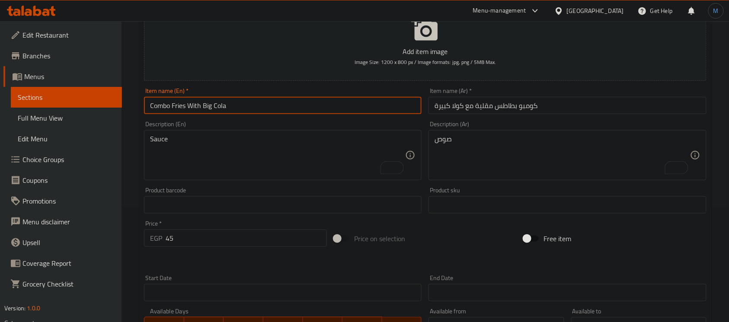
click at [233, 112] on input "Combo Fries With Big Cola" at bounding box center [282, 105] width 277 height 17
click at [245, 100] on input "Combo Fries With Big Cola" at bounding box center [282, 105] width 277 height 17
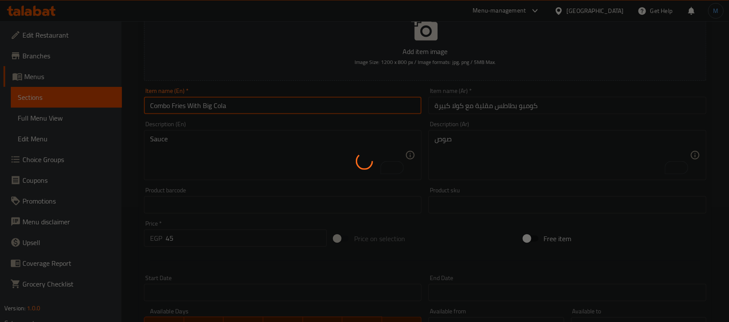
type input "0"
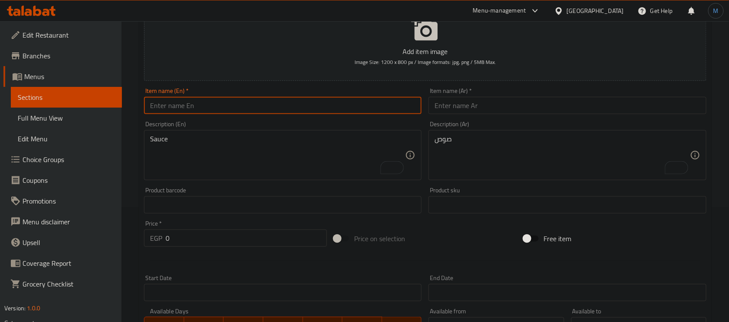
scroll to position [0, 0]
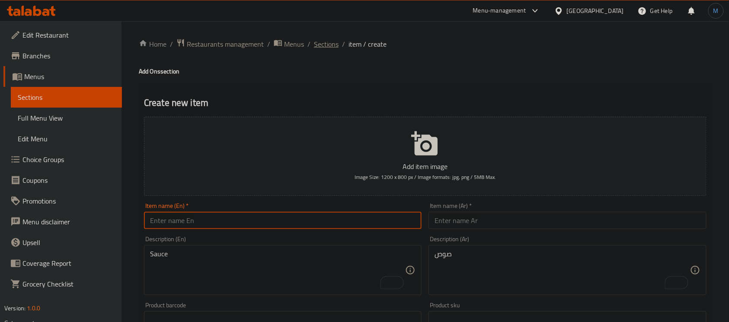
click at [329, 49] on span "Sections" at bounding box center [326, 44] width 25 height 10
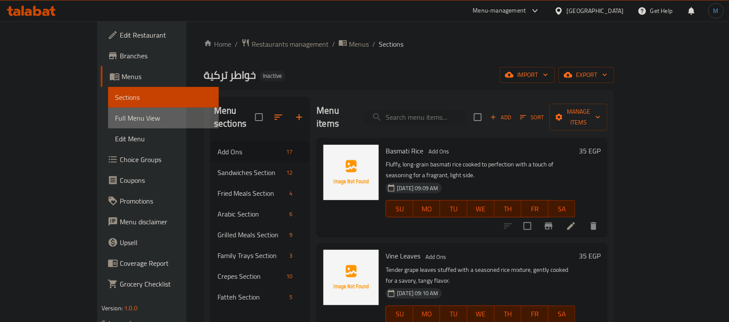
click at [115, 114] on span "Full Menu View" at bounding box center [163, 118] width 97 height 10
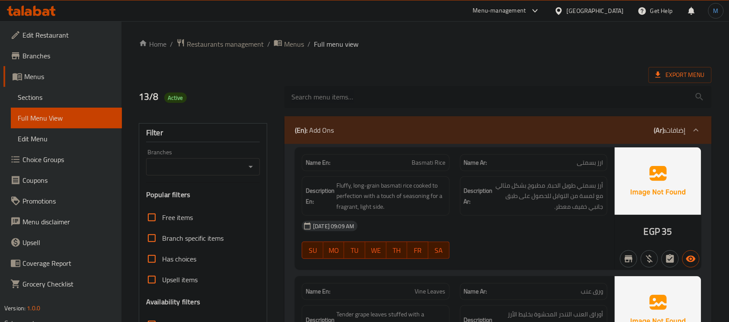
click at [405, 101] on input "search" at bounding box center [497, 97] width 427 height 22
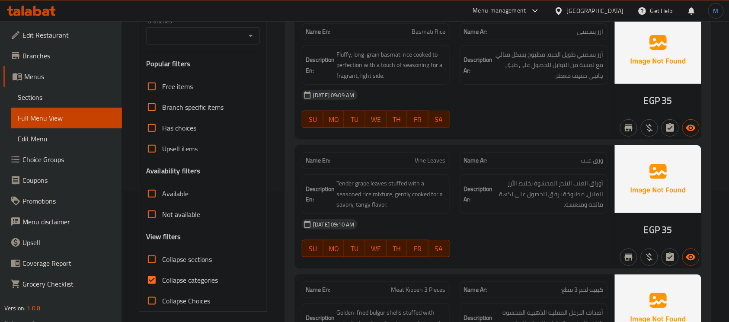
scroll to position [173, 0]
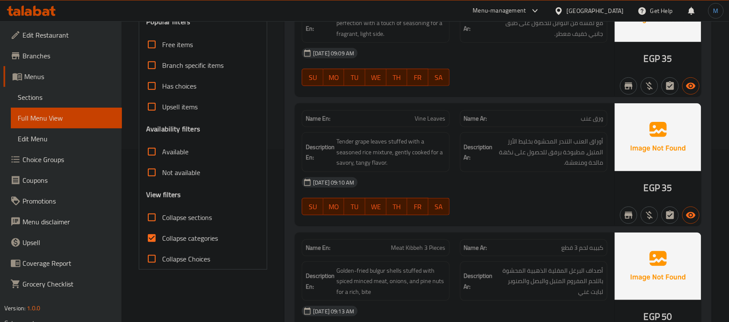
click at [207, 243] on span "Collapse categories" at bounding box center [190, 238] width 56 height 10
click at [162, 243] on input "Collapse categories" at bounding box center [151, 238] width 21 height 21
checkbox input "false"
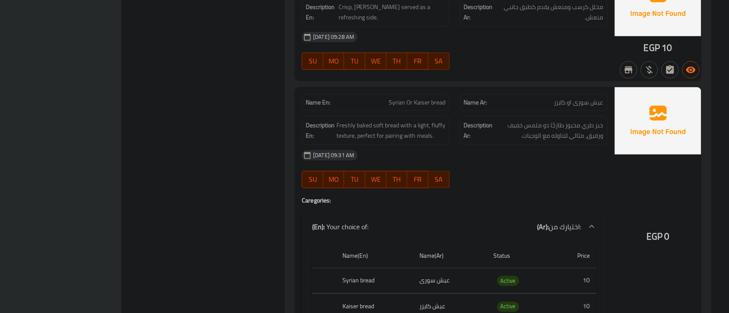
scroll to position [1405, 9]
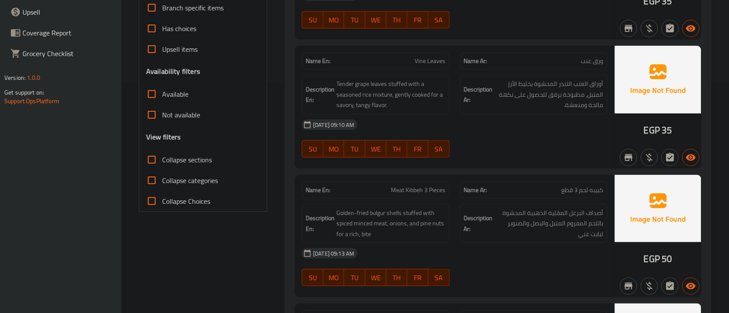
scroll to position [257, 0]
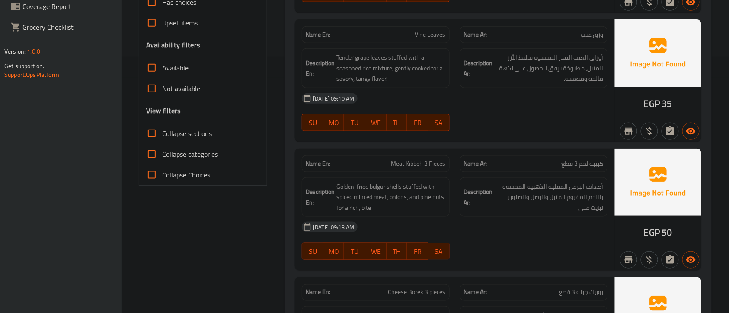
click at [167, 136] on span "Collapse sections" at bounding box center [187, 133] width 50 height 10
click at [162, 136] on input "Collapse sections" at bounding box center [151, 133] width 21 height 21
checkbox input "true"
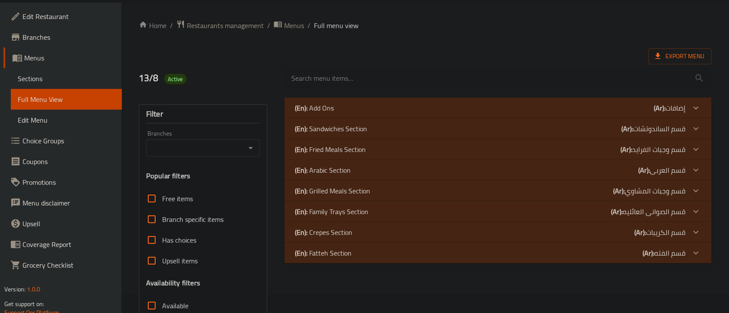
scroll to position [0, 0]
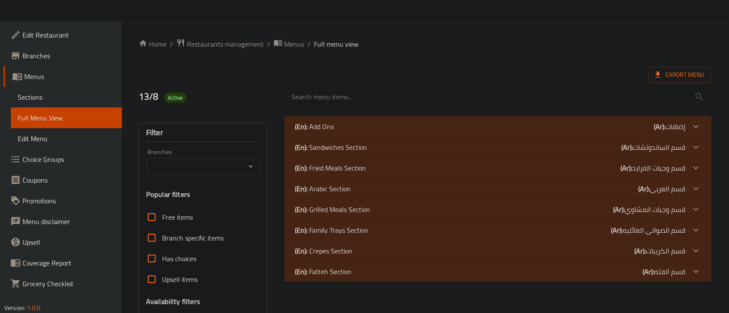
click at [685, 126] on p "(Ar): إضافات" at bounding box center [670, 126] width 32 height 10
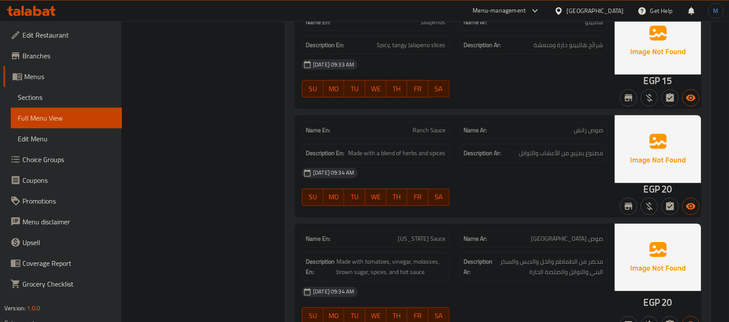
scroll to position [1641, 0]
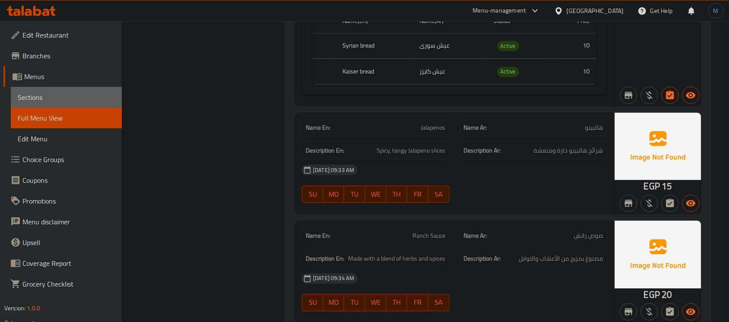
click at [52, 101] on span "Sections" at bounding box center [66, 97] width 97 height 10
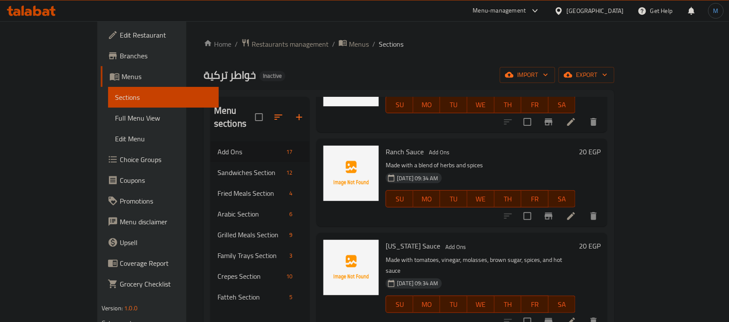
scroll to position [121, 0]
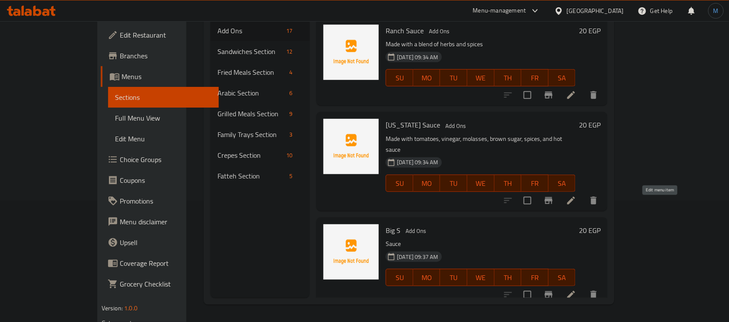
click at [576, 290] on icon at bounding box center [571, 295] width 10 height 10
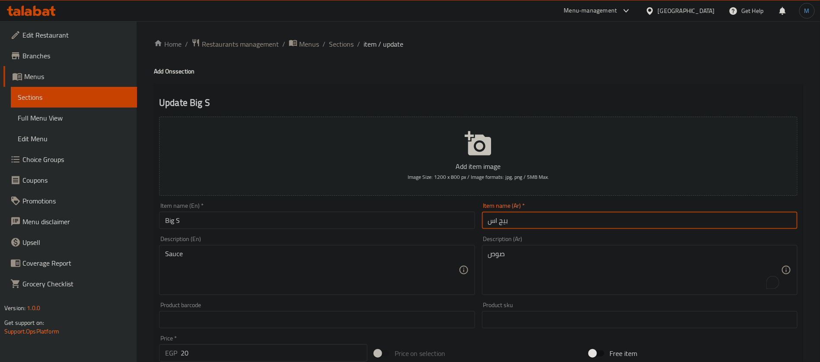
click at [547, 219] on input "بيج اس" at bounding box center [639, 220] width 315 height 17
paste input "صوص"
type input "بيج صوص"
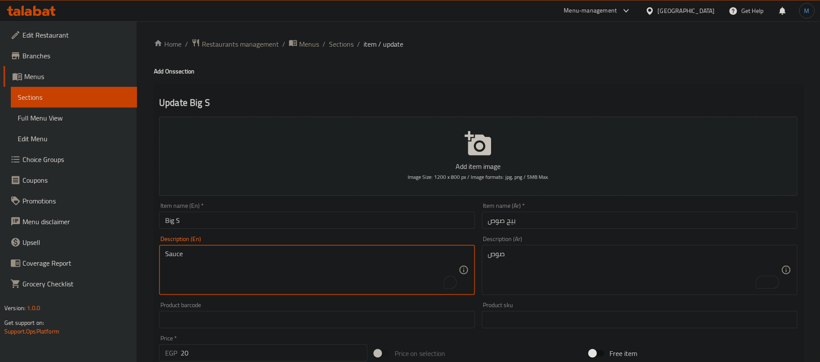
click at [251, 216] on input "Big S" at bounding box center [316, 220] width 315 height 17
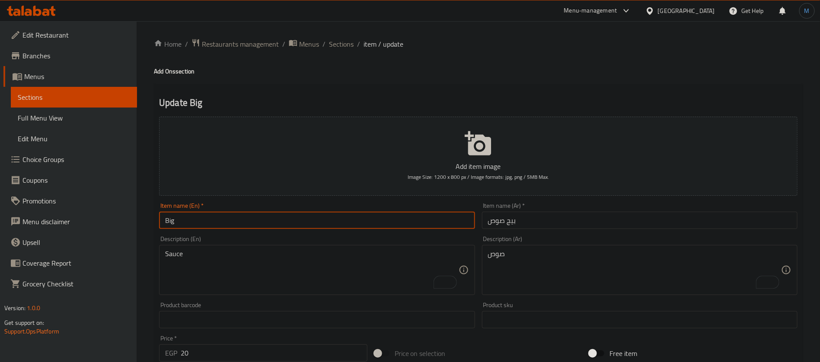
paste input "Sauce"
type input "Big Sauce"
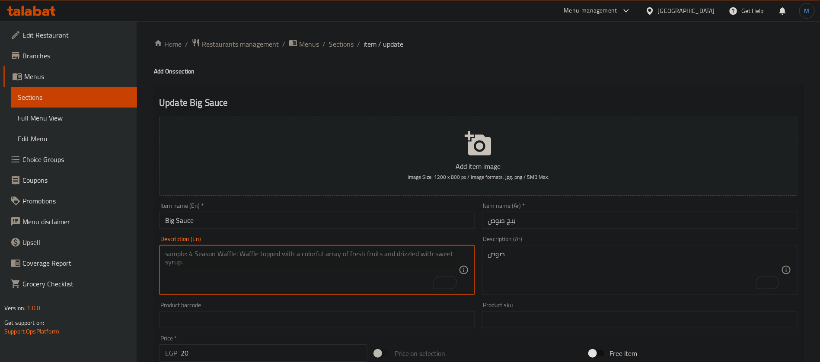
click at [525, 247] on div "صوص Description (Ar)" at bounding box center [639, 270] width 315 height 50
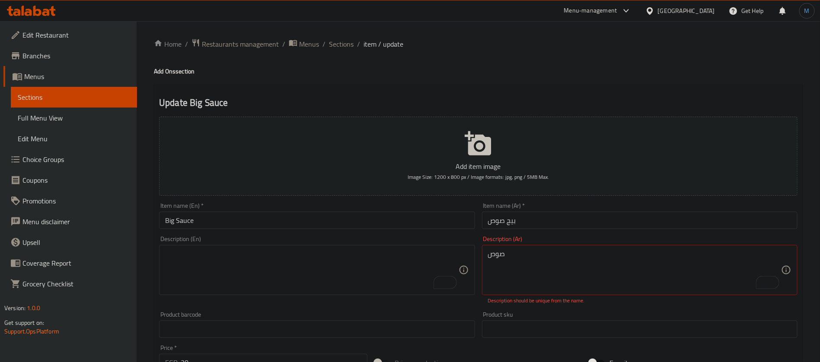
click at [525, 247] on div "صوص Description (Ar)" at bounding box center [639, 270] width 315 height 50
click at [527, 249] on div "صوص Description (Ar)" at bounding box center [639, 270] width 315 height 50
click at [407, 220] on input "Big Sauce" at bounding box center [316, 220] width 315 height 17
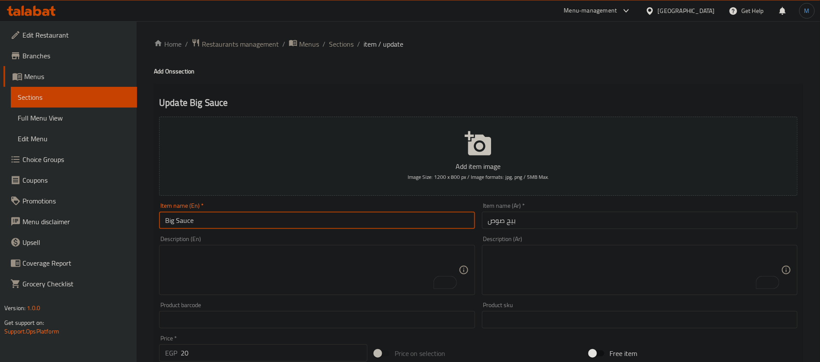
click at [341, 220] on input "Big Sauce" at bounding box center [316, 220] width 315 height 17
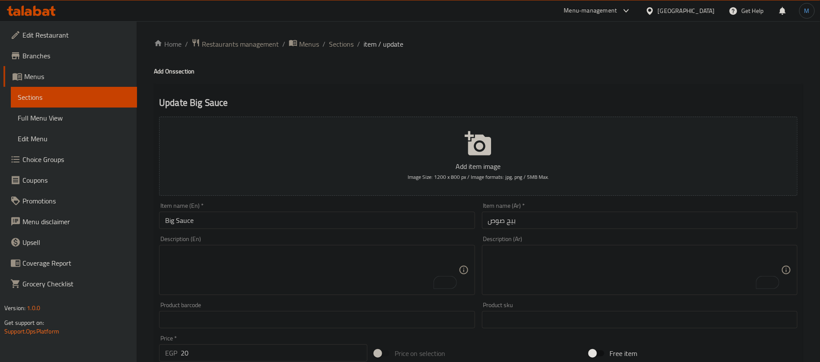
click at [276, 220] on input "Big Sauce" at bounding box center [316, 220] width 315 height 17
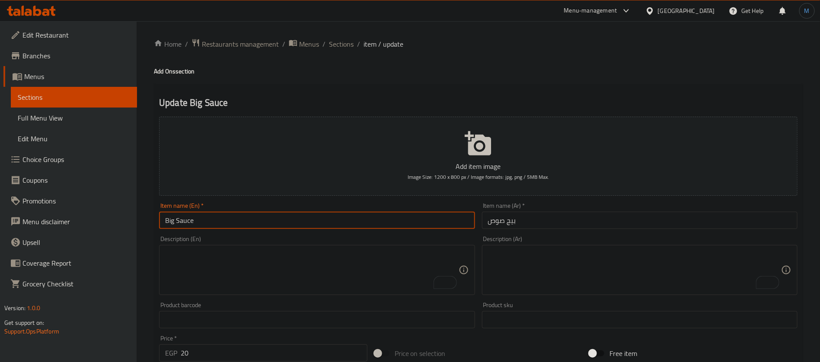
click at [99, 113] on span "Full Menu View" at bounding box center [74, 118] width 112 height 10
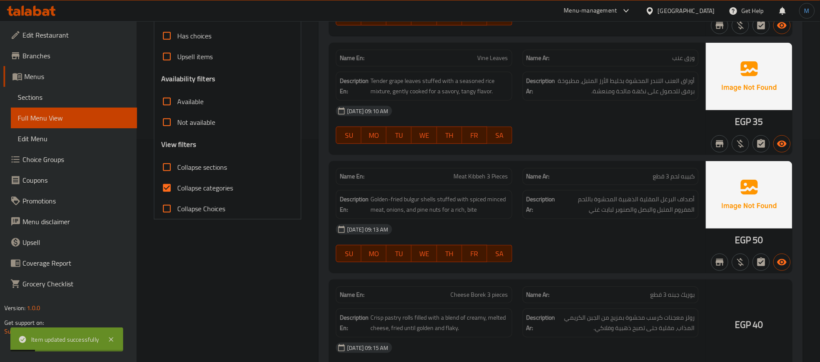
scroll to position [259, 0]
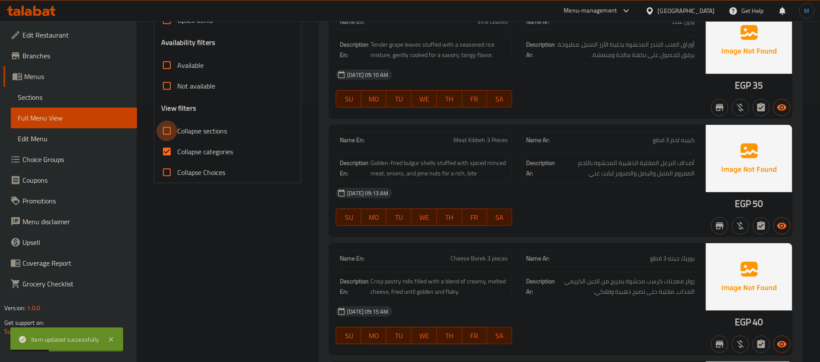
click at [166, 132] on input "Collapse sections" at bounding box center [166, 131] width 21 height 21
checkbox input "true"
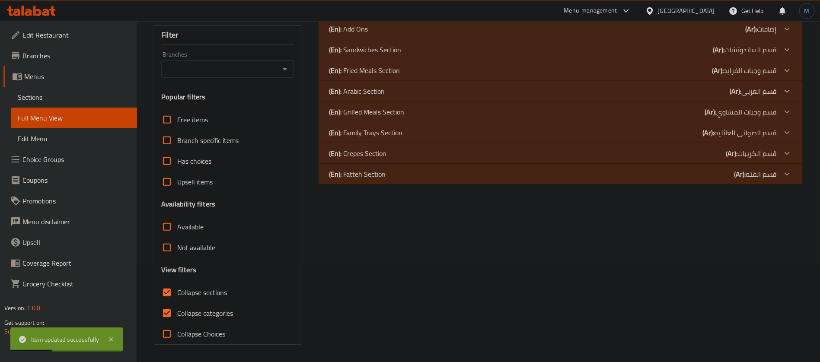
click at [166, 155] on div "Free items Branch specific items Has choices Upsell items Availability filters …" at bounding box center [227, 226] width 133 height 235
click at [171, 315] on input "Collapse categories" at bounding box center [166, 313] width 21 height 21
checkbox input "false"
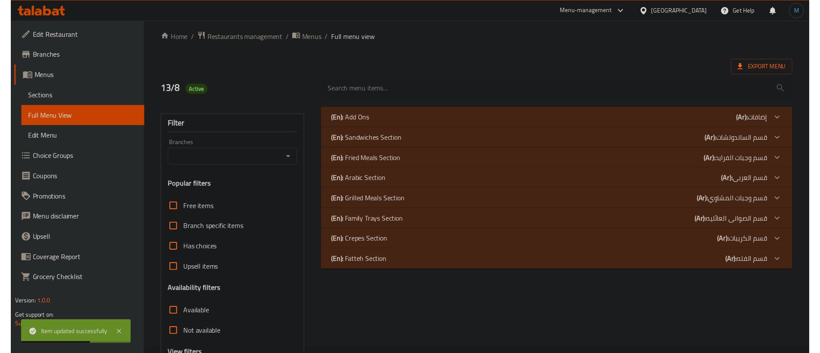
scroll to position [0, 0]
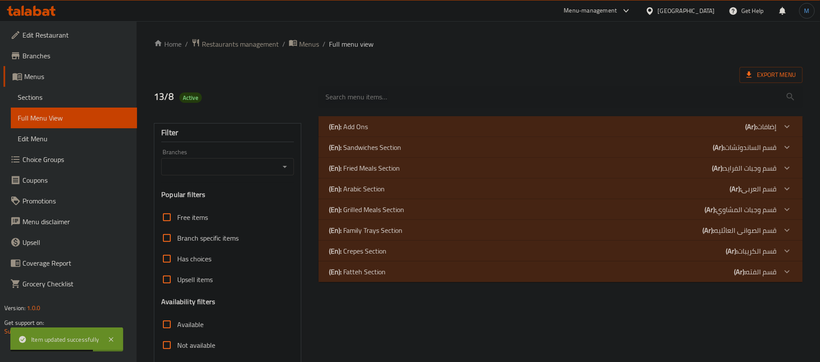
click at [765, 119] on div "(En): Add Ons (Ar): إضافات" at bounding box center [560, 126] width 484 height 21
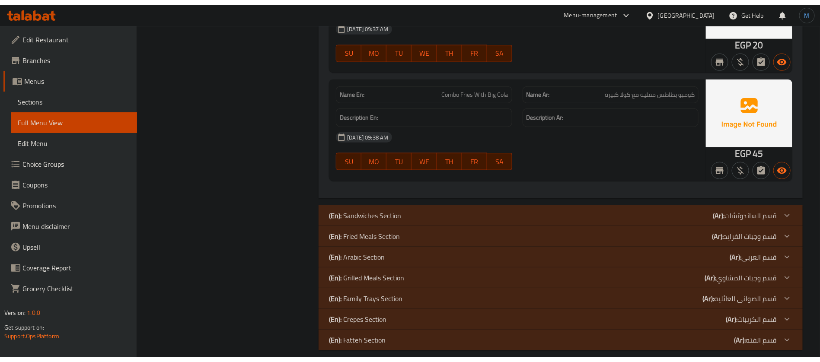
scroll to position [2059, 0]
